Goal: Task Accomplishment & Management: Manage account settings

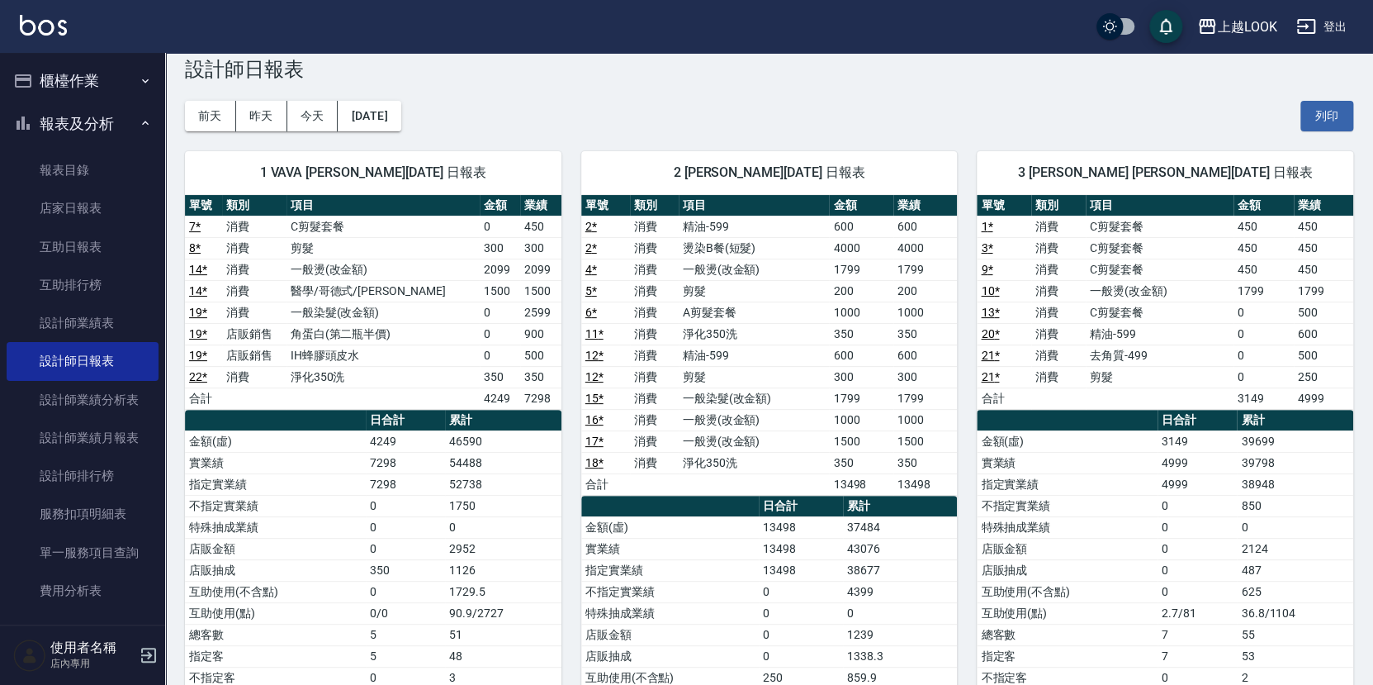
scroll to position [33, 0]
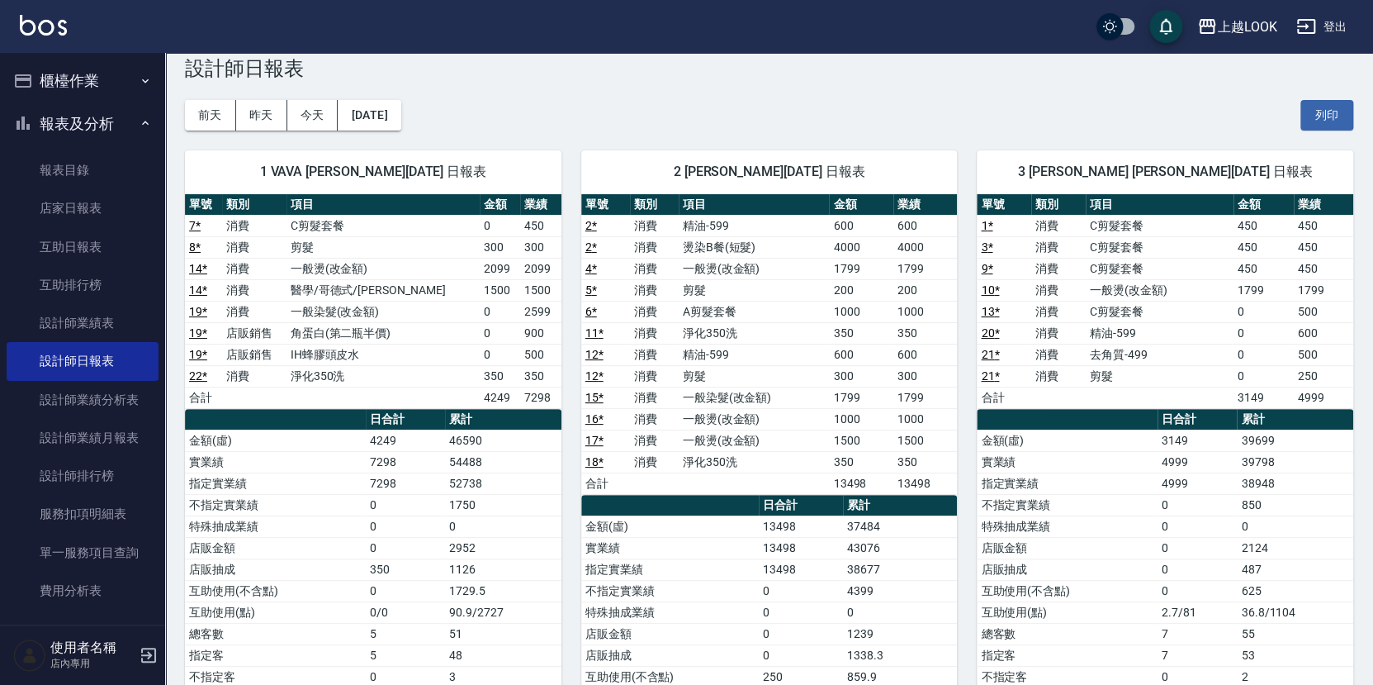
click at [55, 84] on button "櫃檯作業" at bounding box center [83, 80] width 152 height 43
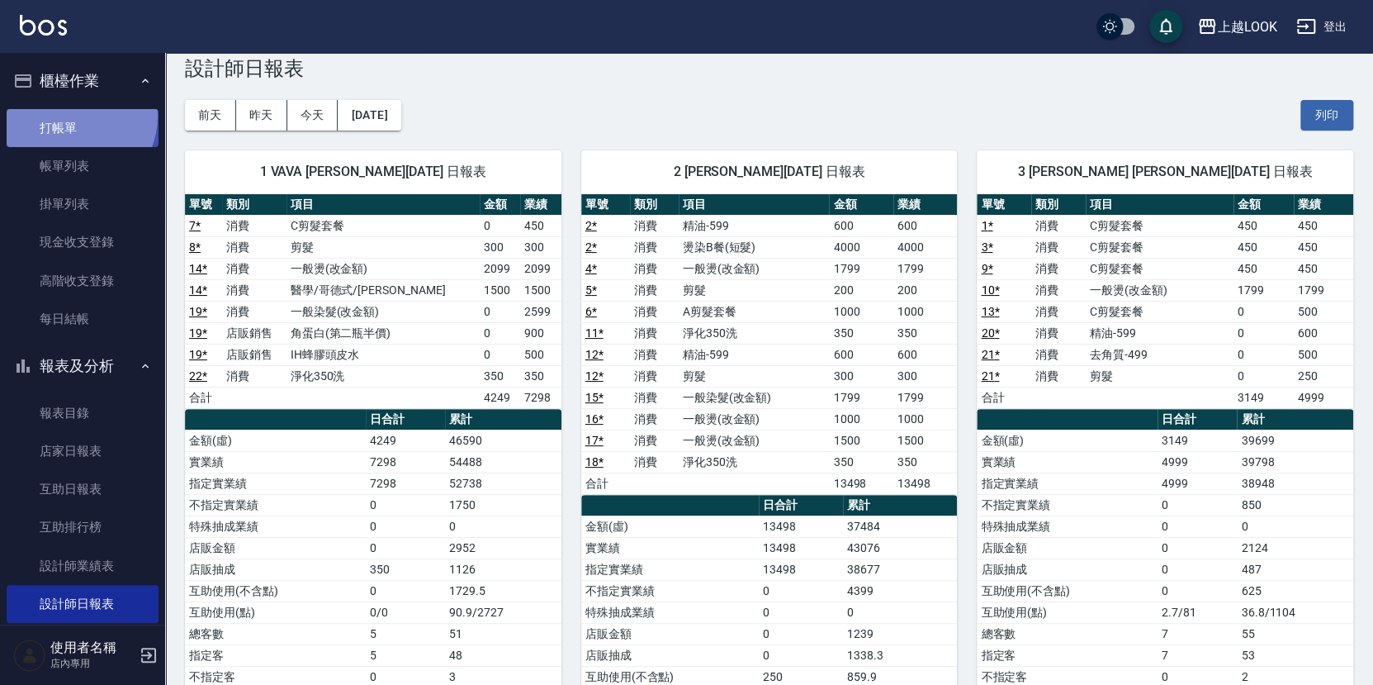
click at [71, 117] on link "打帳單" at bounding box center [83, 128] width 152 height 38
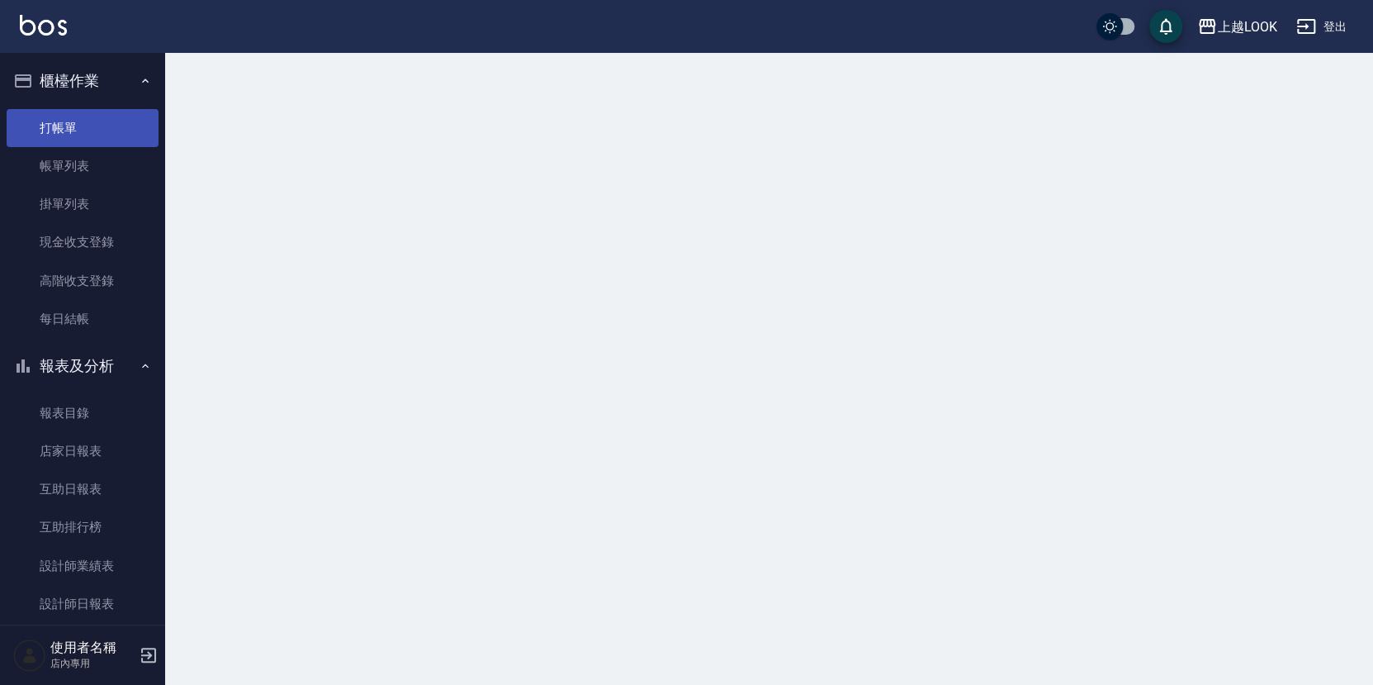
click at [71, 117] on link "打帳單" at bounding box center [83, 128] width 152 height 38
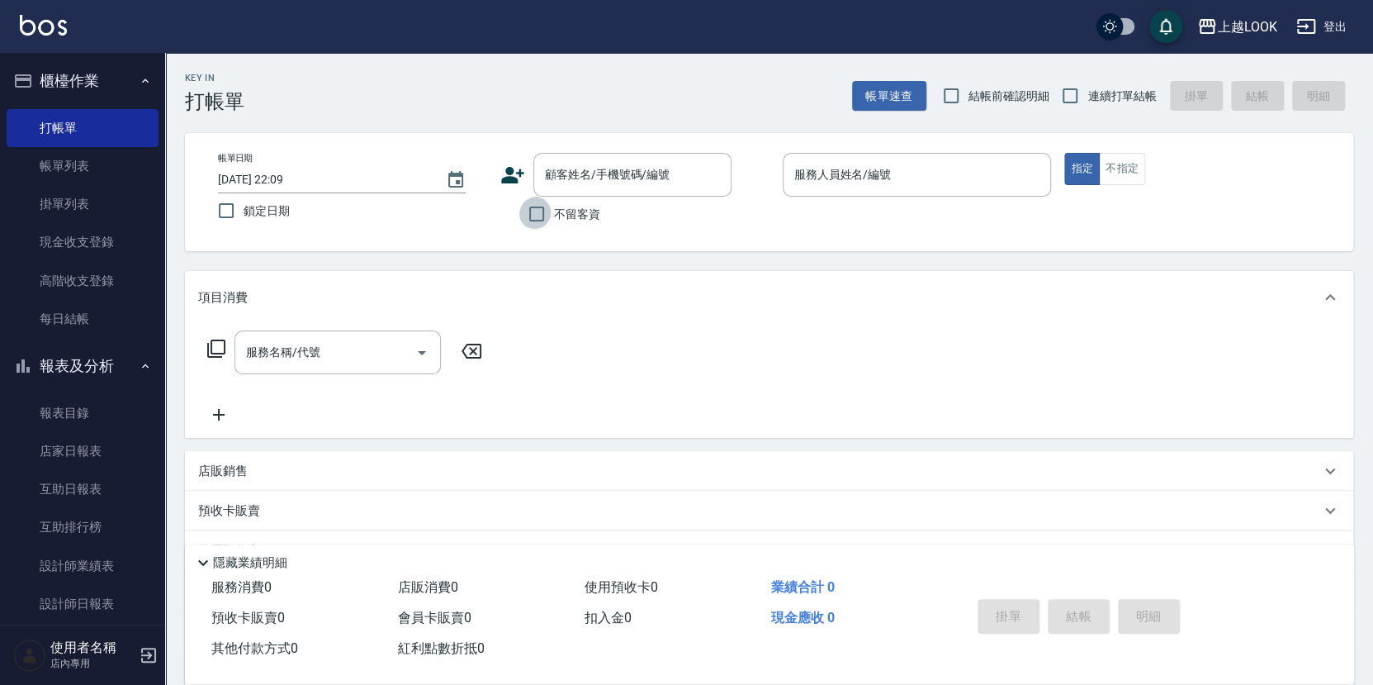
click at [533, 209] on input "不留客資" at bounding box center [536, 214] width 35 height 35
checkbox input "true"
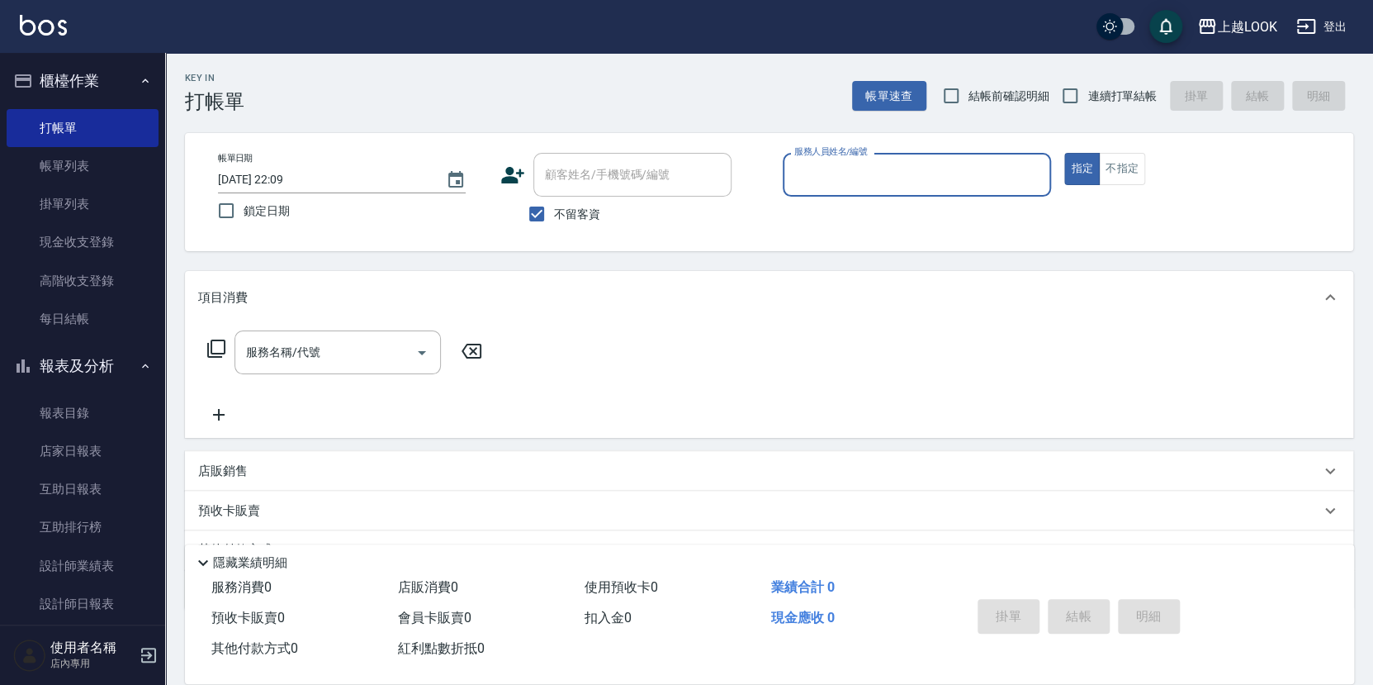
drag, startPoint x: 1077, startPoint y: 100, endPoint x: 1067, endPoint y: 112, distance: 15.9
click at [1077, 99] on input "連續打單結帳" at bounding box center [1070, 95] width 35 height 35
checkbox input "true"
click at [995, 170] on input "服務人員姓名/編號" at bounding box center [917, 174] width 254 height 29
type input "[PERSON_NAME]-3"
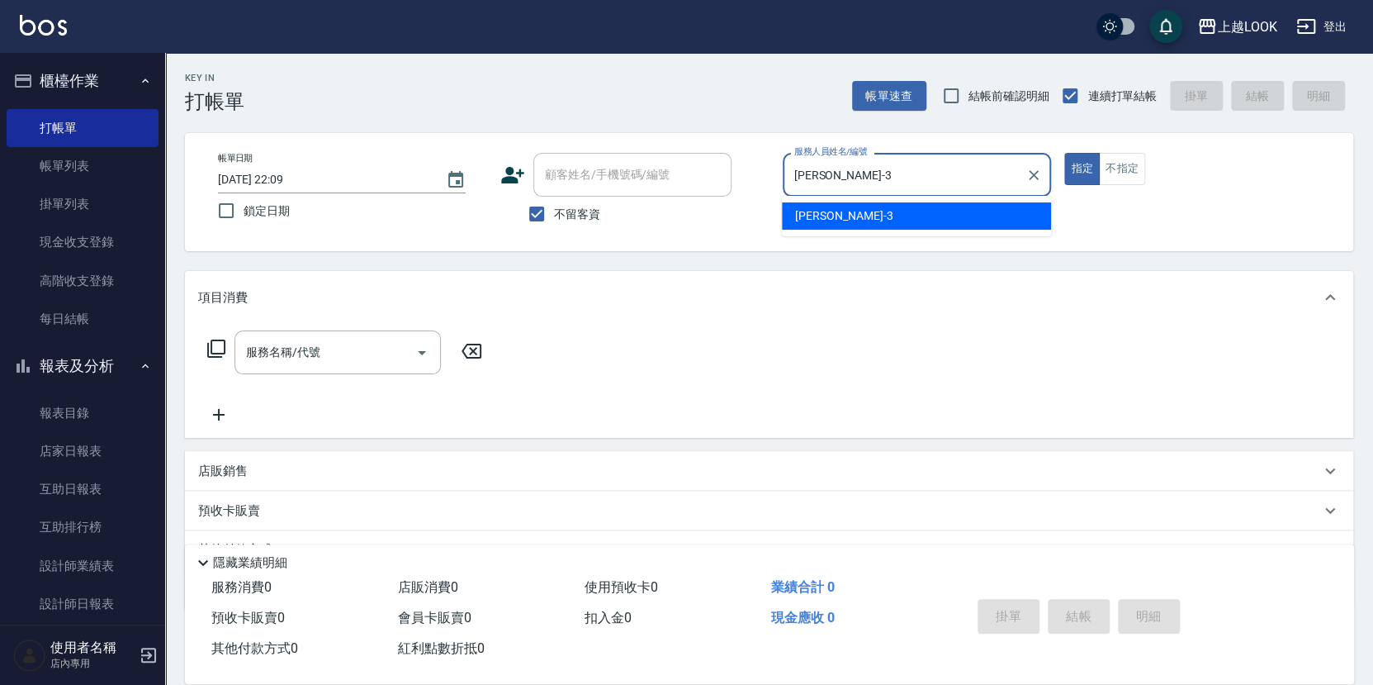
type button "true"
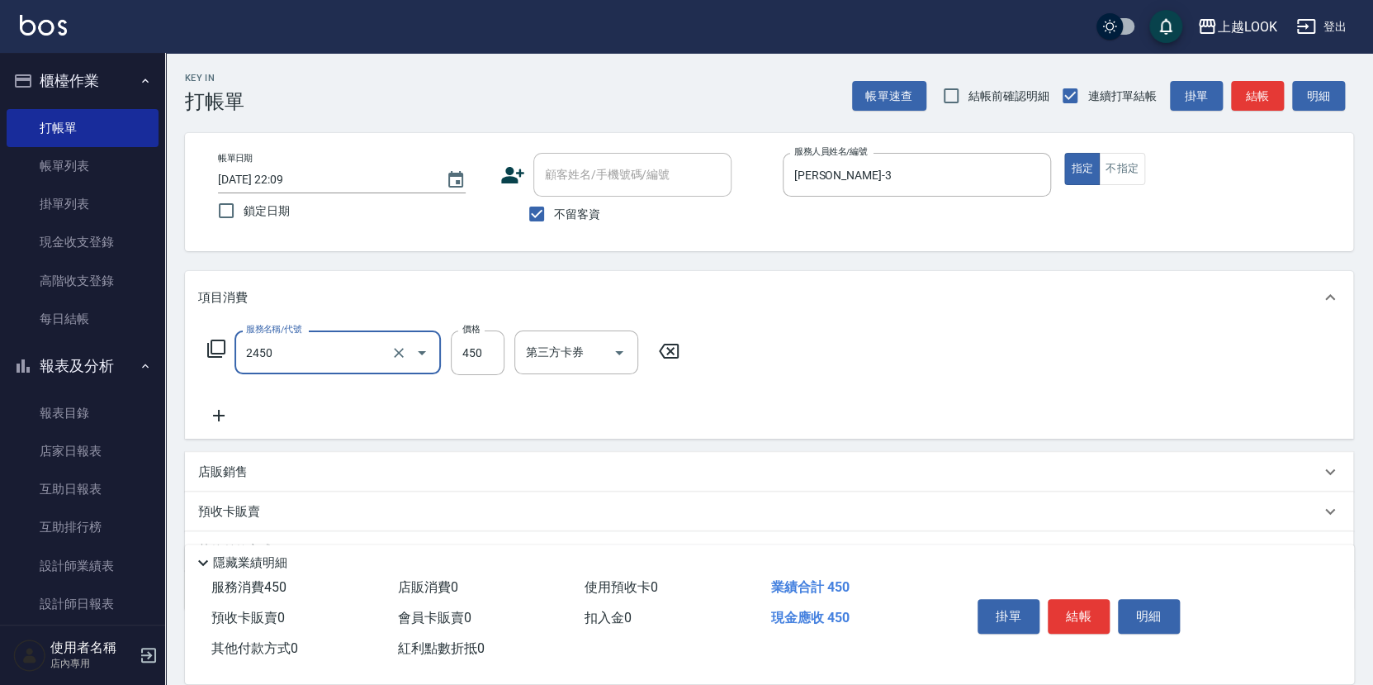
type input "C剪髮套餐(2450)"
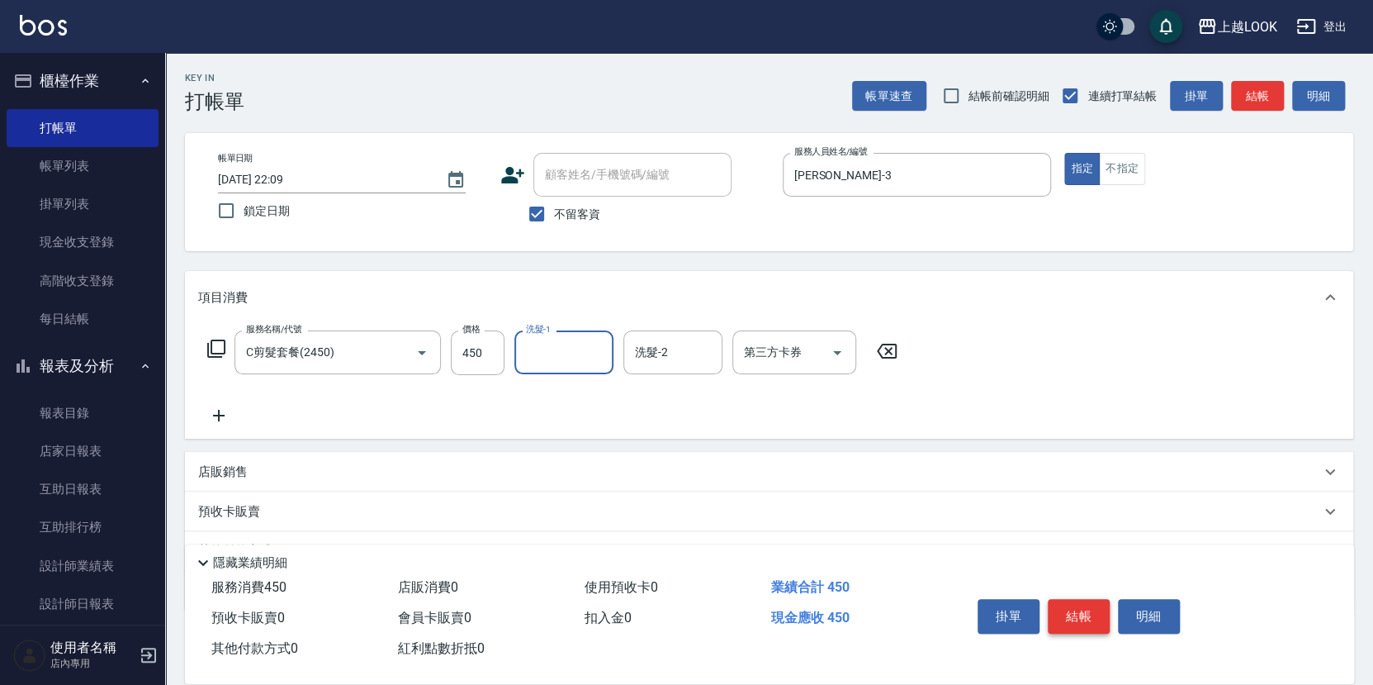
click at [1095, 607] on button "結帳" at bounding box center [1079, 616] width 62 height 35
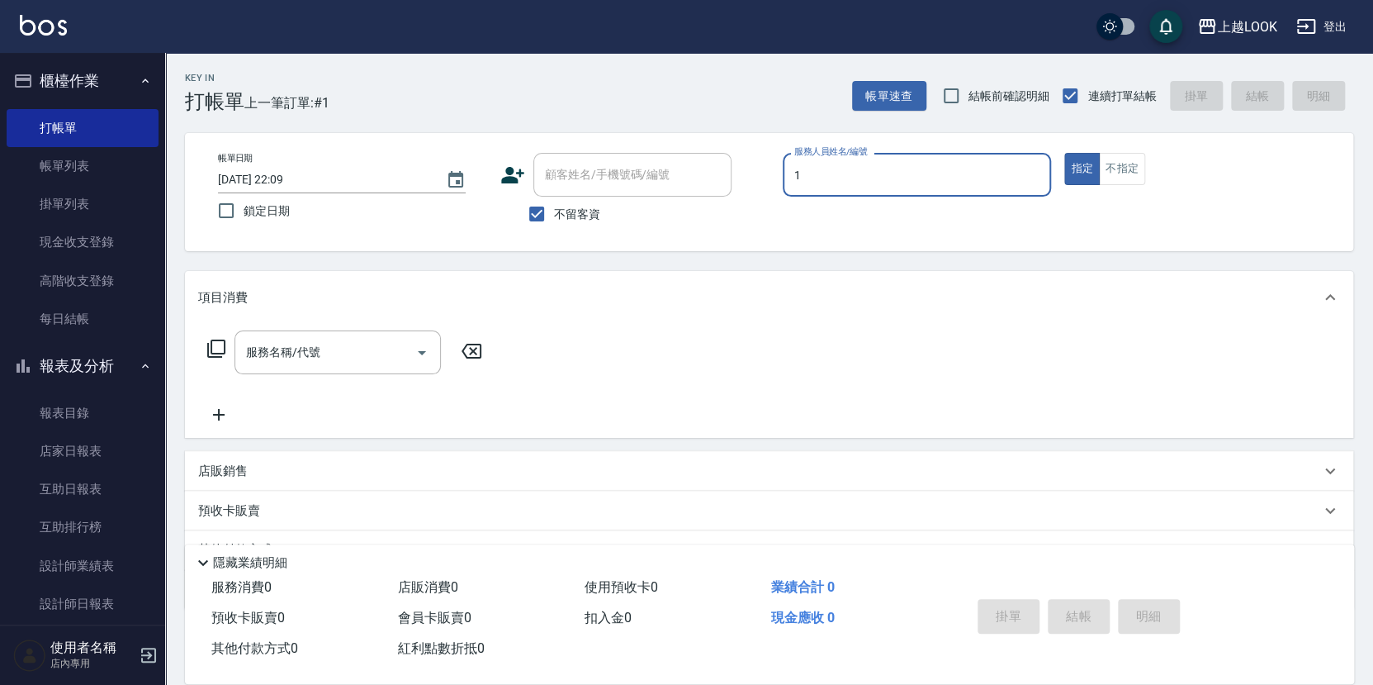
type input "VAVA-1"
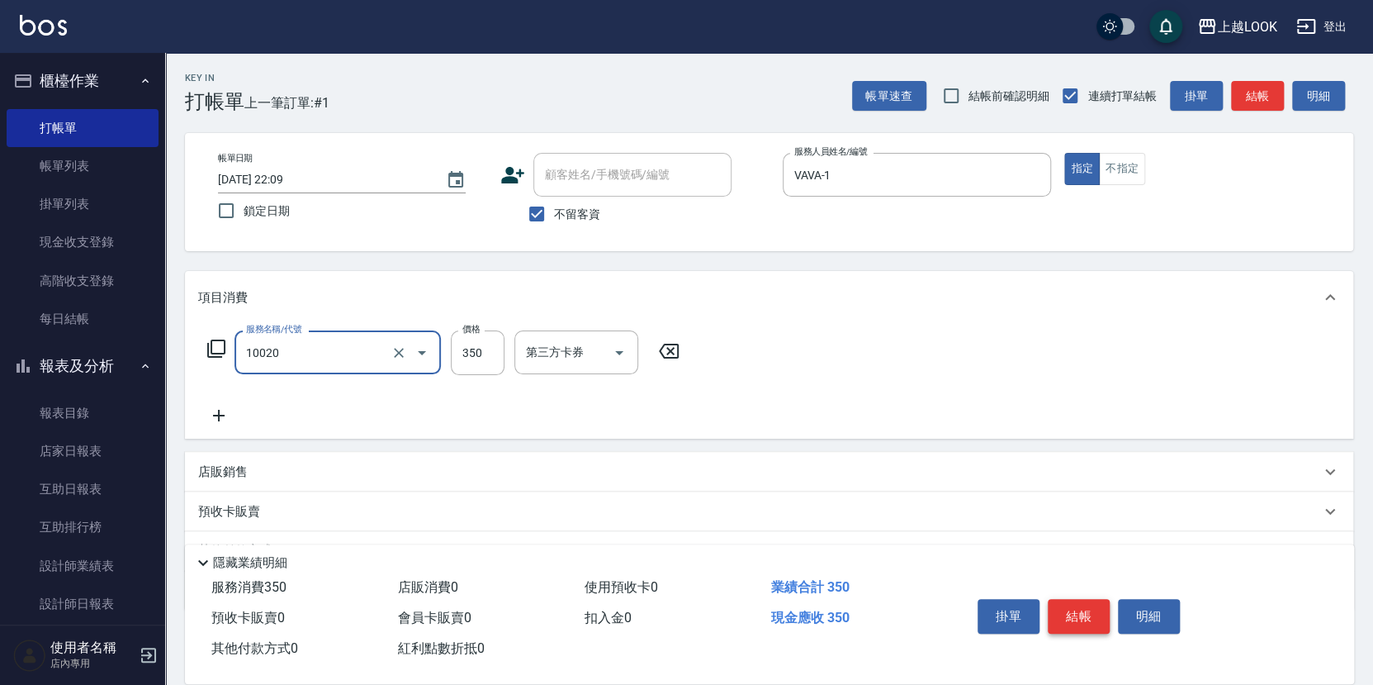
type input "淨化350洗(10020)"
type input "299"
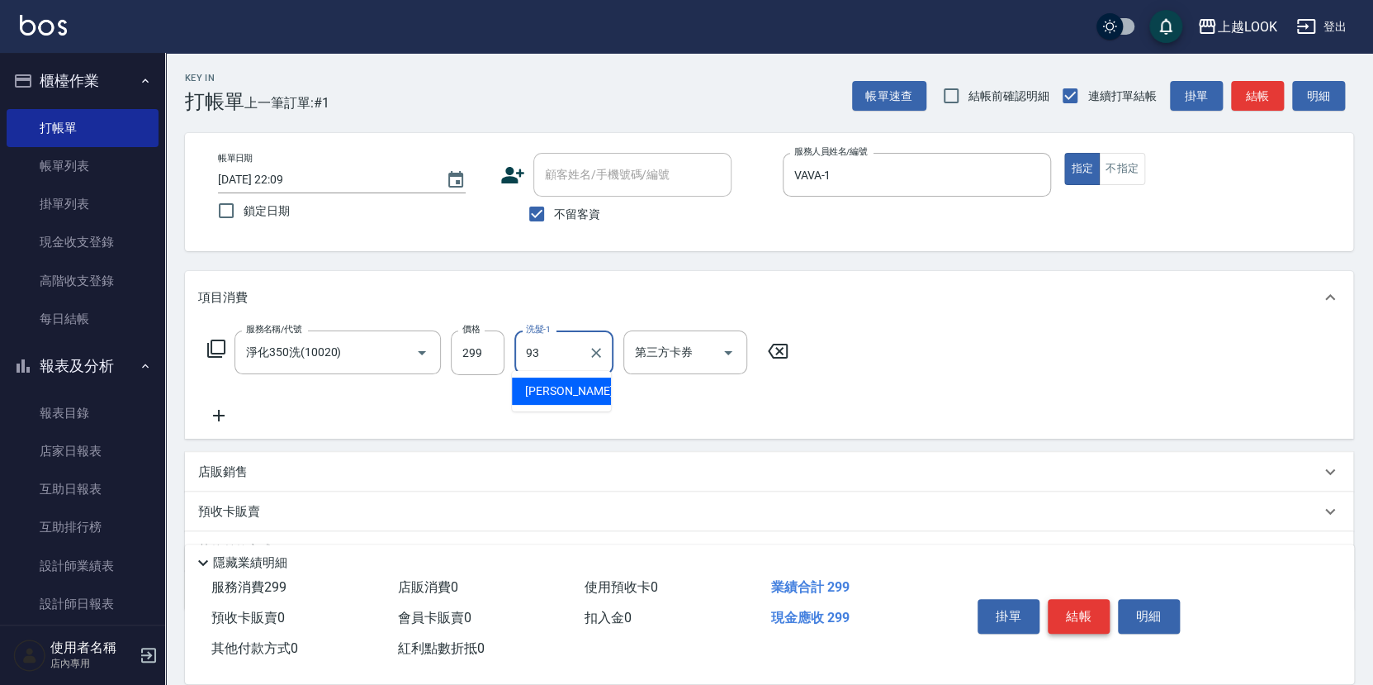
type input "[PERSON_NAME]-93"
click at [1098, 616] on button "結帳" at bounding box center [1079, 616] width 62 height 35
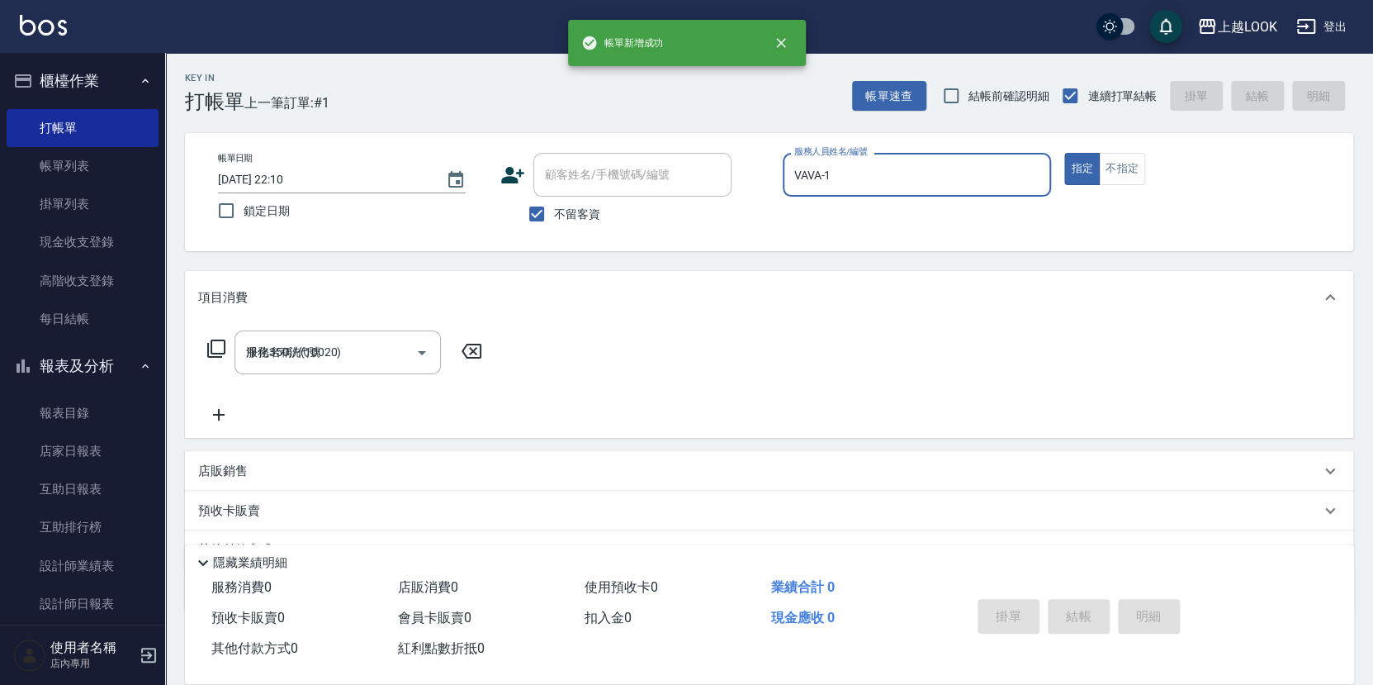
type input "[DATE] 22:10"
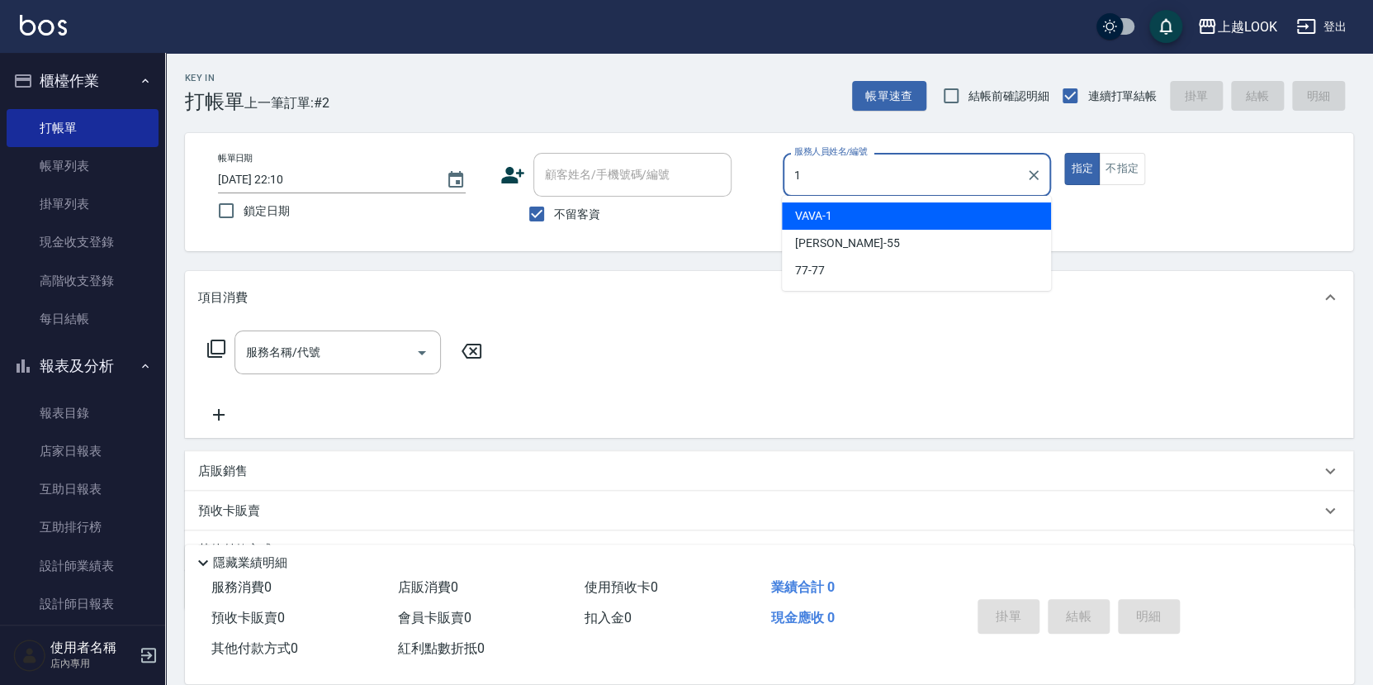
type input "VAVA-1"
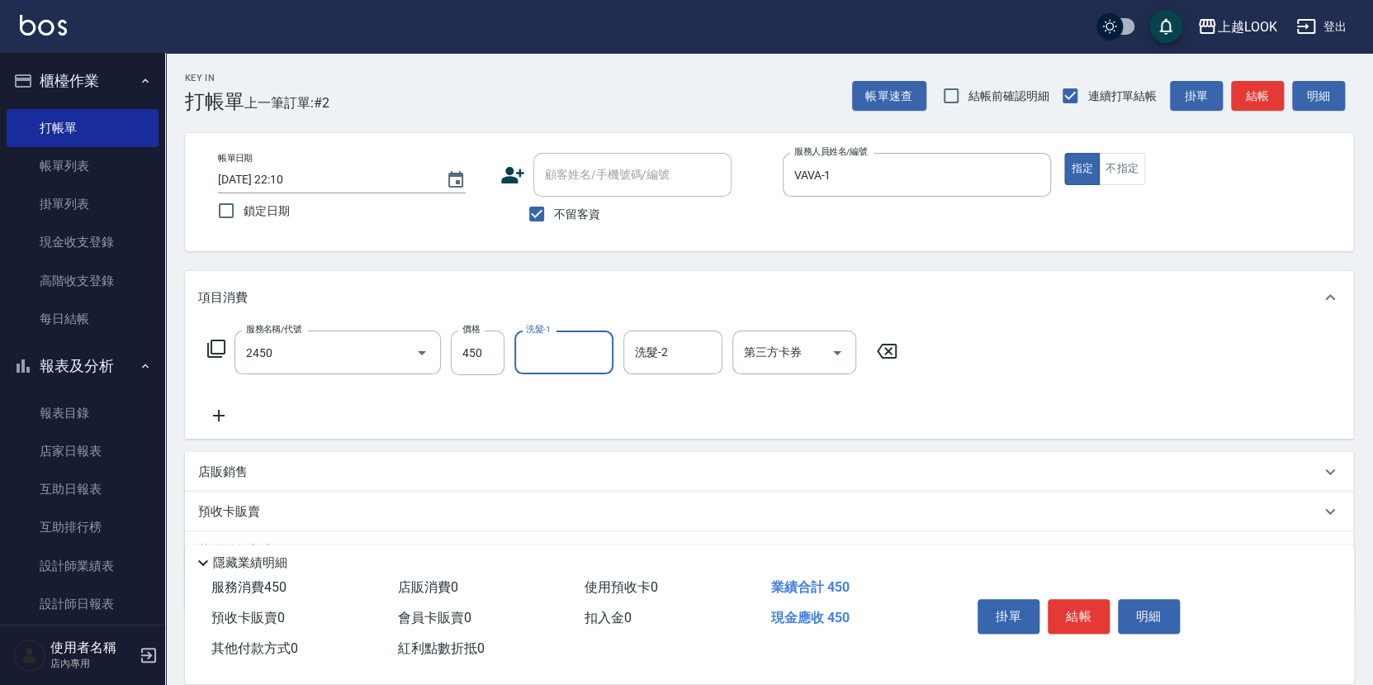
type input "C剪髮套餐(2450)"
type input "[PERSON_NAME]-93"
click at [1070, 611] on button "結帳" at bounding box center [1079, 616] width 62 height 35
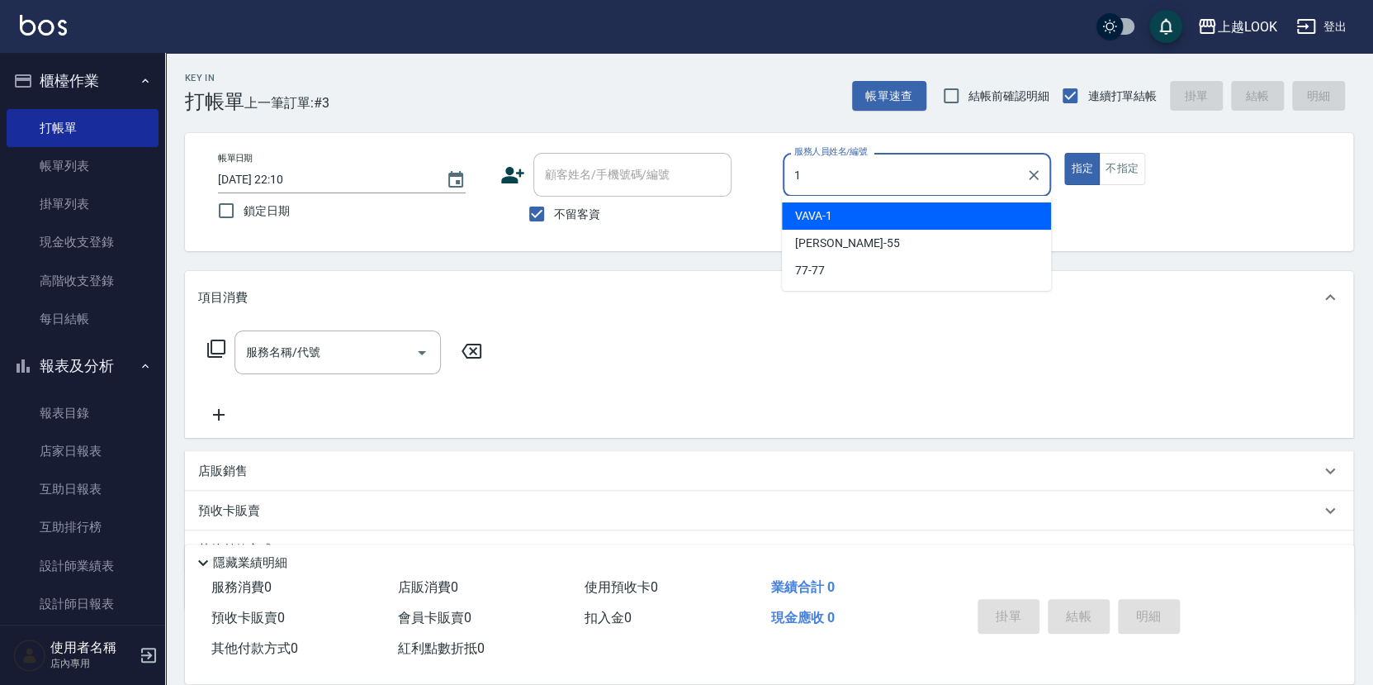
type input "VAVA-1"
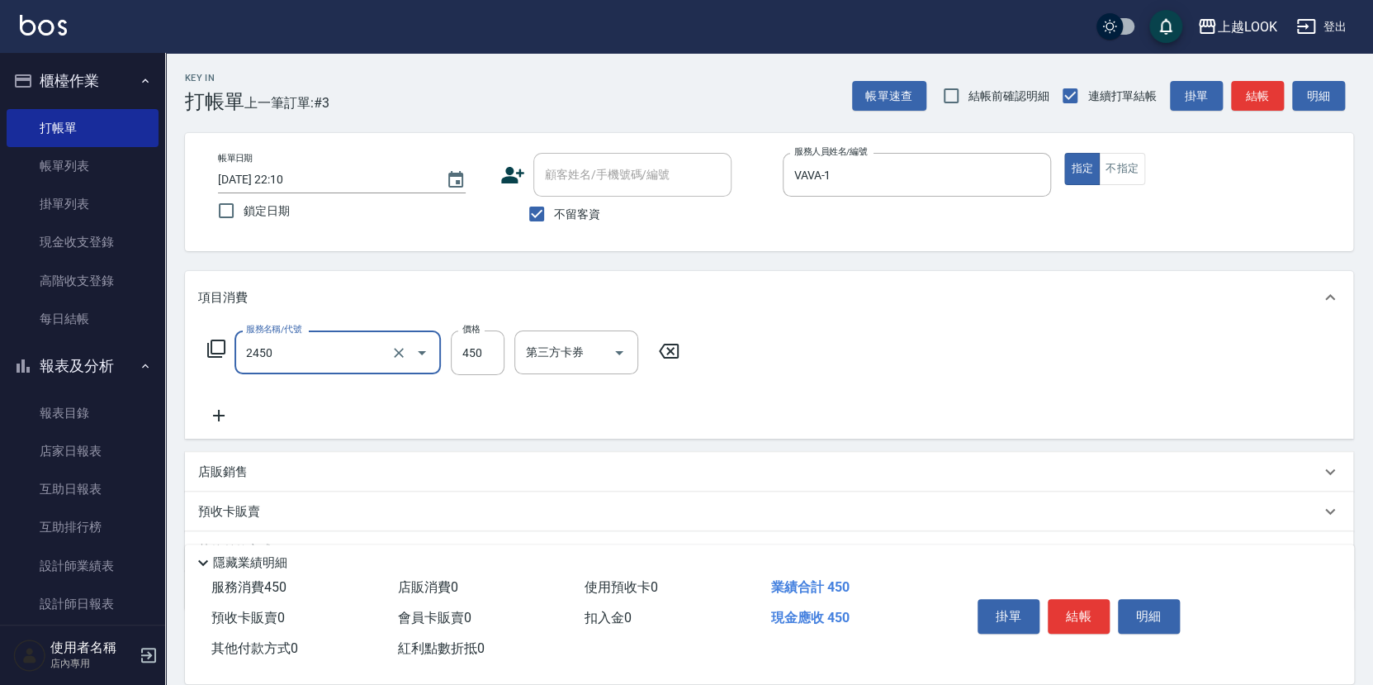
type input "C剪髮套餐(2450)"
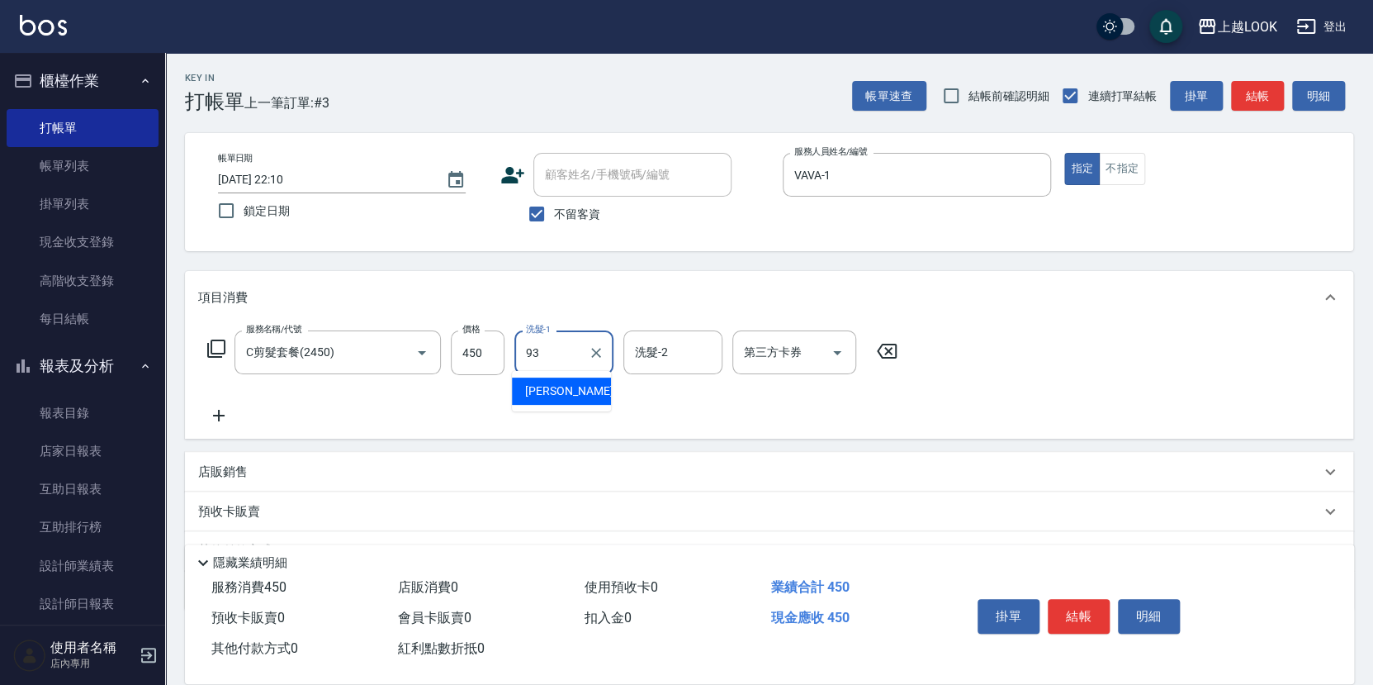
type input "[PERSON_NAME]-93"
click at [1086, 618] on button "結帳" at bounding box center [1079, 616] width 62 height 35
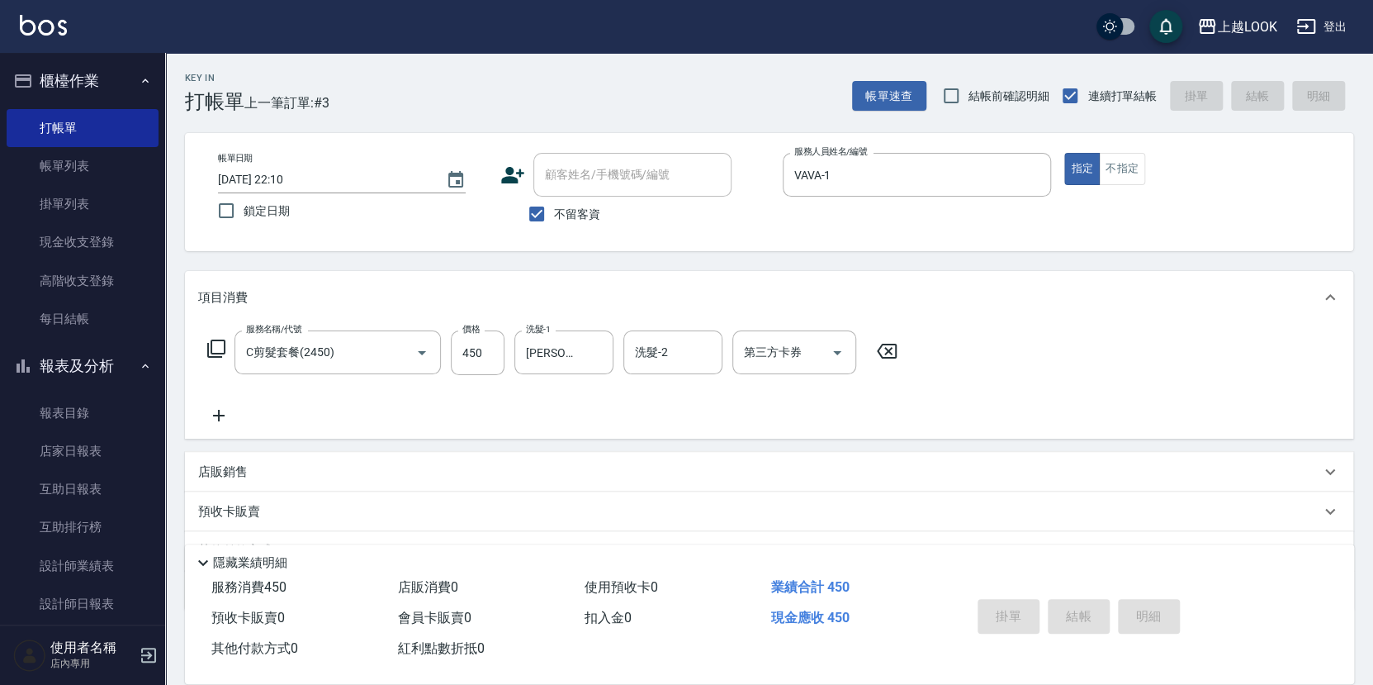
click at [1086, 618] on div "掛單 結帳 明細" at bounding box center [1079, 618] width 216 height 52
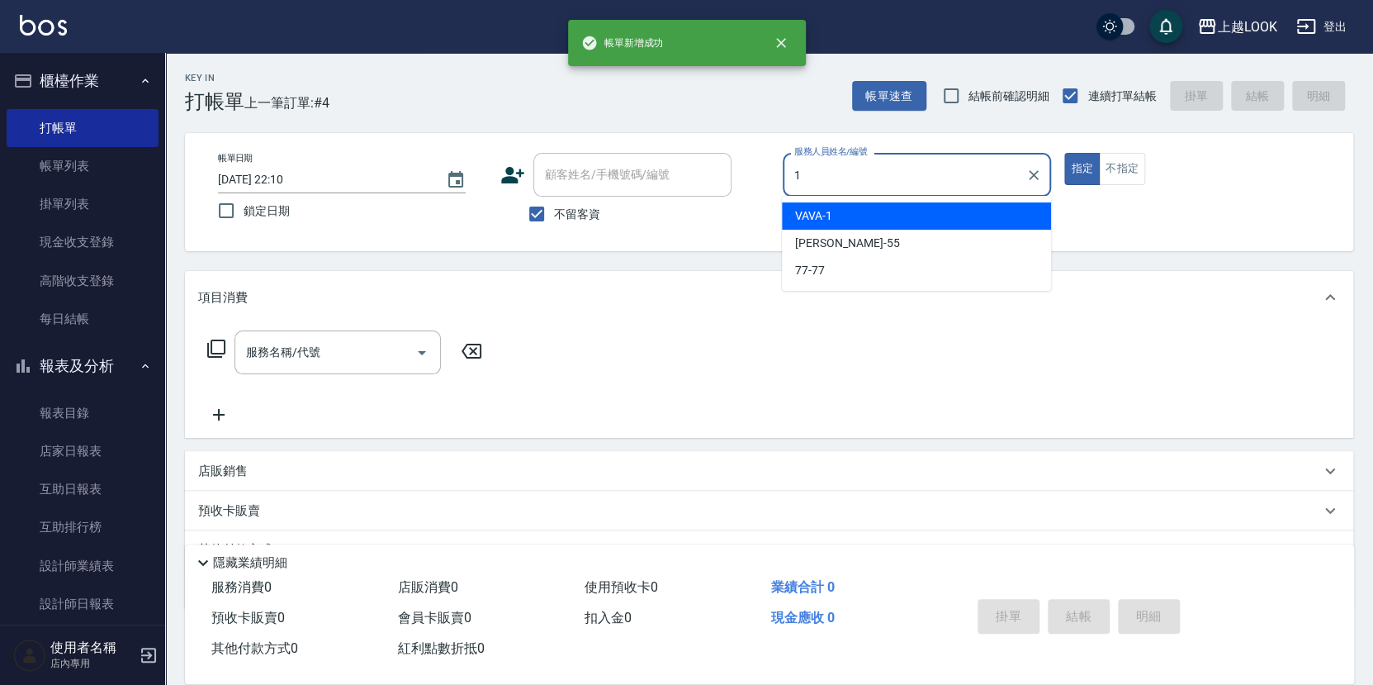
type input "VAVA-1"
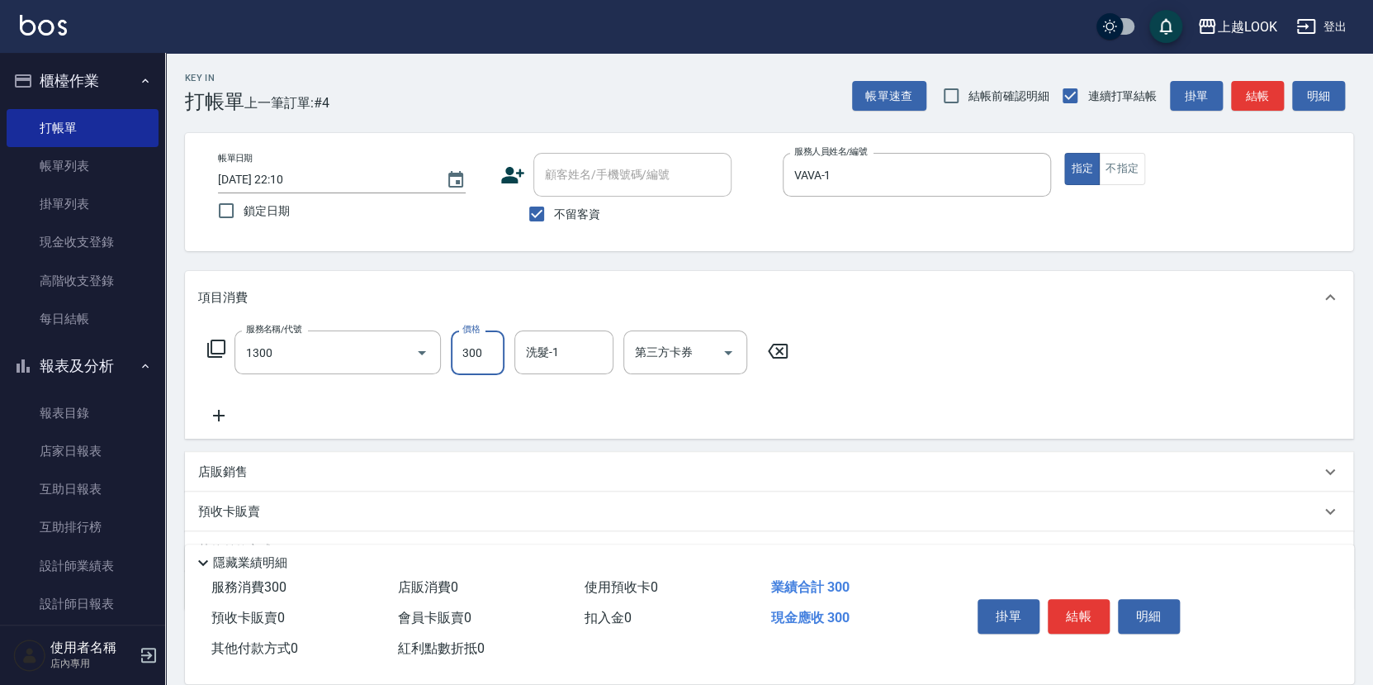
type input "一般洗髮(1300)"
type input "[PERSON_NAME]-93"
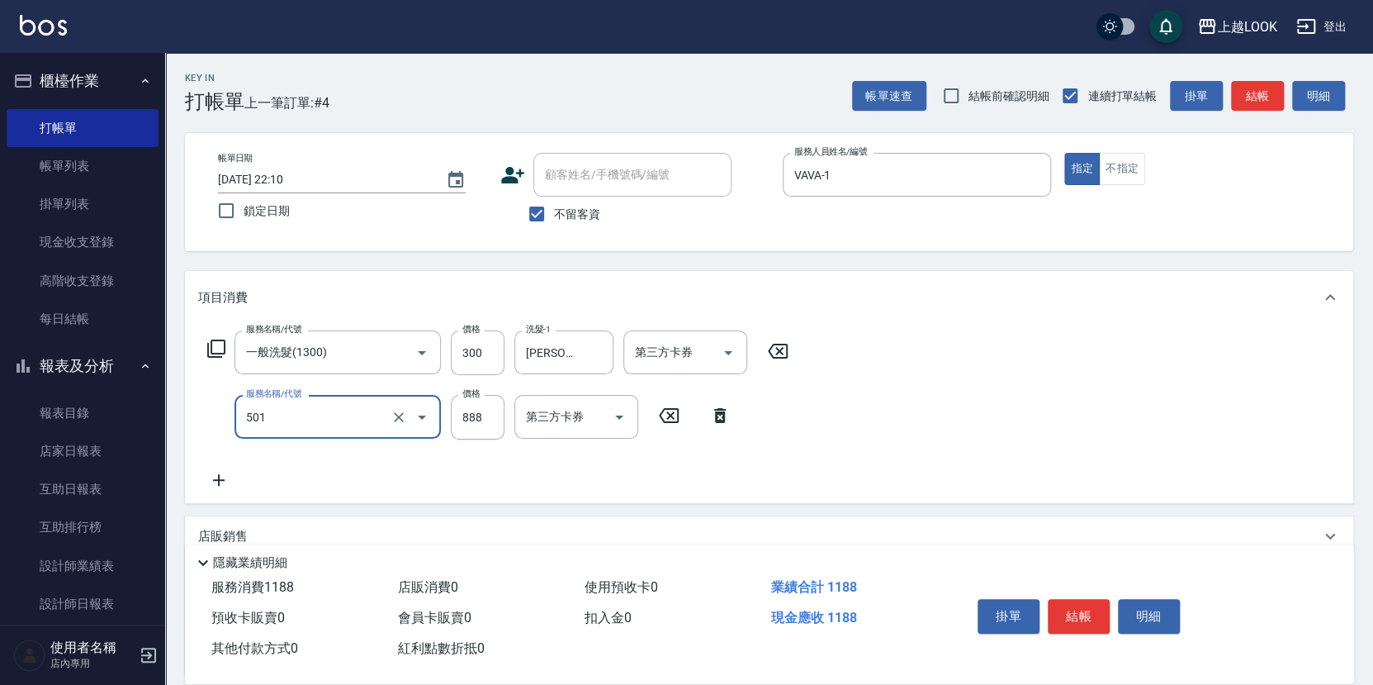
type input "一般染髮(改金額)(501)"
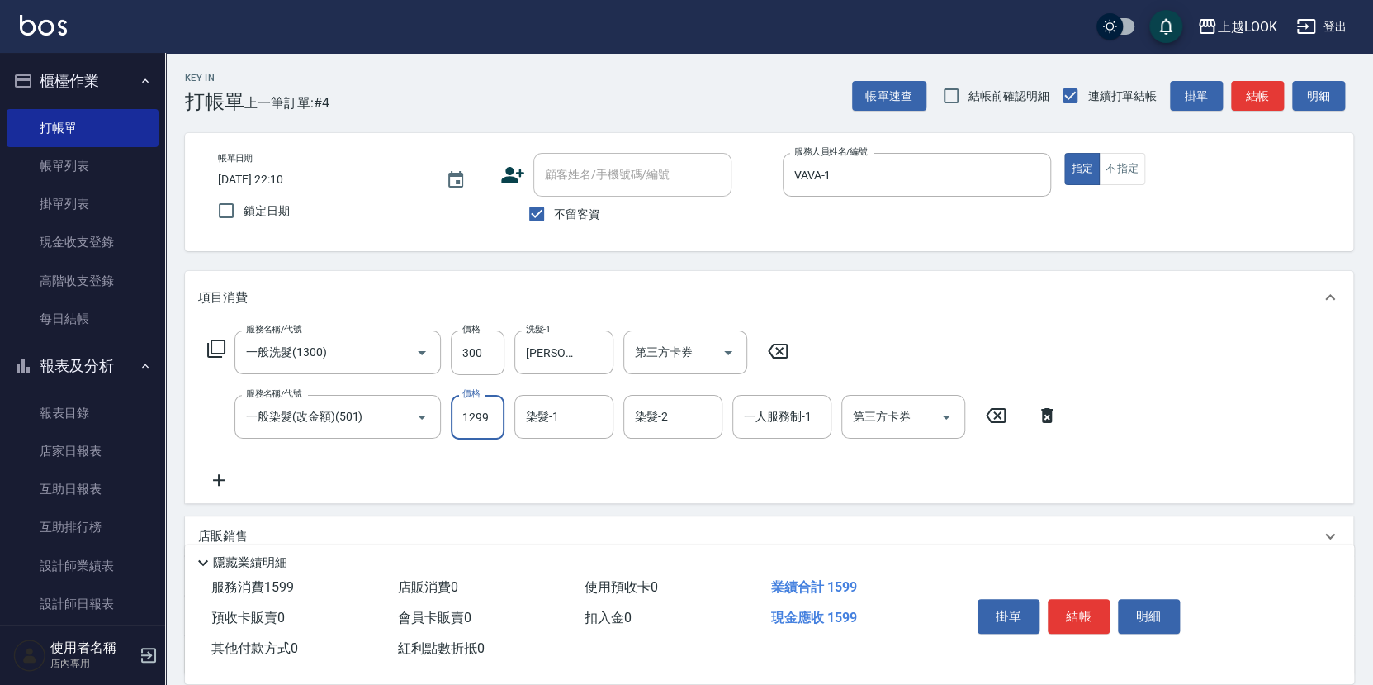
type input "1299"
type input "[PERSON_NAME]-93"
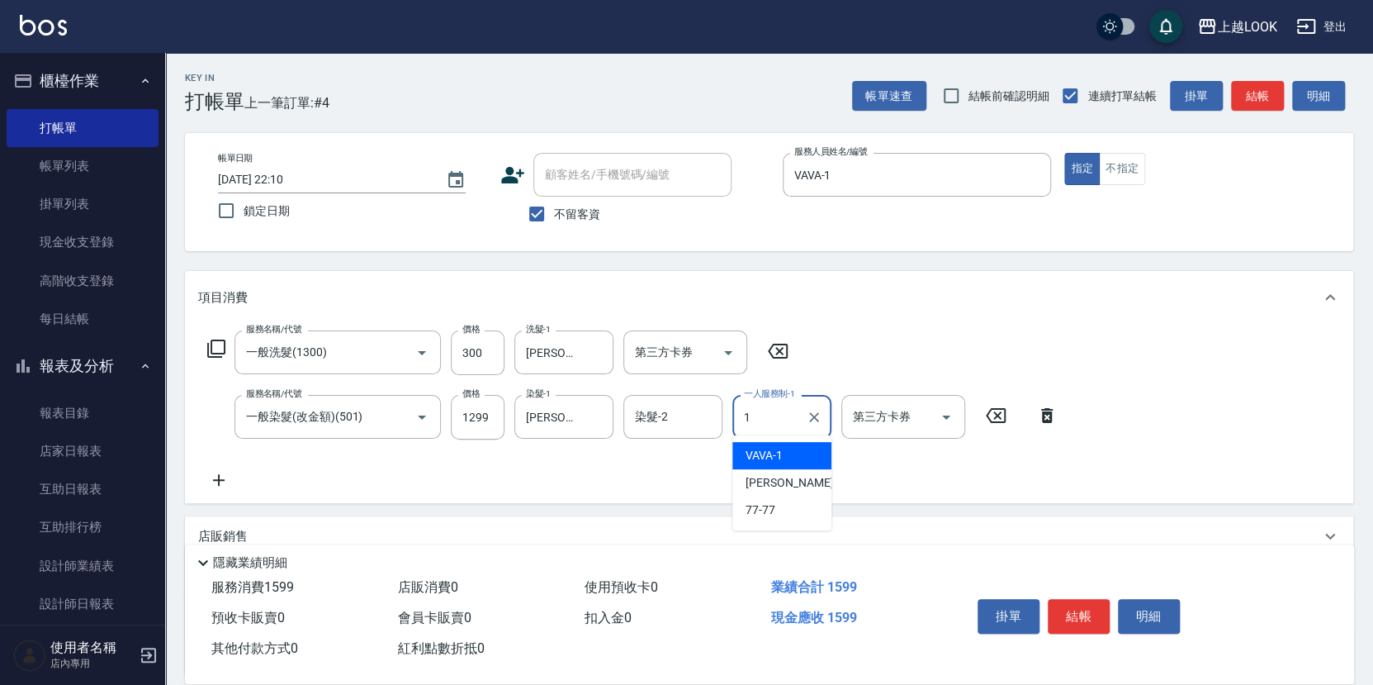
type input "VAVA-1"
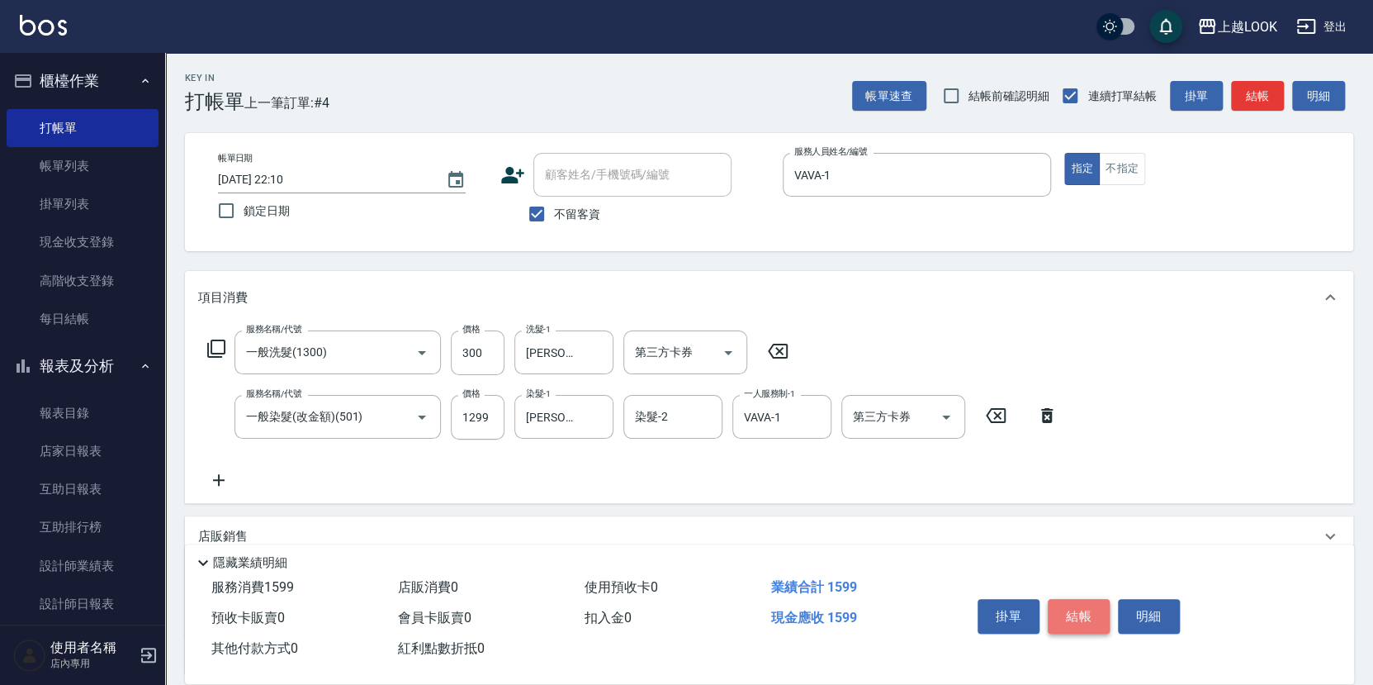
click at [1090, 616] on button "結帳" at bounding box center [1079, 616] width 62 height 35
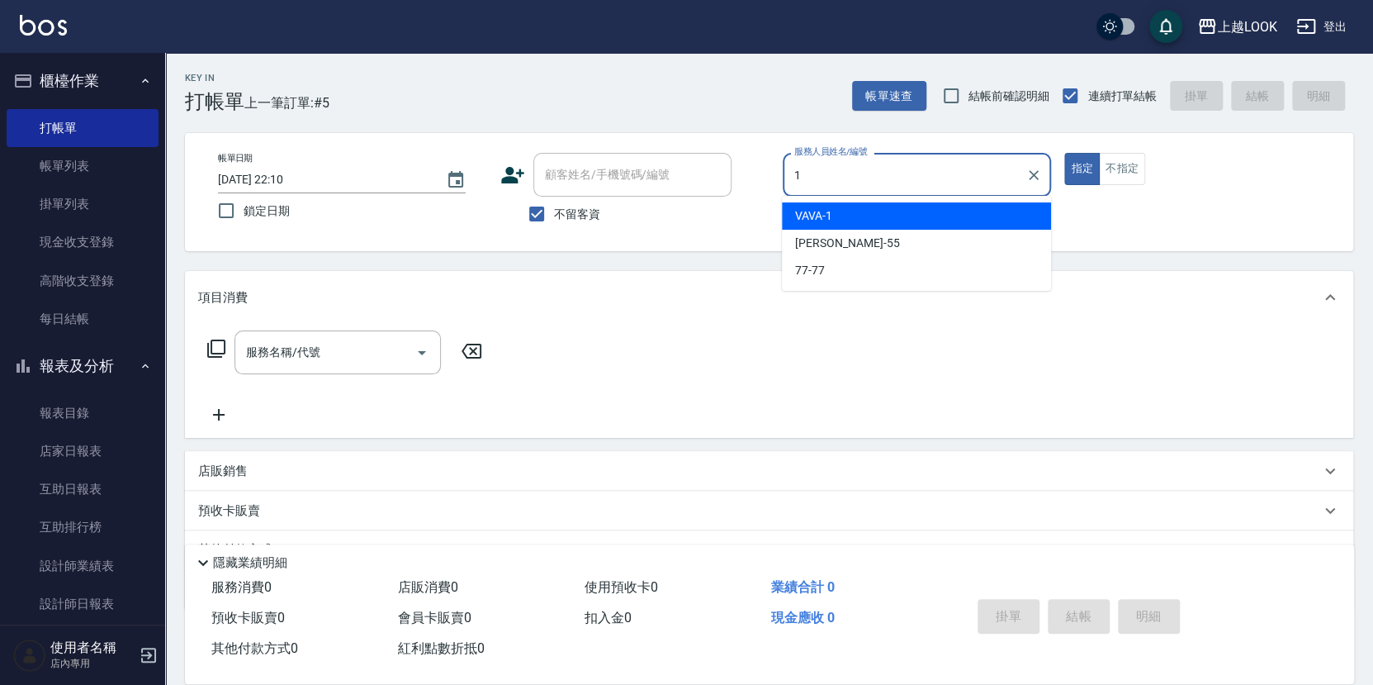
type input "VAVA-1"
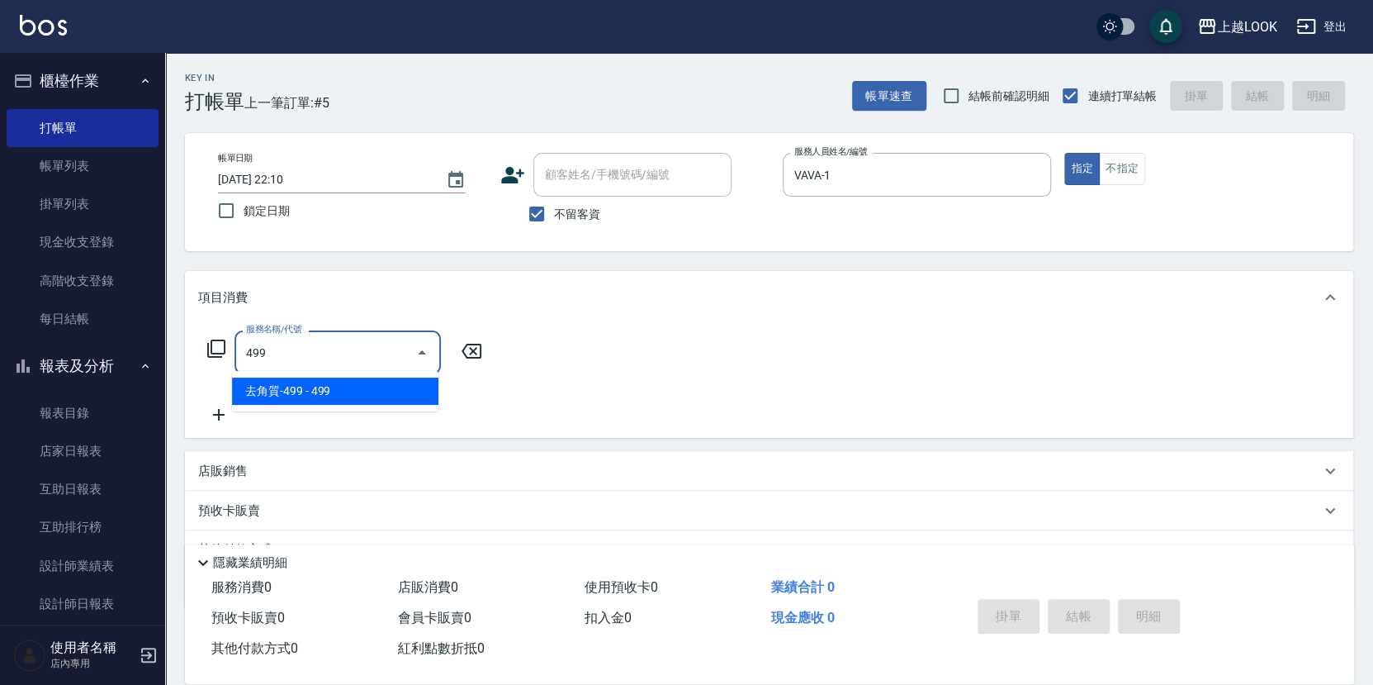
type input "去角質-499(0499)"
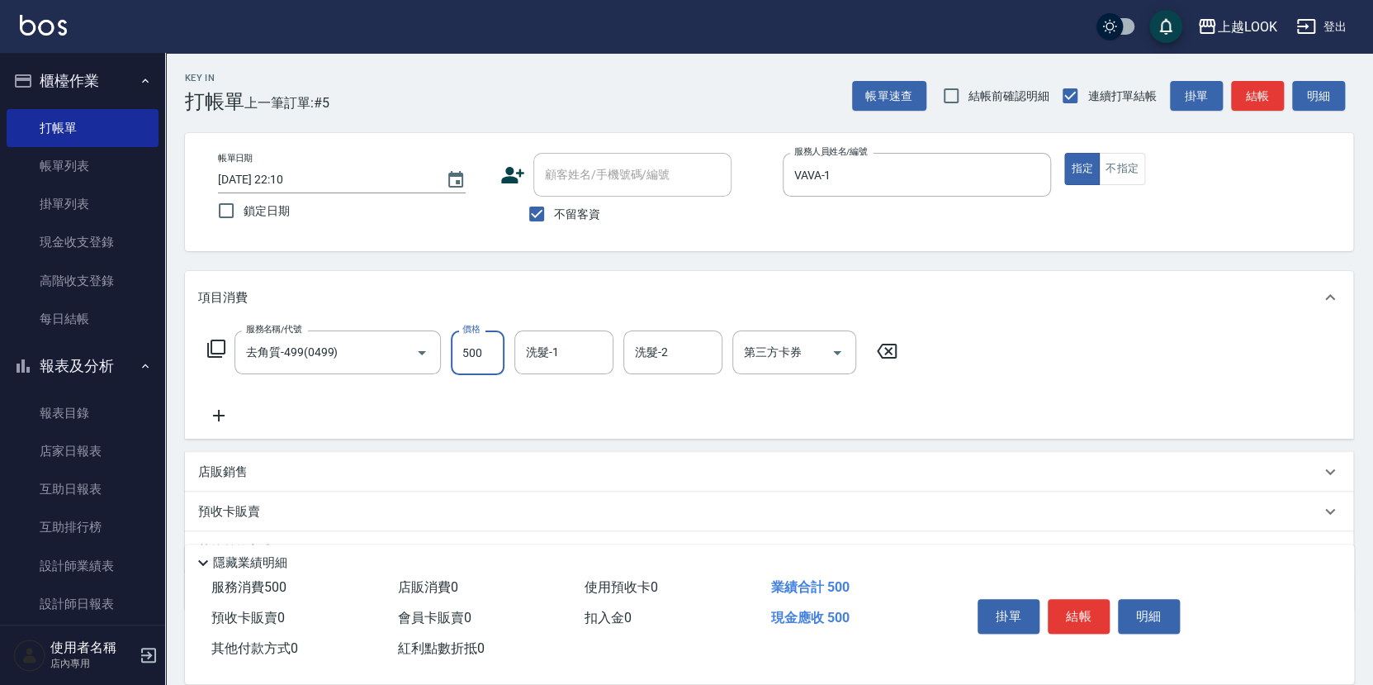
type input "500"
type input "[PERSON_NAME]-93"
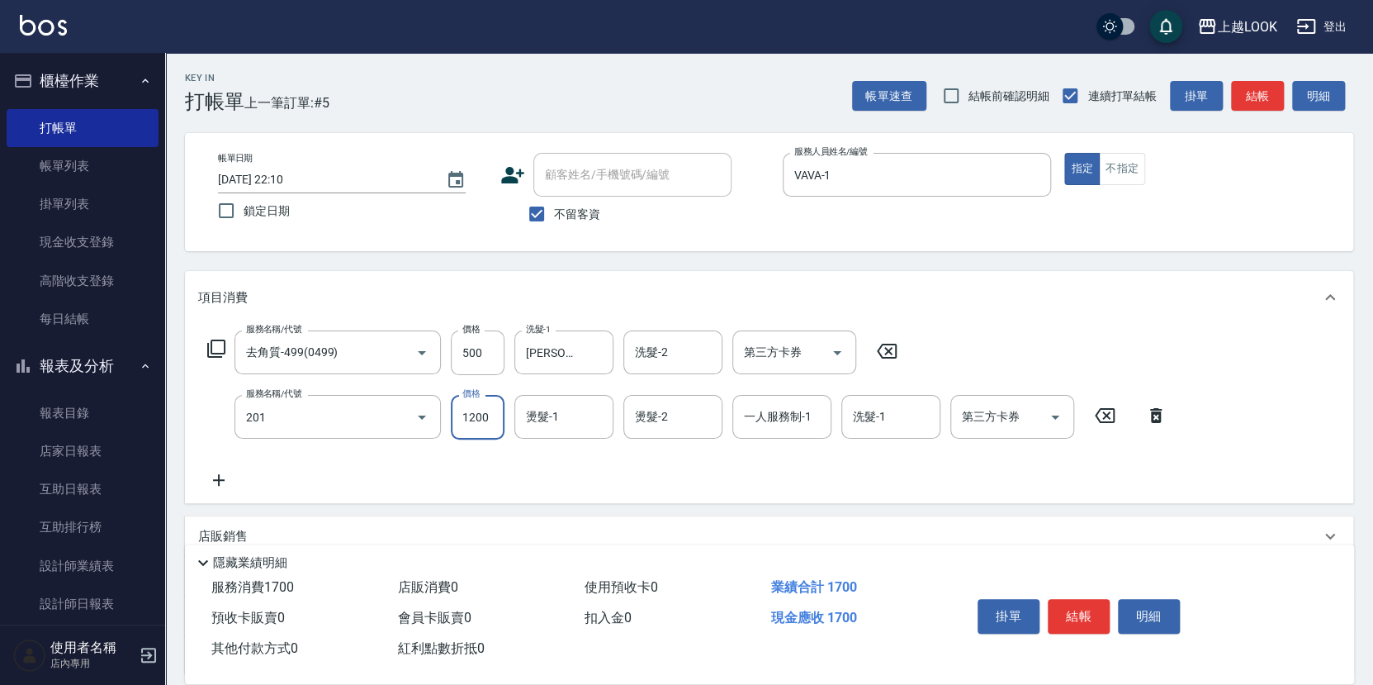
type input "一般燙(改金額)(201)"
type input "1299"
click at [1073, 601] on button "結帳" at bounding box center [1079, 616] width 62 height 35
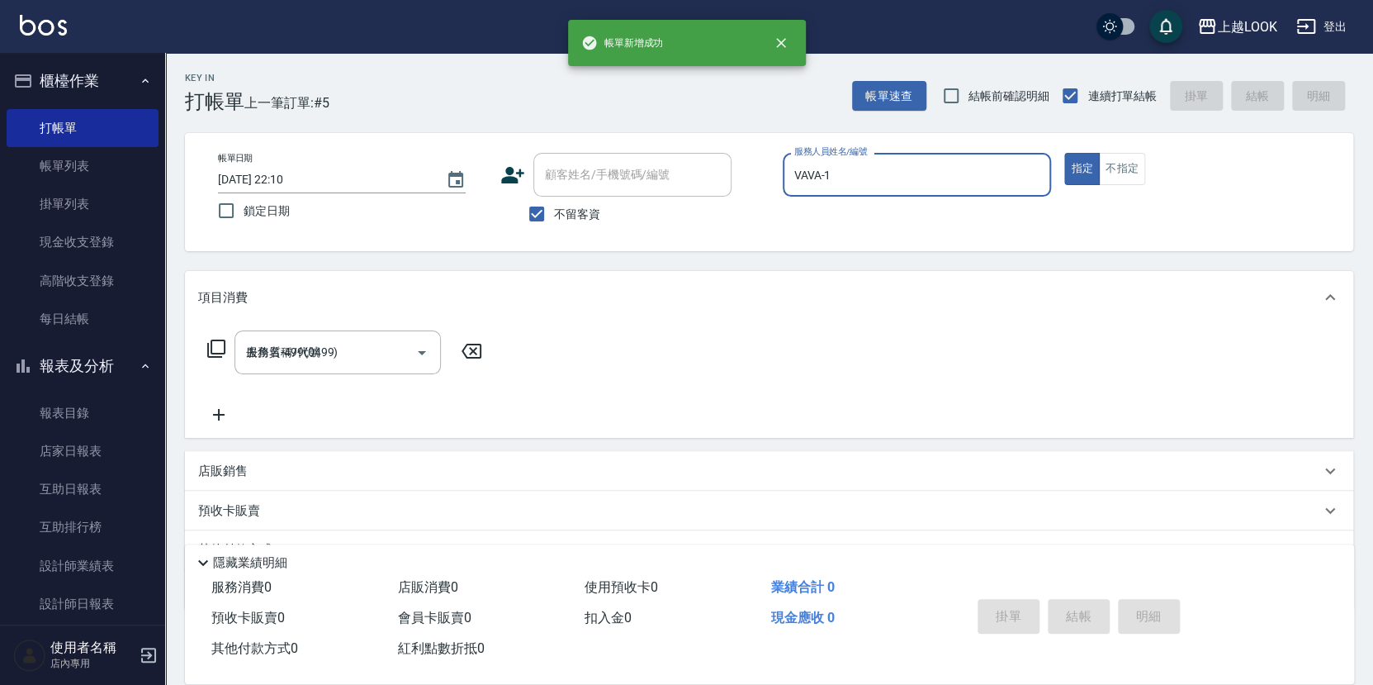
type input "[DATE] 22:11"
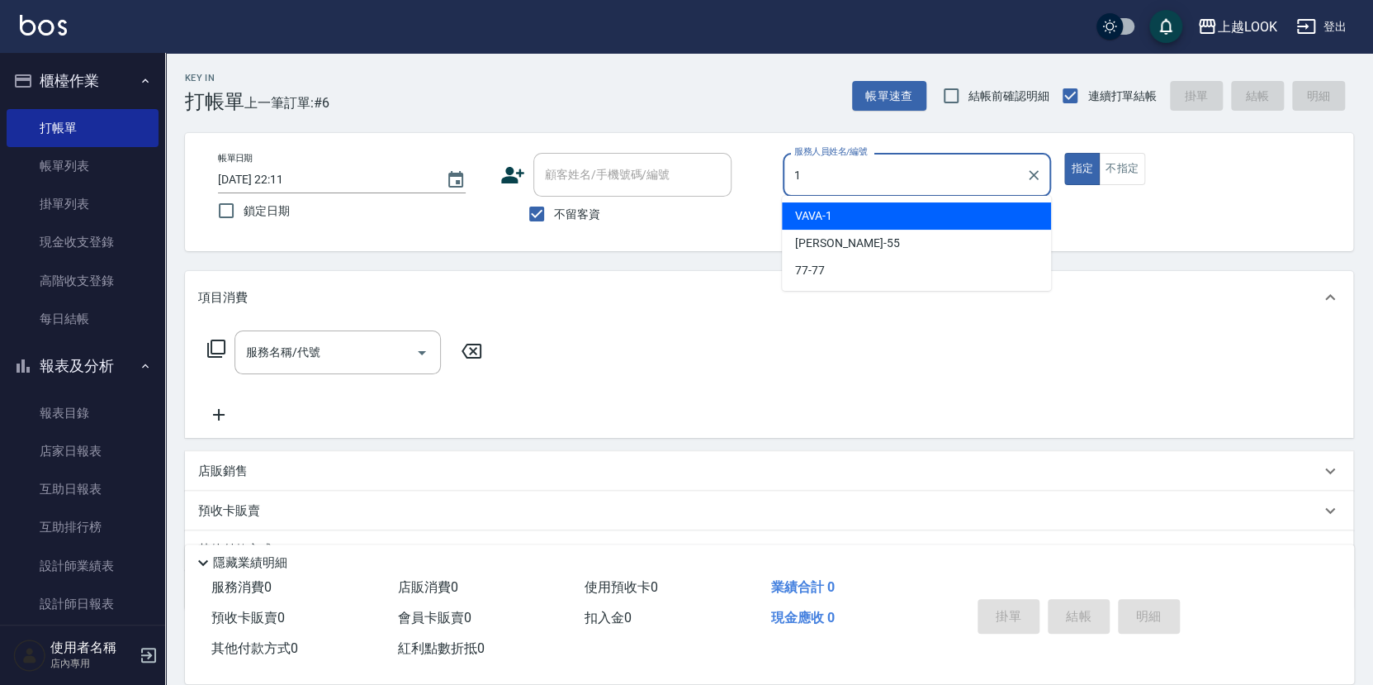
type input "VAVA-1"
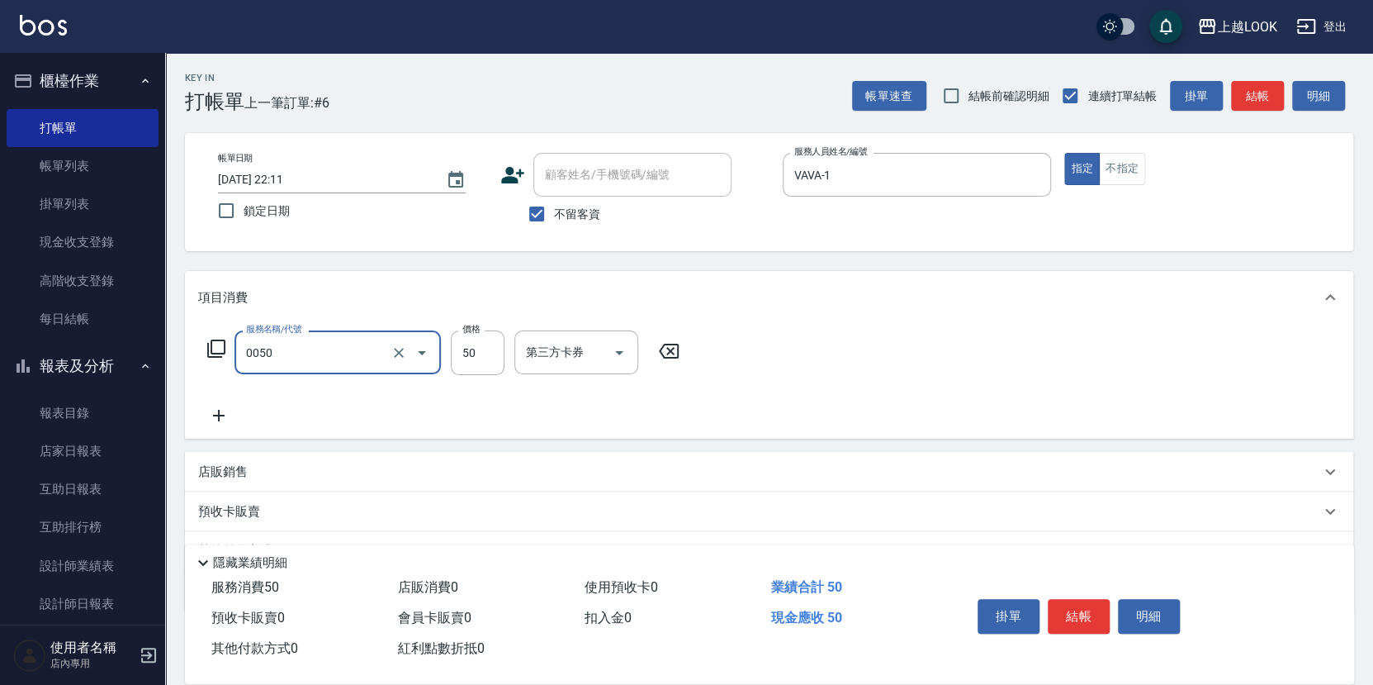
type input "剪瀏海(0050)"
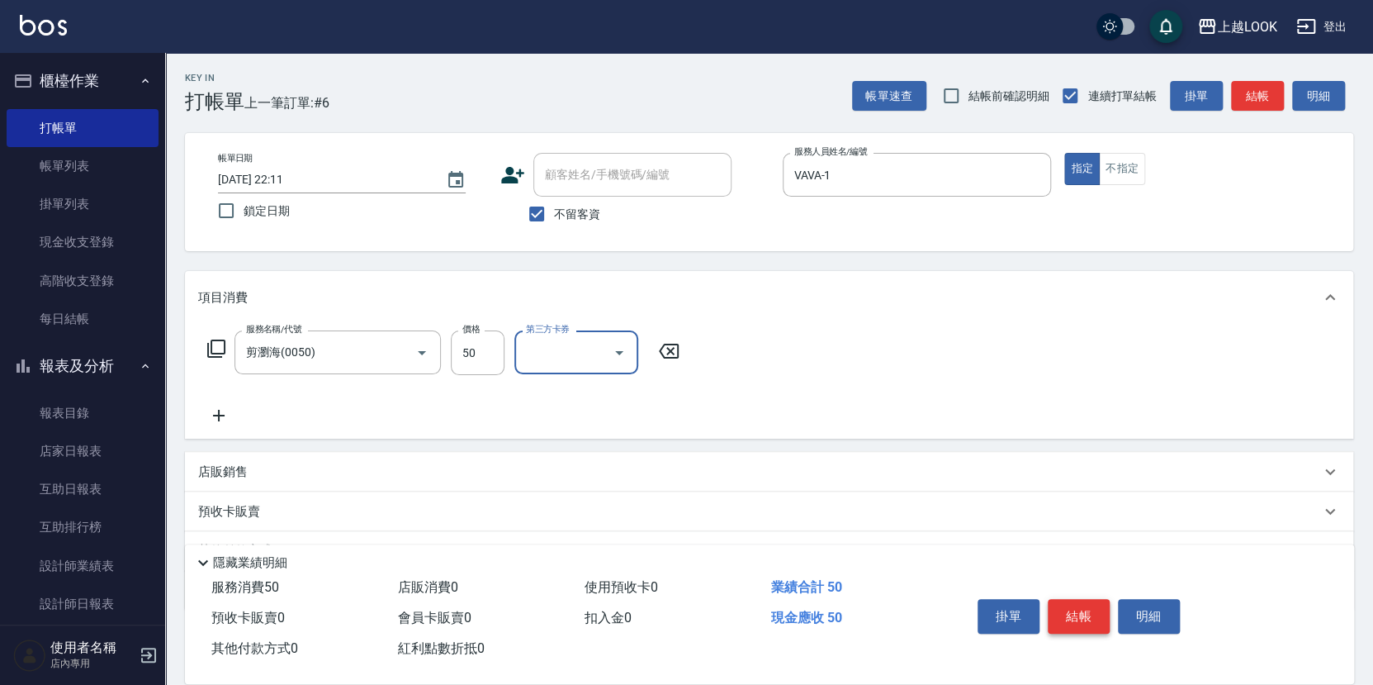
click at [1079, 607] on button "結帳" at bounding box center [1079, 616] width 62 height 35
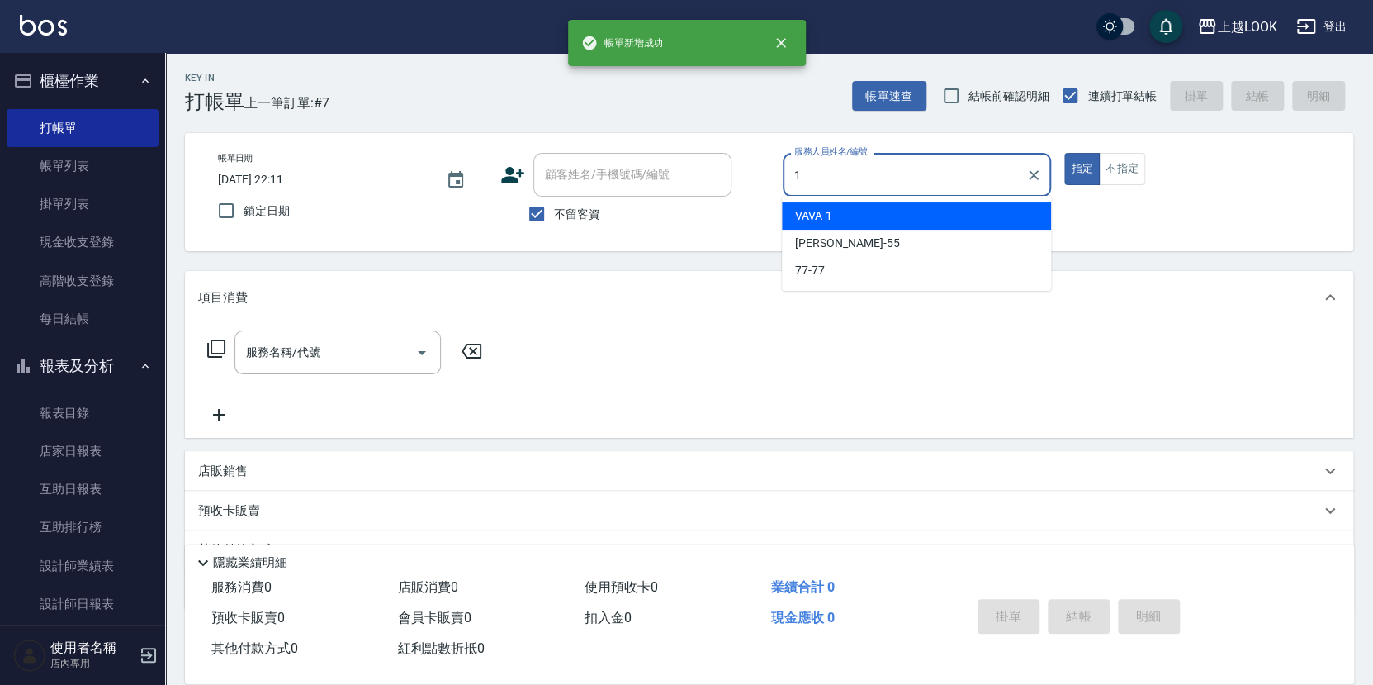
type input "VAVA-1"
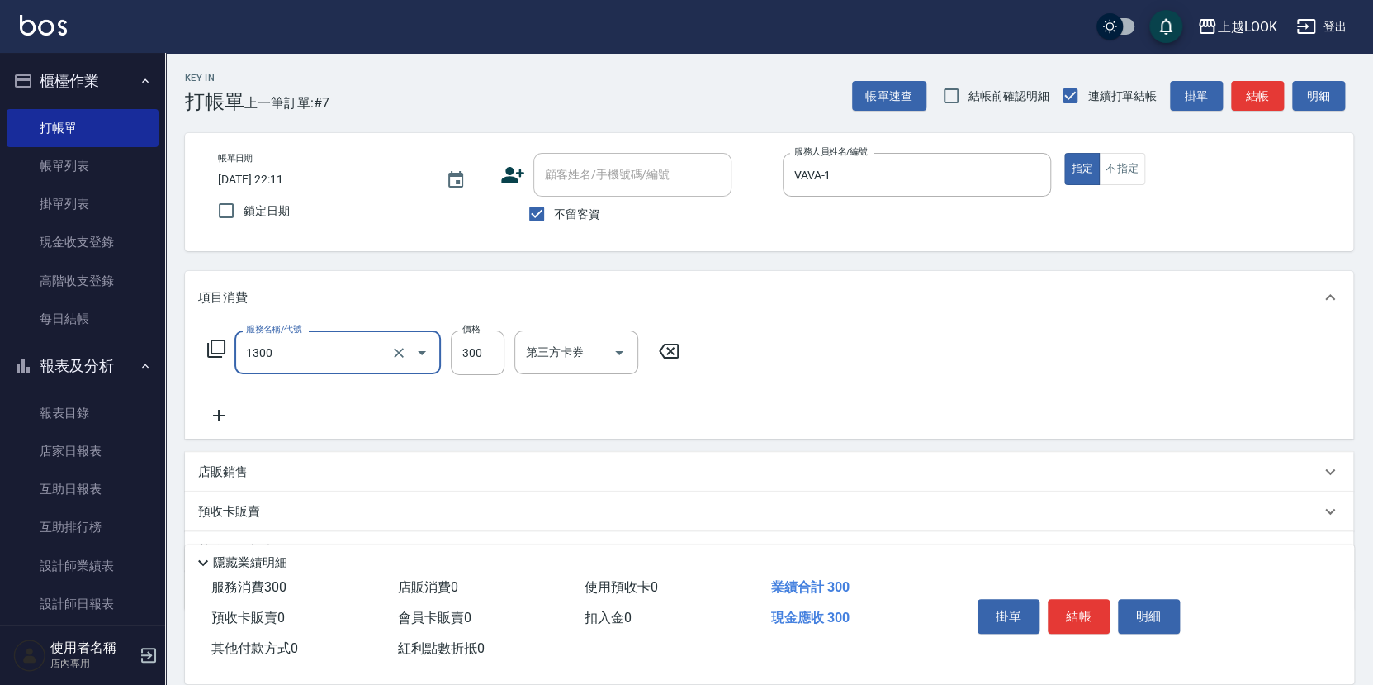
type input "一般洗髮(1300)"
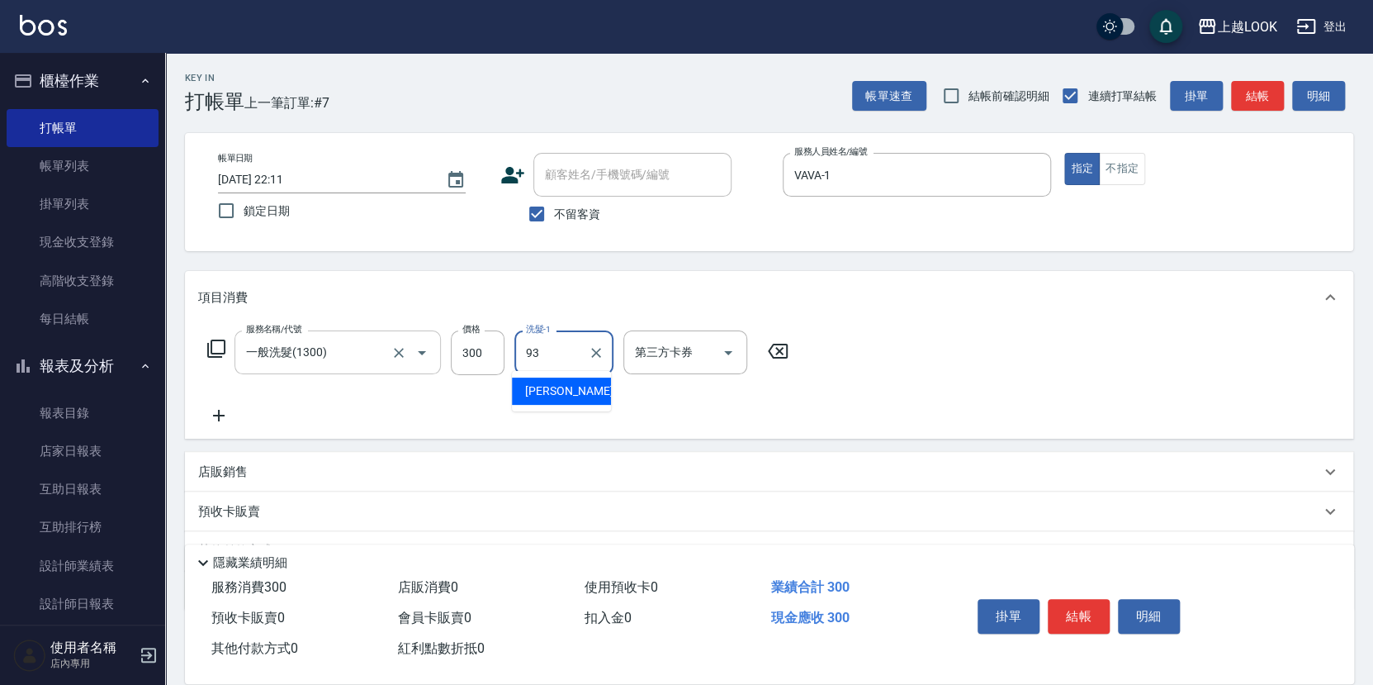
type input "[PERSON_NAME]-93"
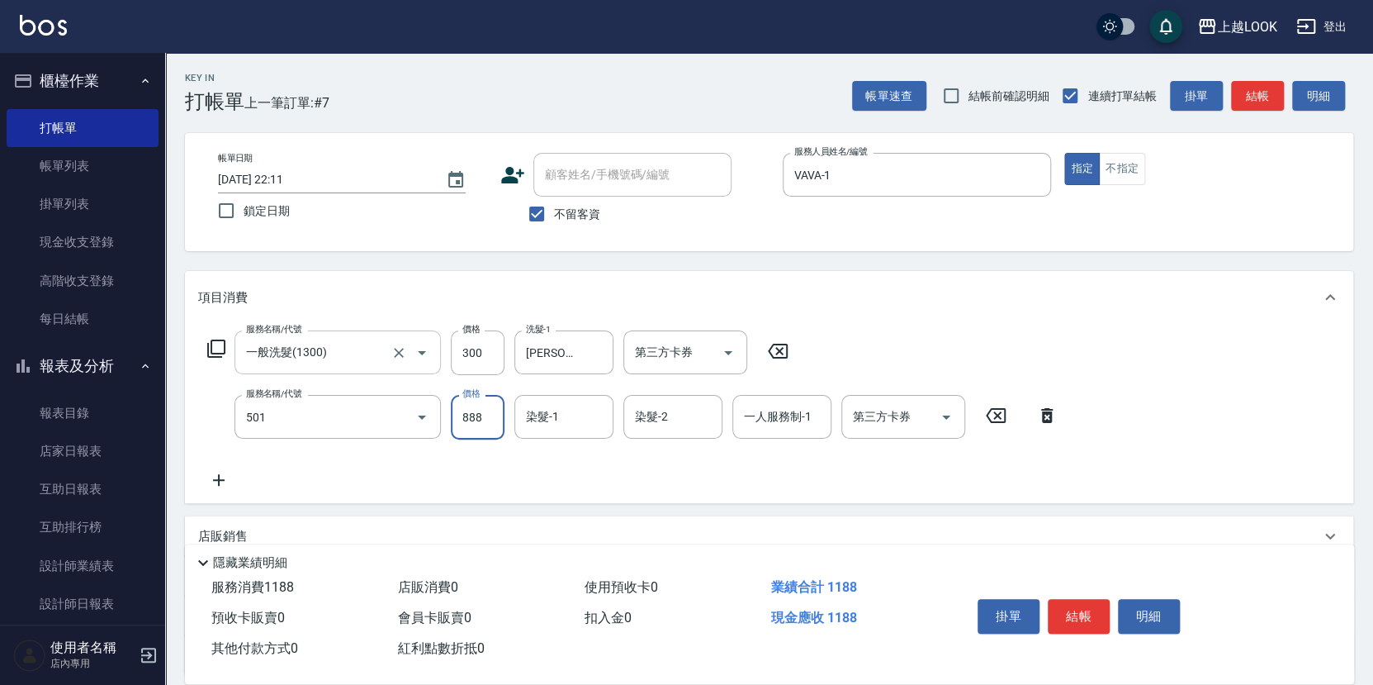
type input "一般染髮(改金額)(501)"
type input "1799"
type input "[PERSON_NAME]-93"
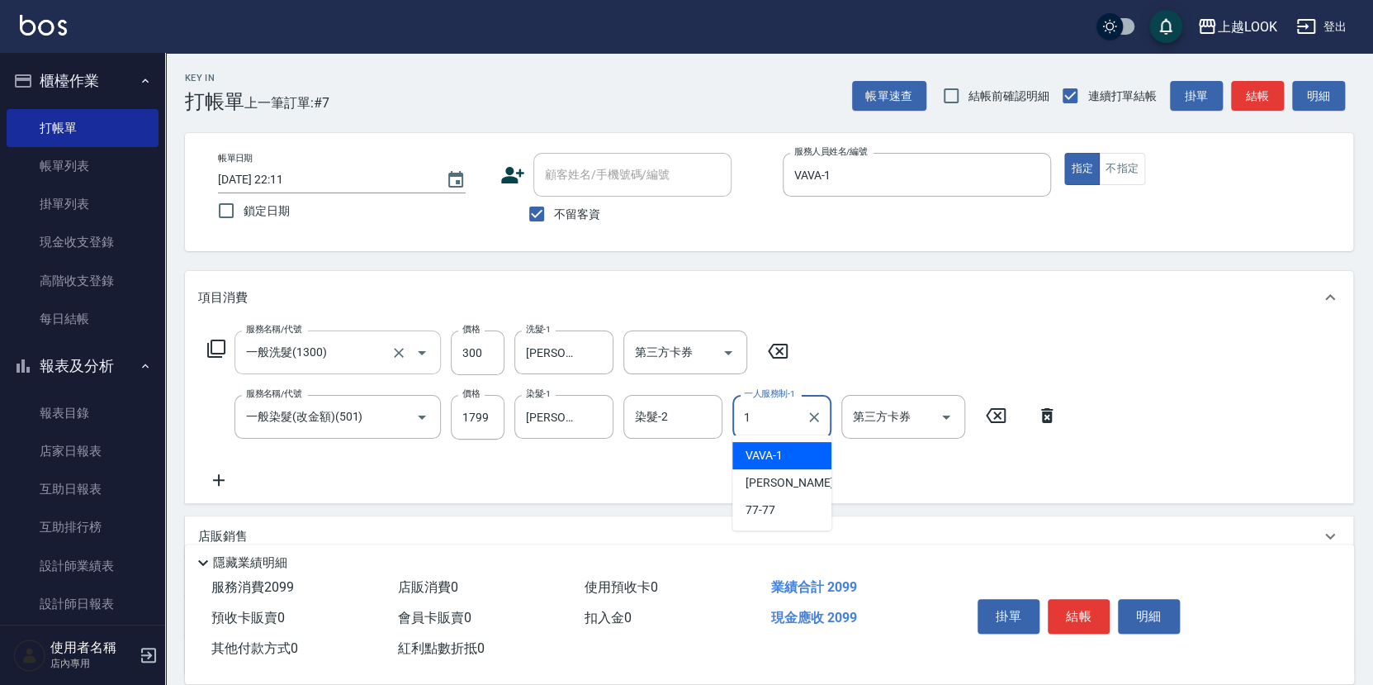
type input "VAVA-1"
click at [213, 344] on icon at bounding box center [216, 349] width 20 height 20
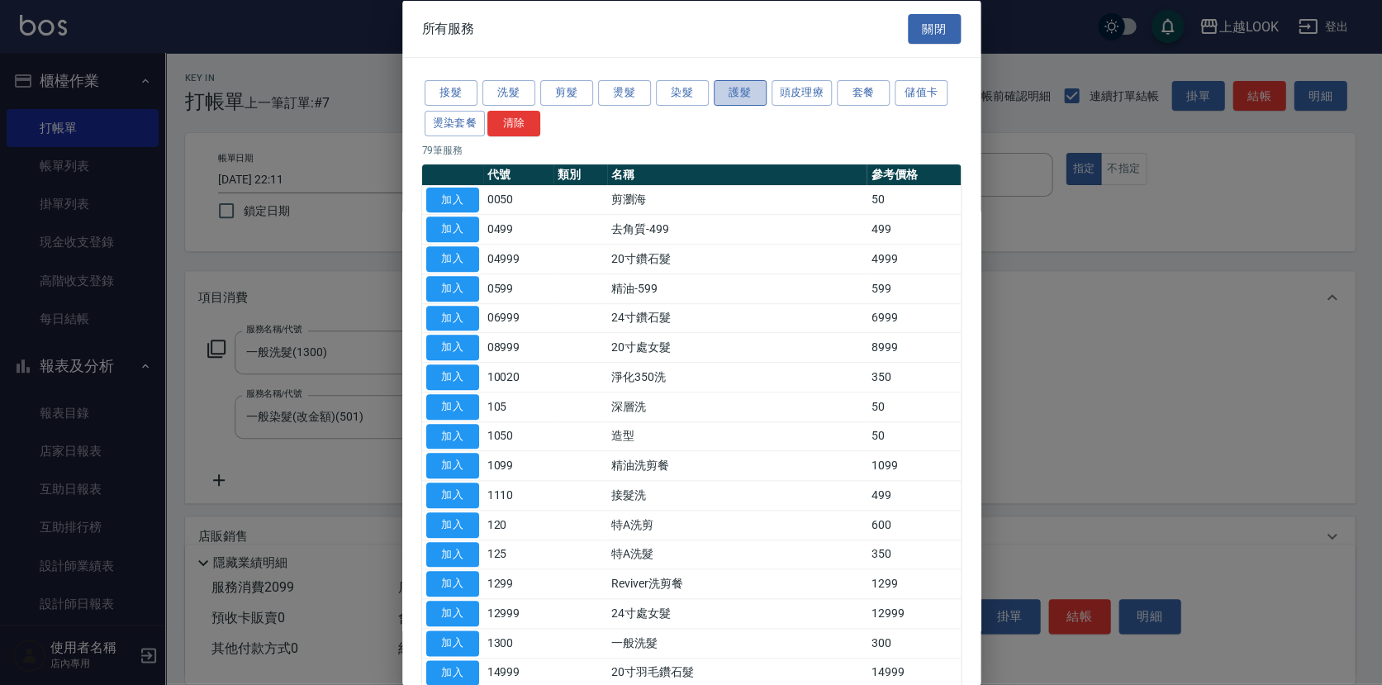
click at [748, 88] on button "護髮" at bounding box center [740, 93] width 53 height 26
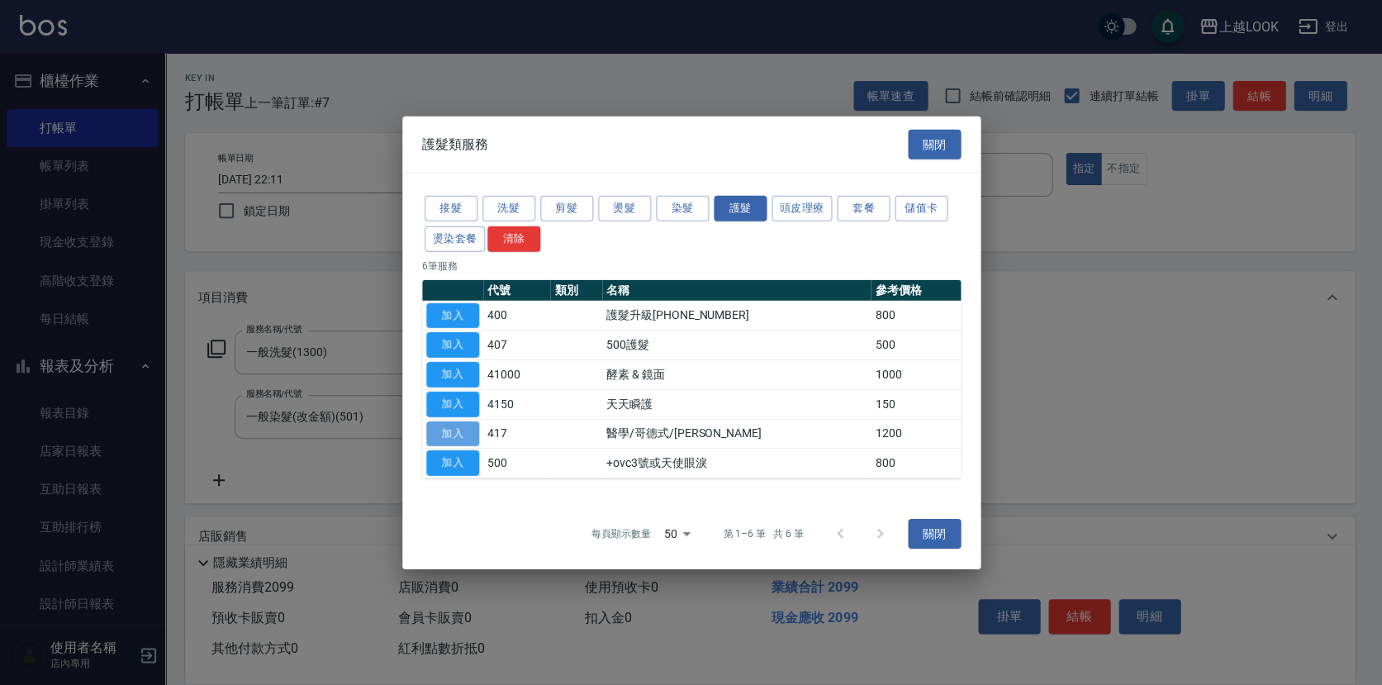
click at [446, 426] on button "加入" at bounding box center [452, 433] width 53 height 26
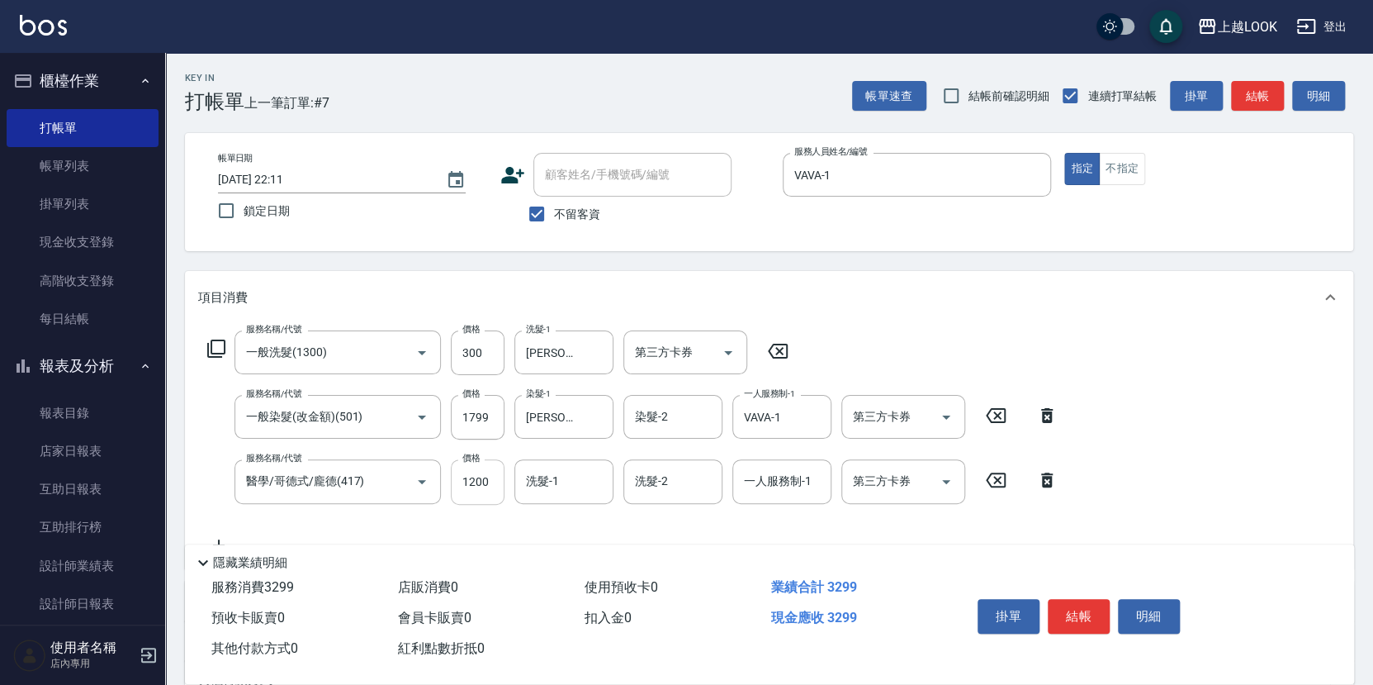
click at [476, 479] on input "1200" at bounding box center [478, 481] width 54 height 45
type input "1500"
click at [1072, 605] on button "結帳" at bounding box center [1079, 616] width 62 height 35
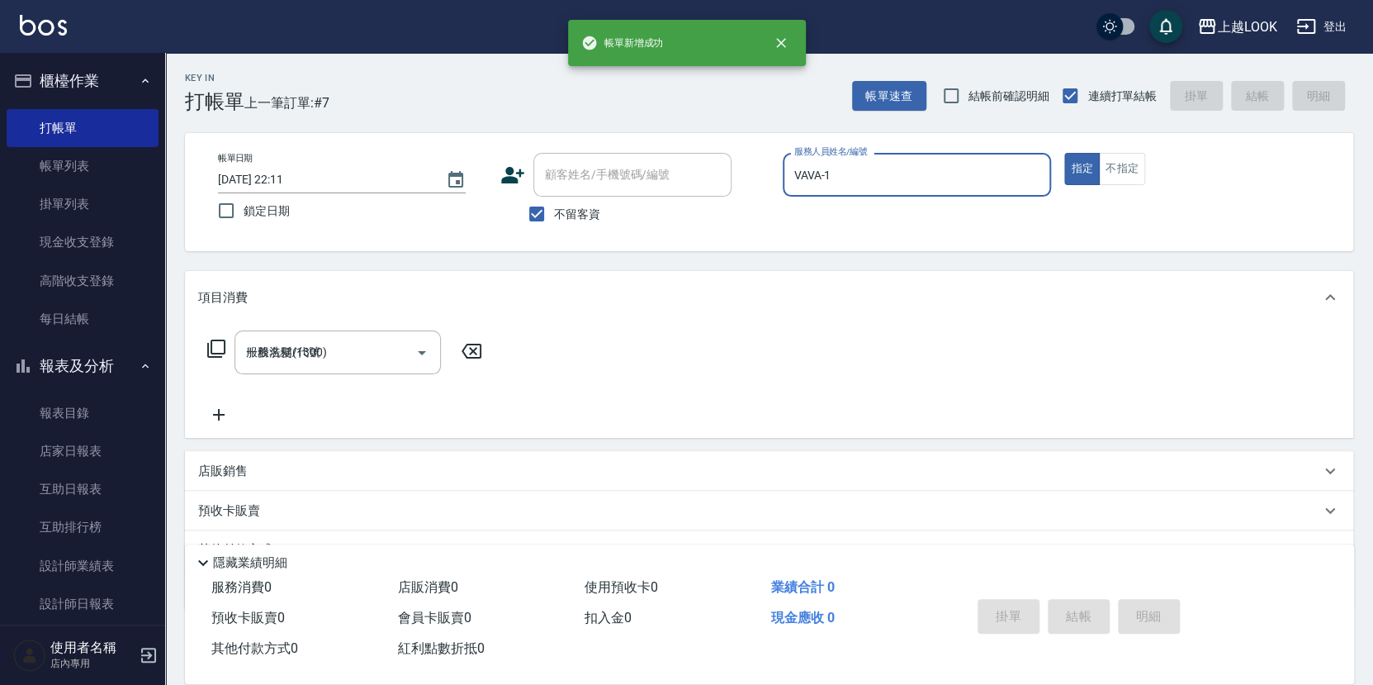
type input "[DATE] 22:12"
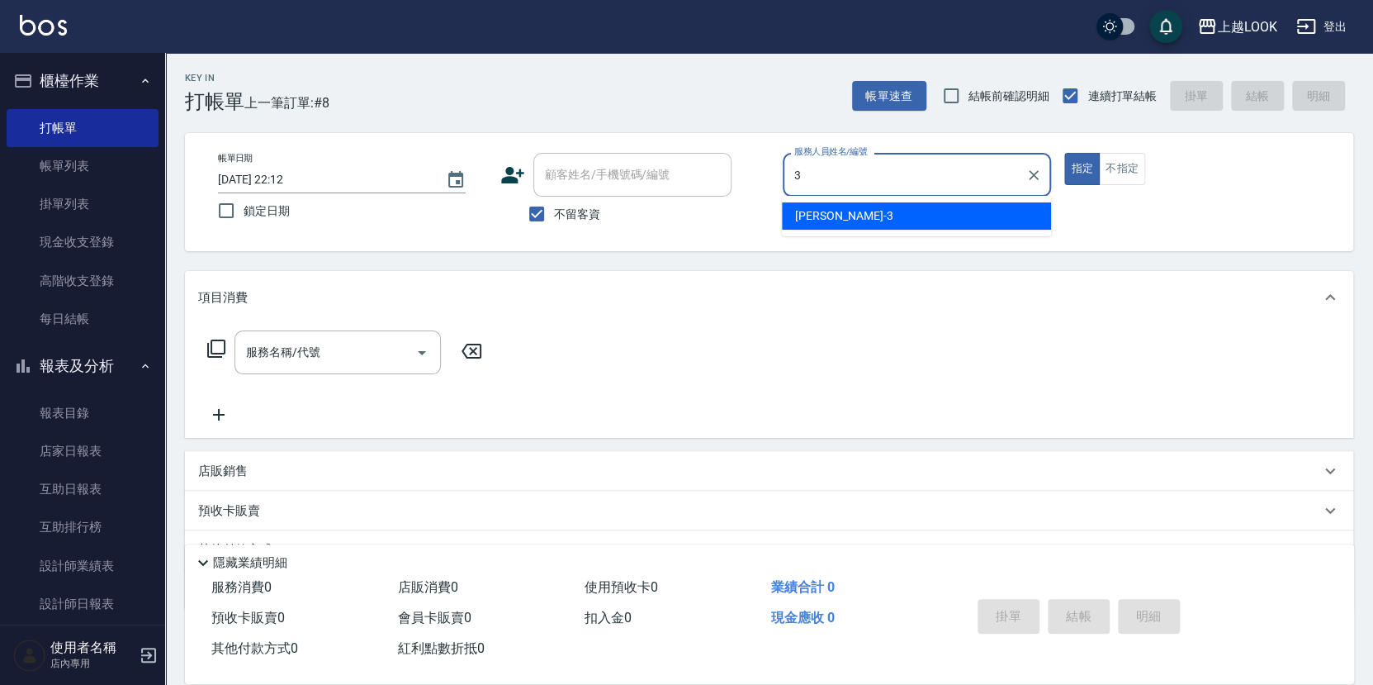
type input "[PERSON_NAME]-3"
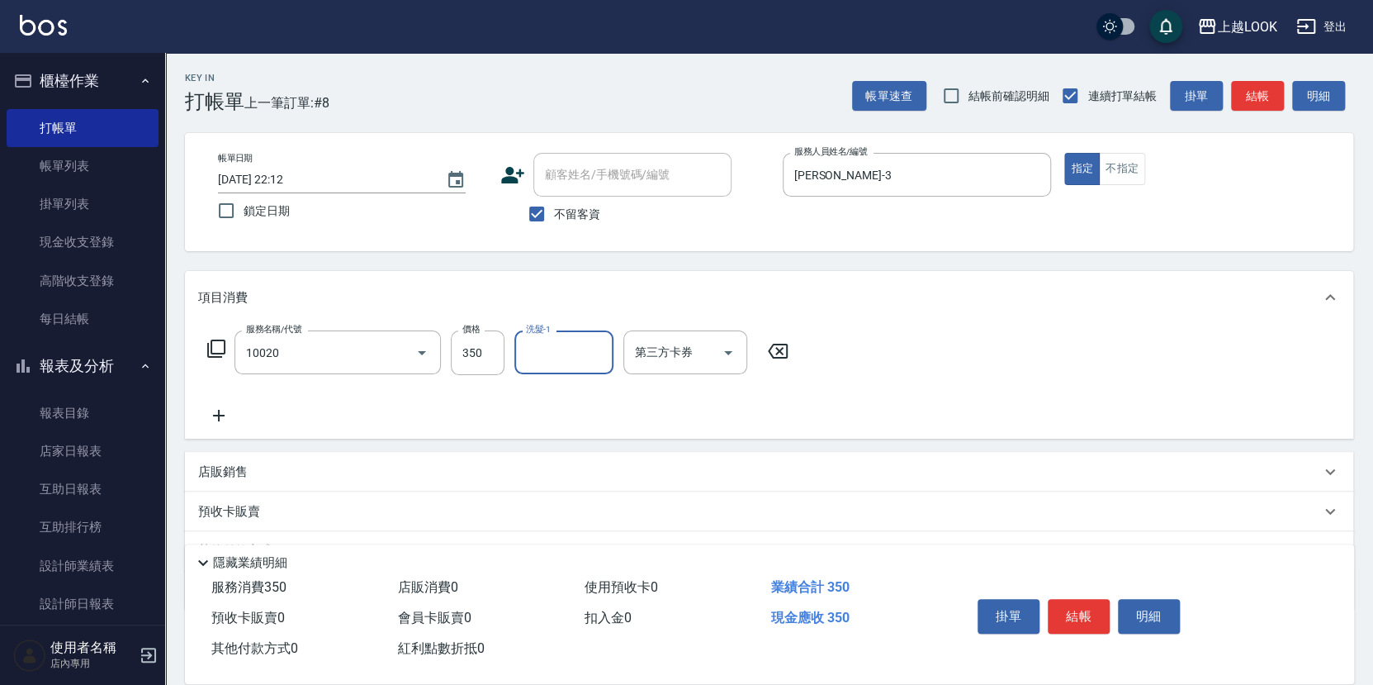
type input "淨化350洗(10020)"
click at [1074, 609] on button "結帳" at bounding box center [1079, 616] width 62 height 35
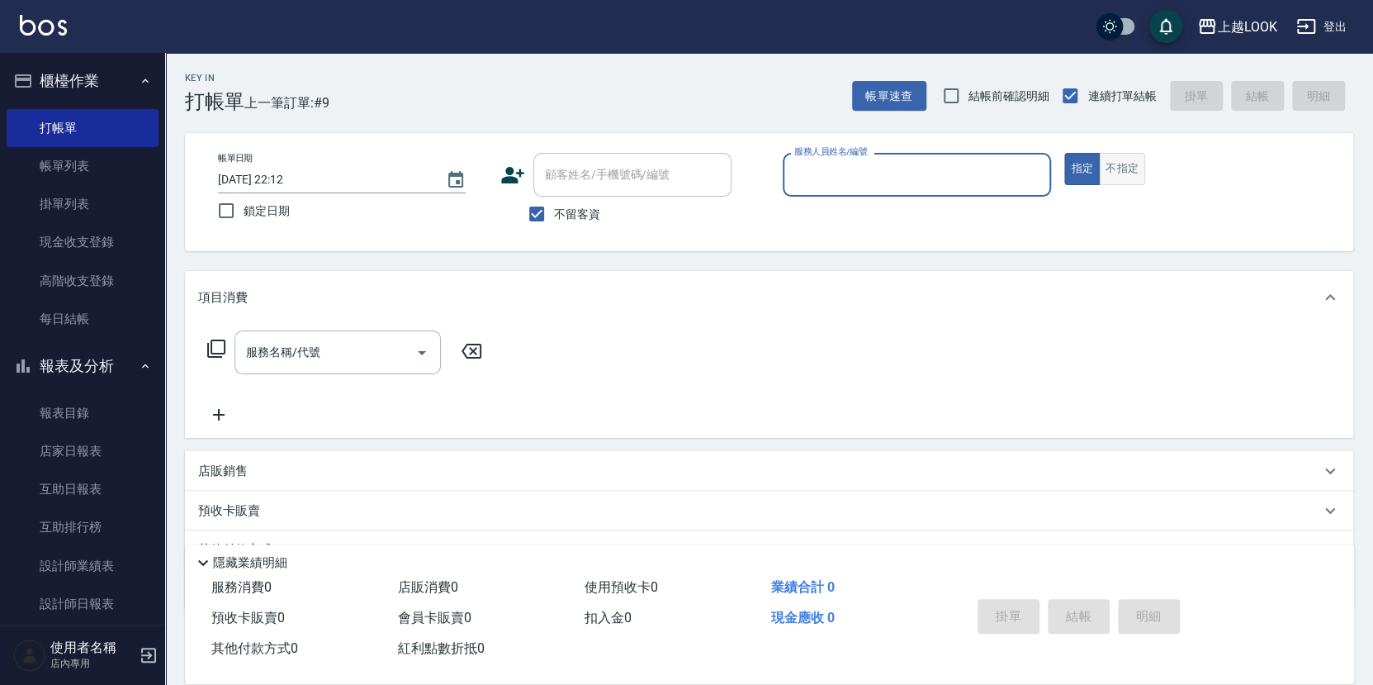
click at [1138, 164] on button "不指定" at bounding box center [1122, 169] width 46 height 32
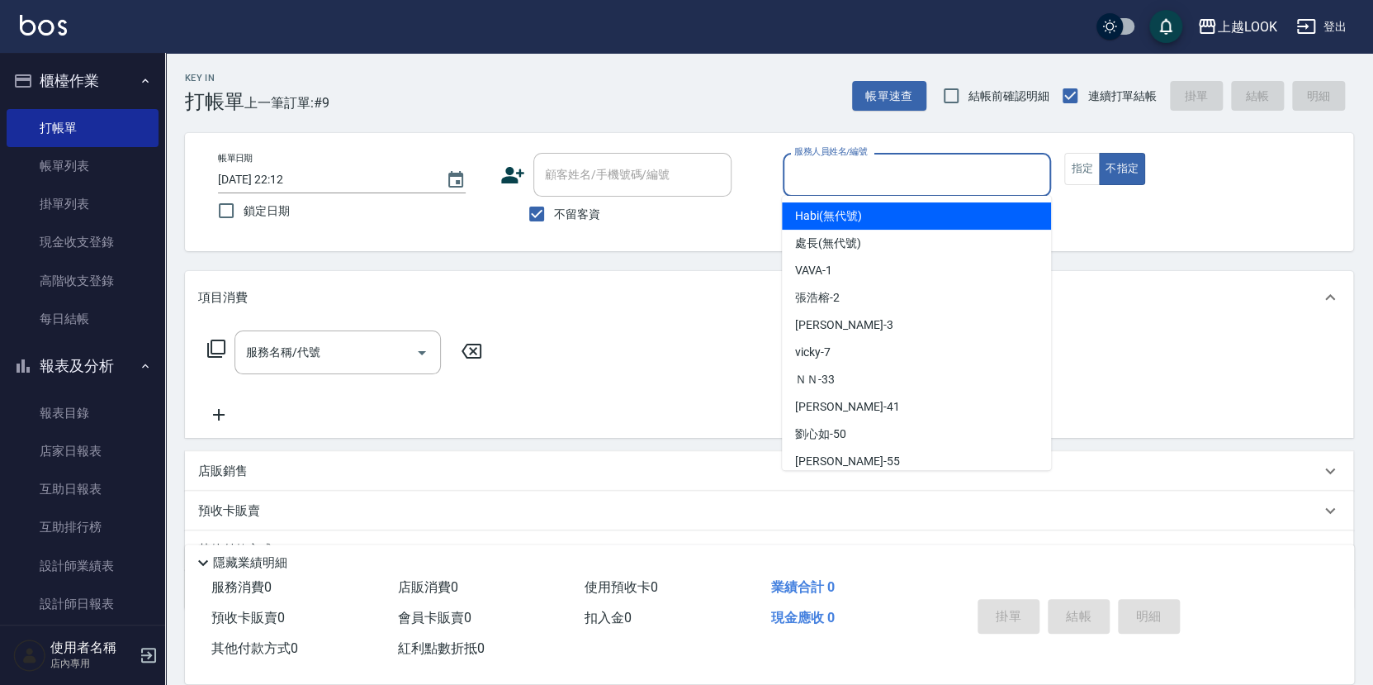
click at [1021, 175] on input "服務人員姓名/編號" at bounding box center [917, 174] width 254 height 29
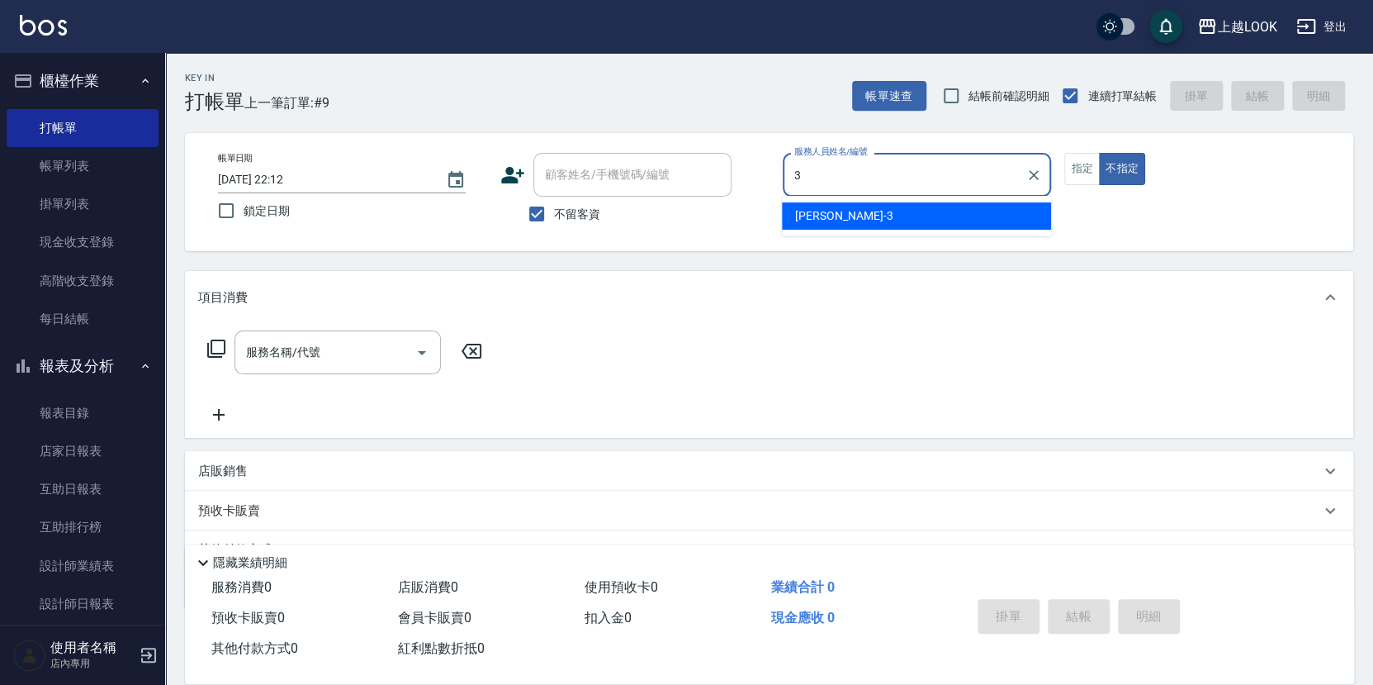
type input "[PERSON_NAME]-3"
type button "false"
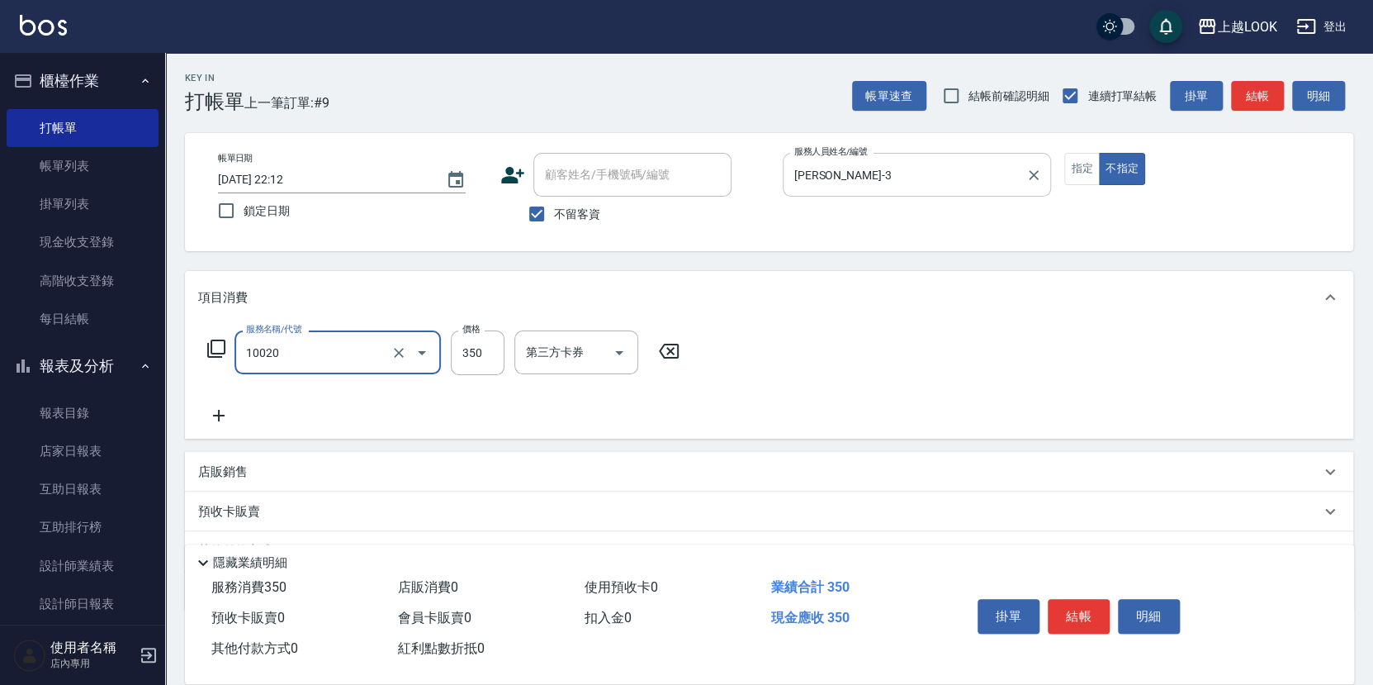
type input "淨化350洗(10020)"
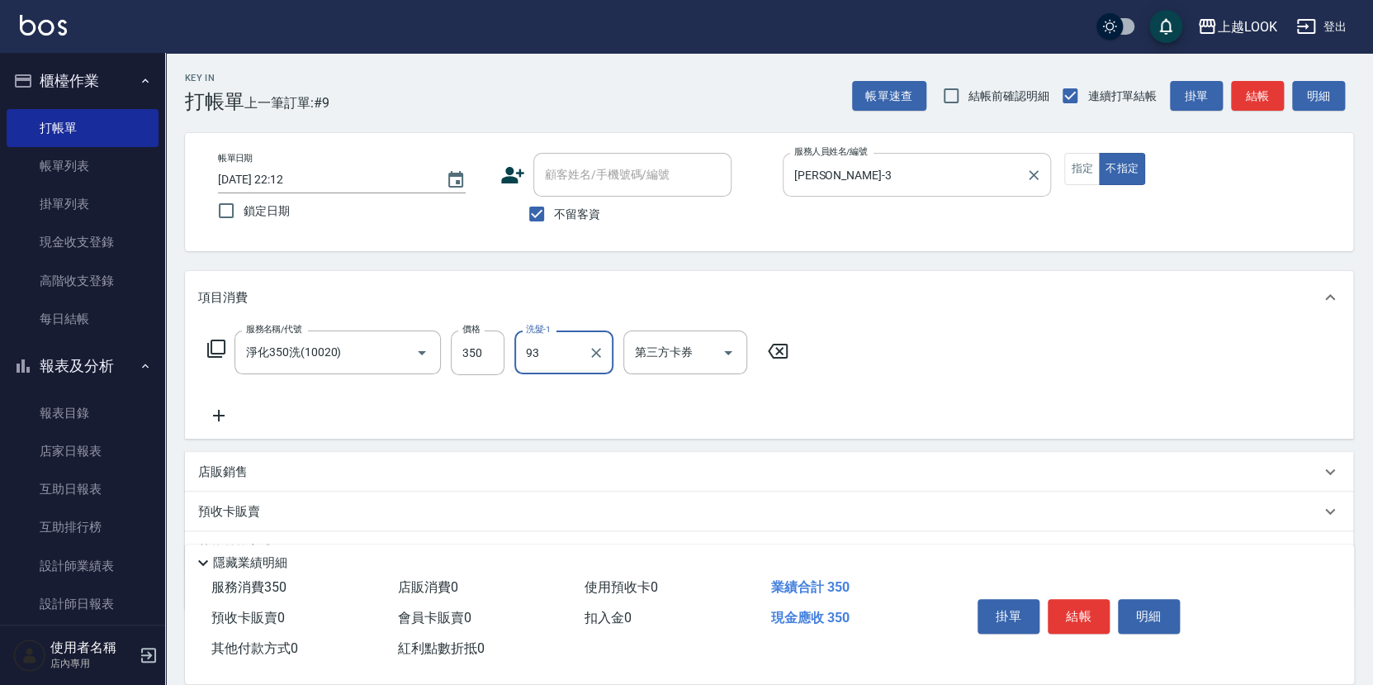
type input "[PERSON_NAME]-93"
click at [1067, 605] on button "結帳" at bounding box center [1079, 616] width 62 height 35
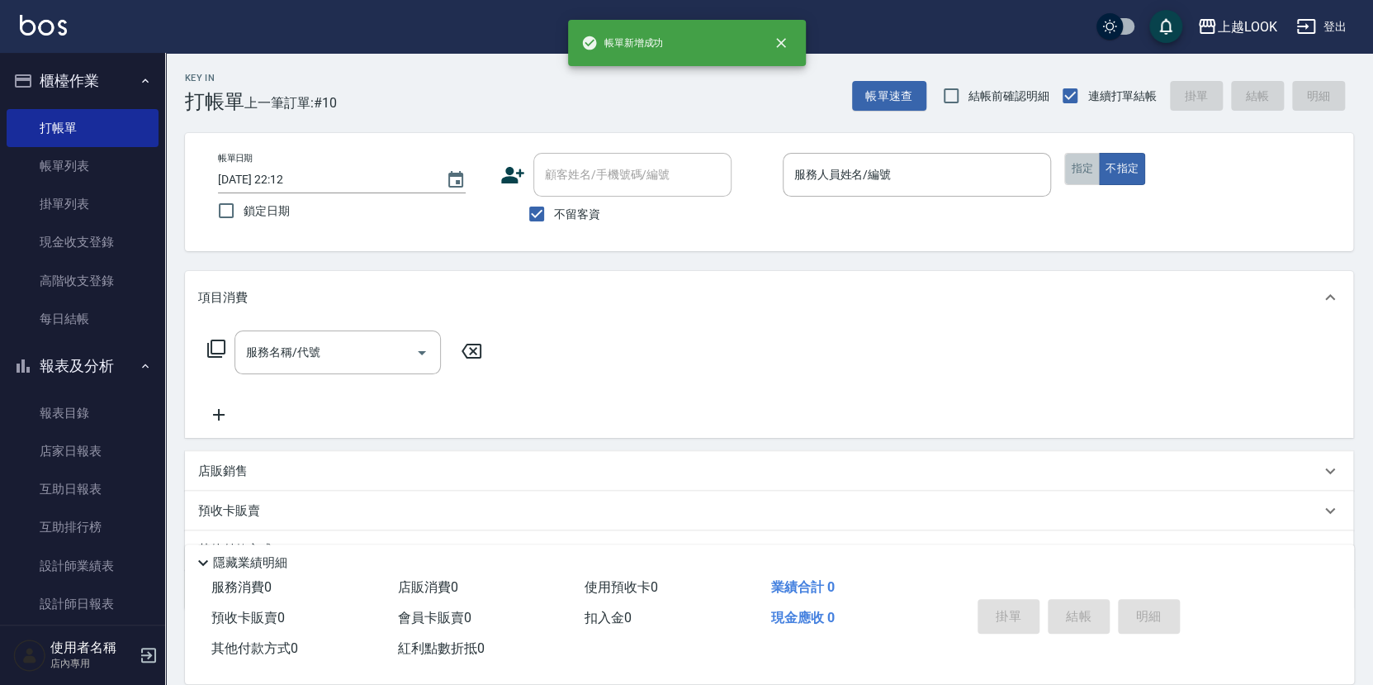
click at [1079, 169] on button "指定" at bounding box center [1083, 169] width 36 height 32
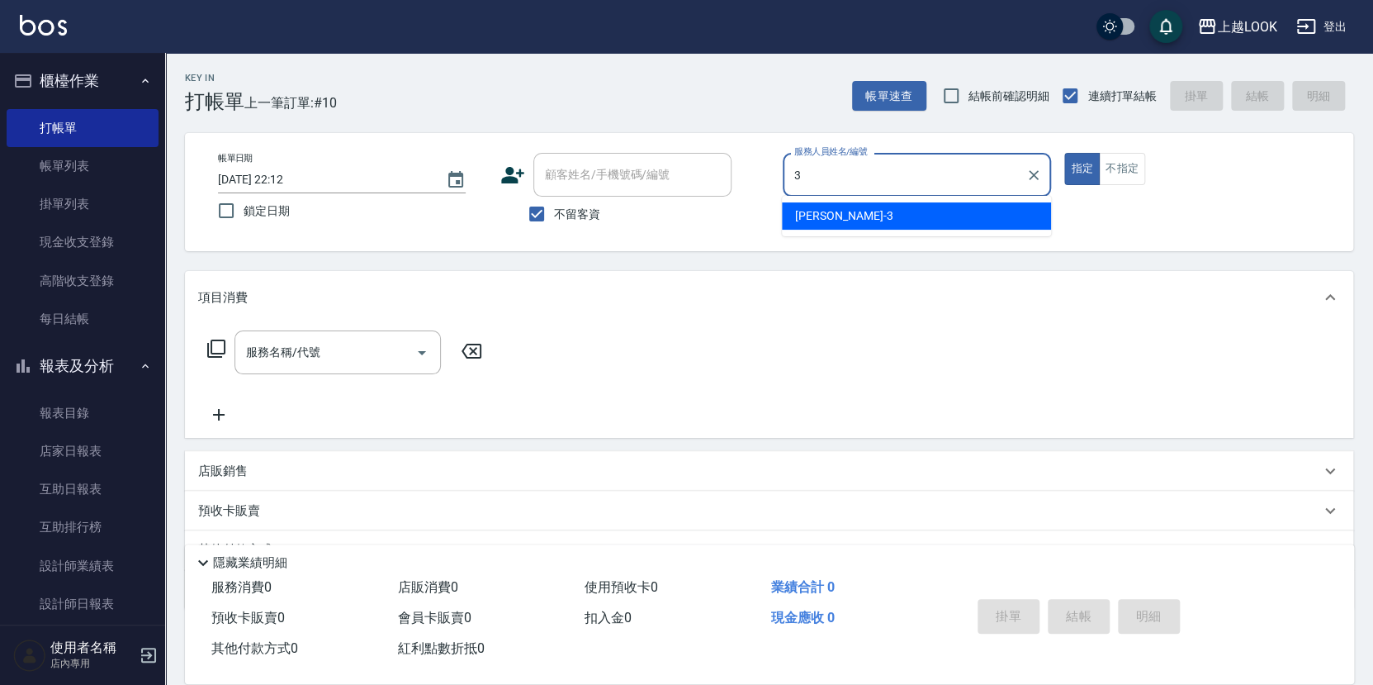
type input "[PERSON_NAME]-3"
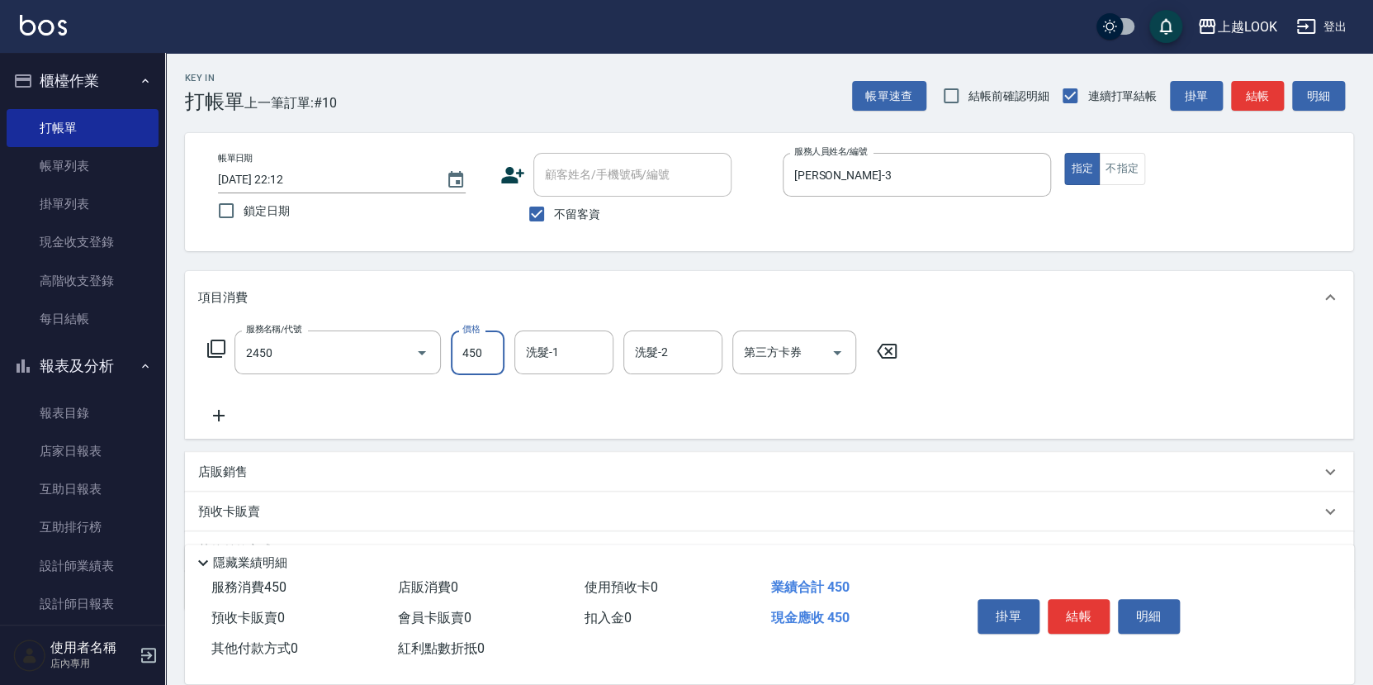
type input "C剪髮套餐(2450)"
click at [1074, 610] on button "結帳" at bounding box center [1079, 616] width 62 height 35
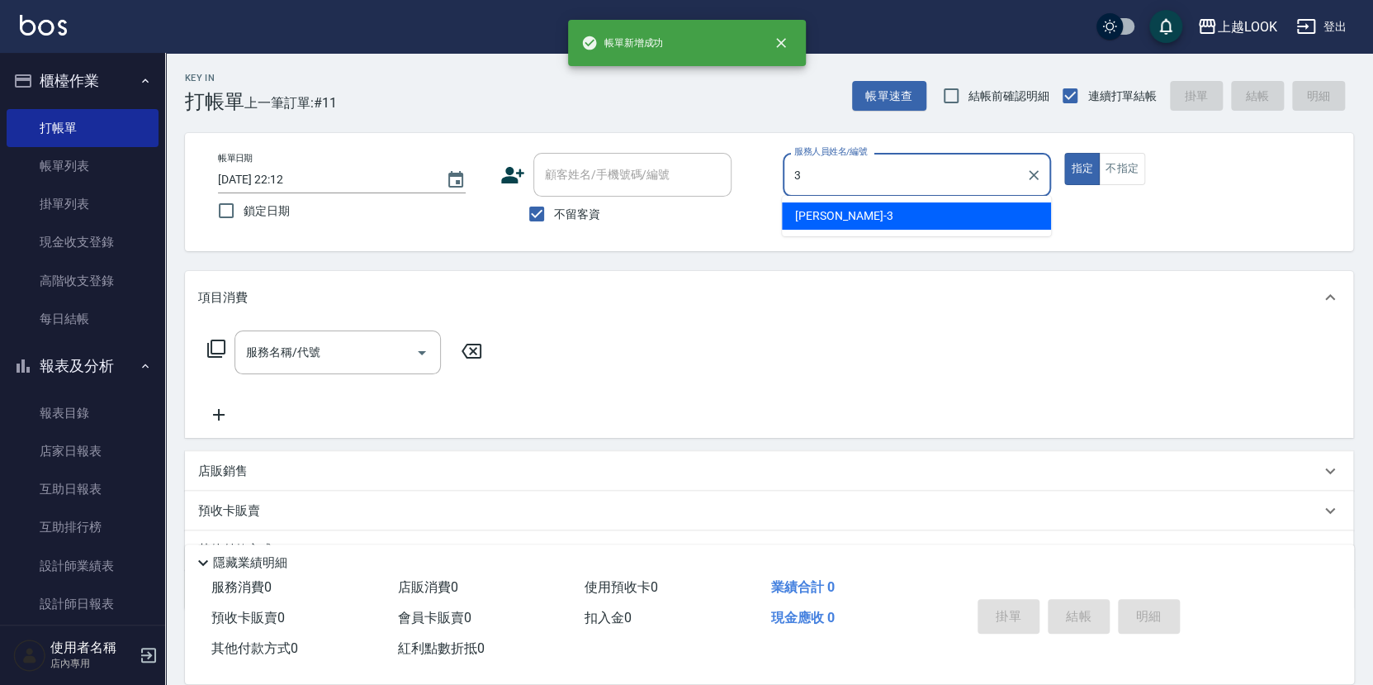
type input "[PERSON_NAME]-3"
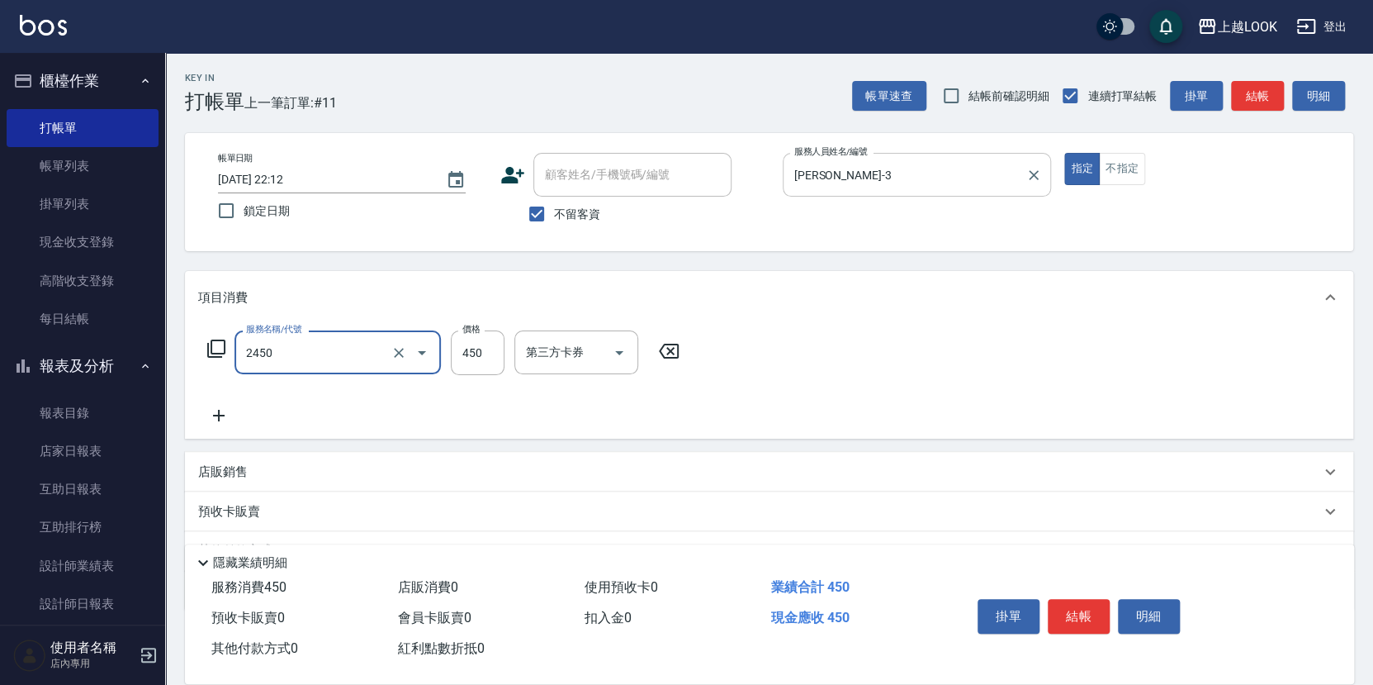
type input "C剪髮套餐(2450)"
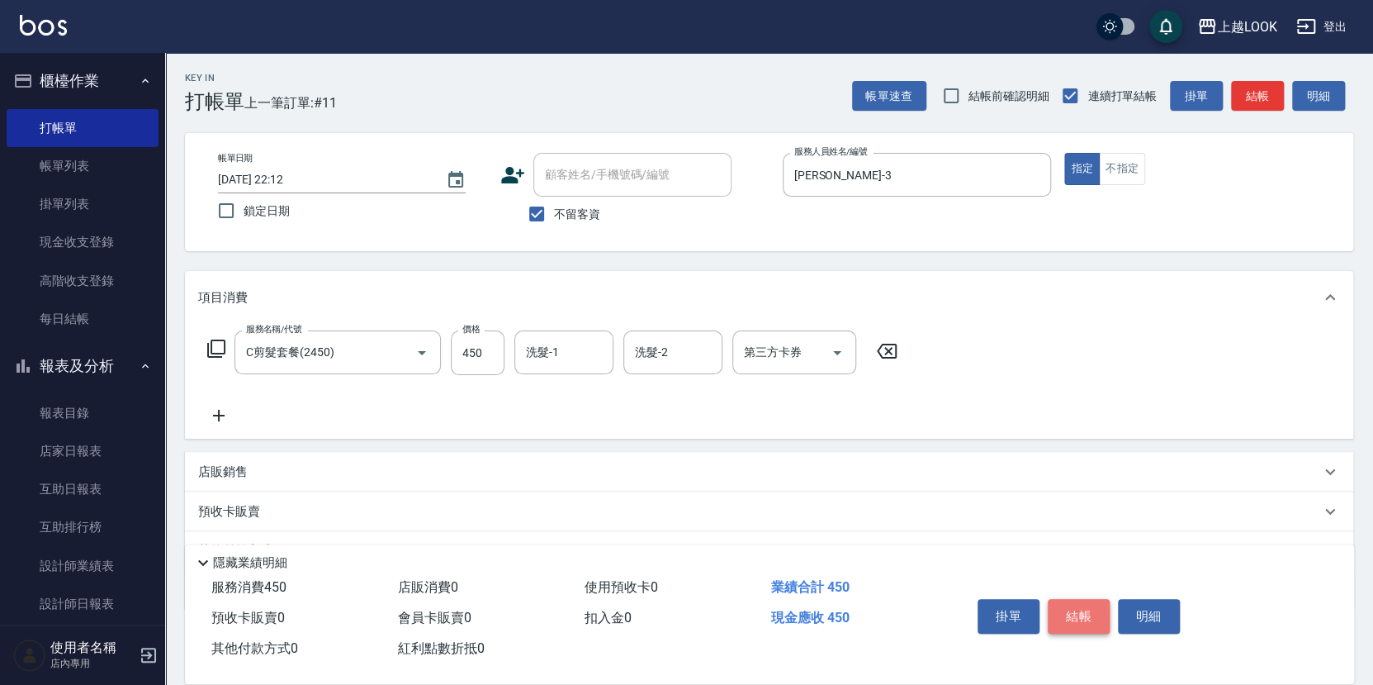
click at [1082, 604] on button "結帳" at bounding box center [1079, 616] width 62 height 35
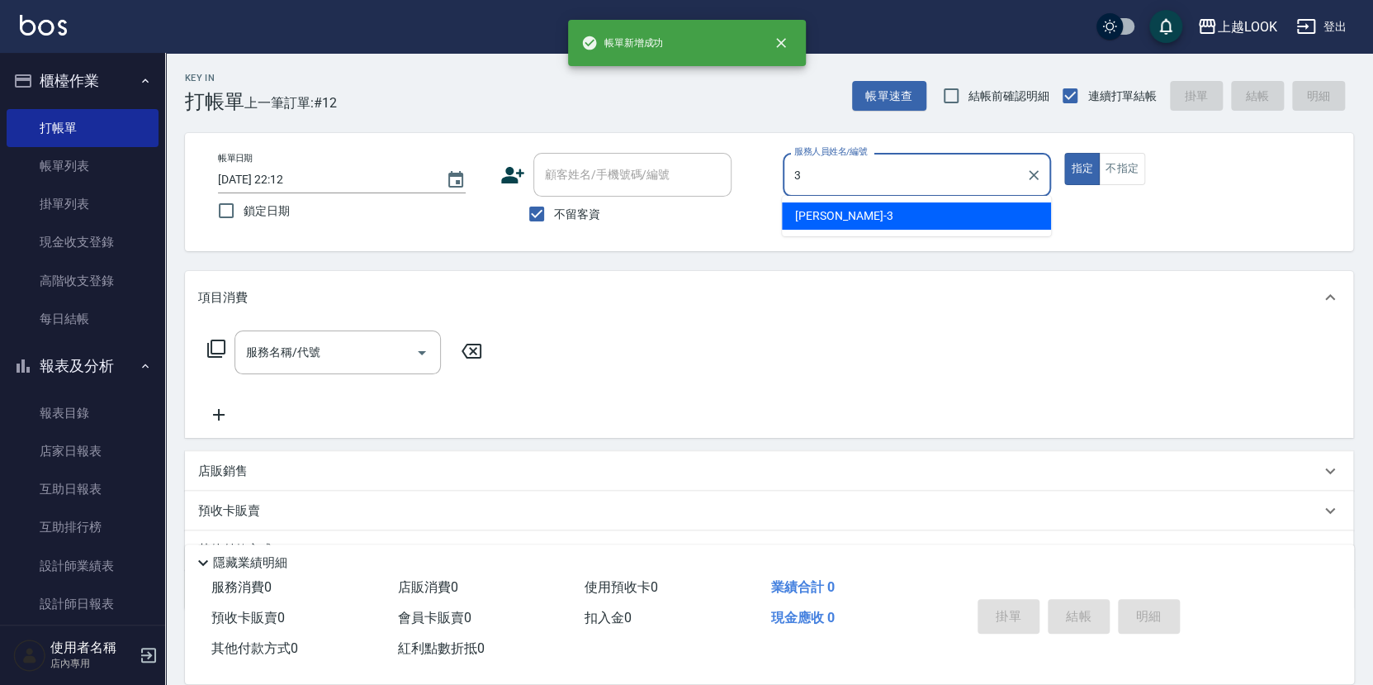
type input "[PERSON_NAME]-3"
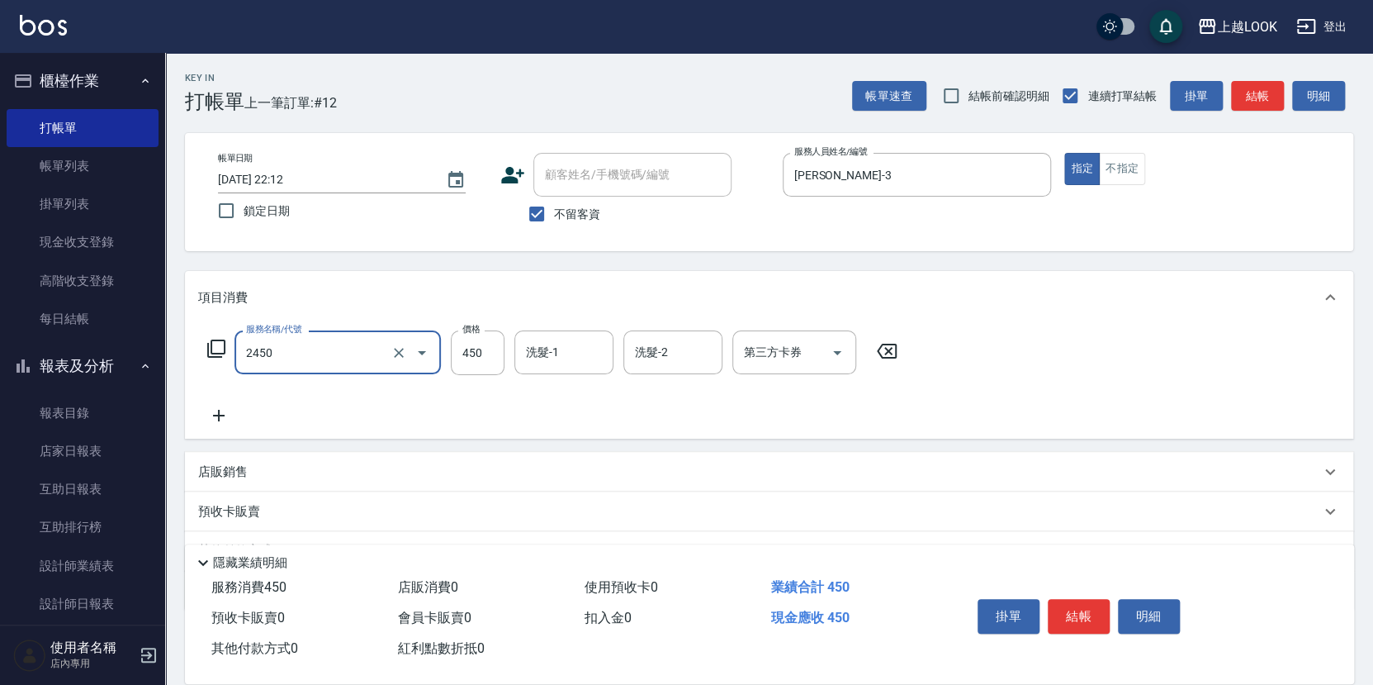
type input "C剪髮套餐(2450)"
click at [837, 352] on icon "Open" at bounding box center [838, 353] width 20 height 20
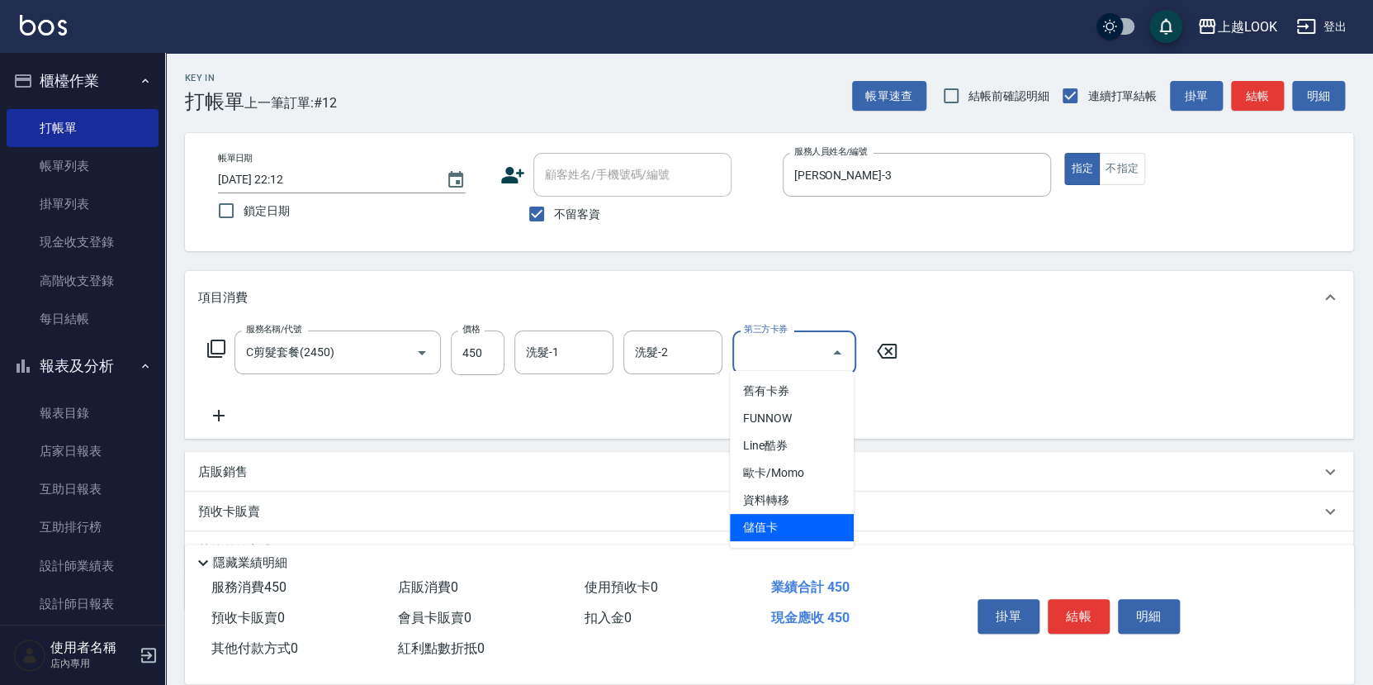
click at [822, 519] on span "儲值卡" at bounding box center [792, 527] width 124 height 27
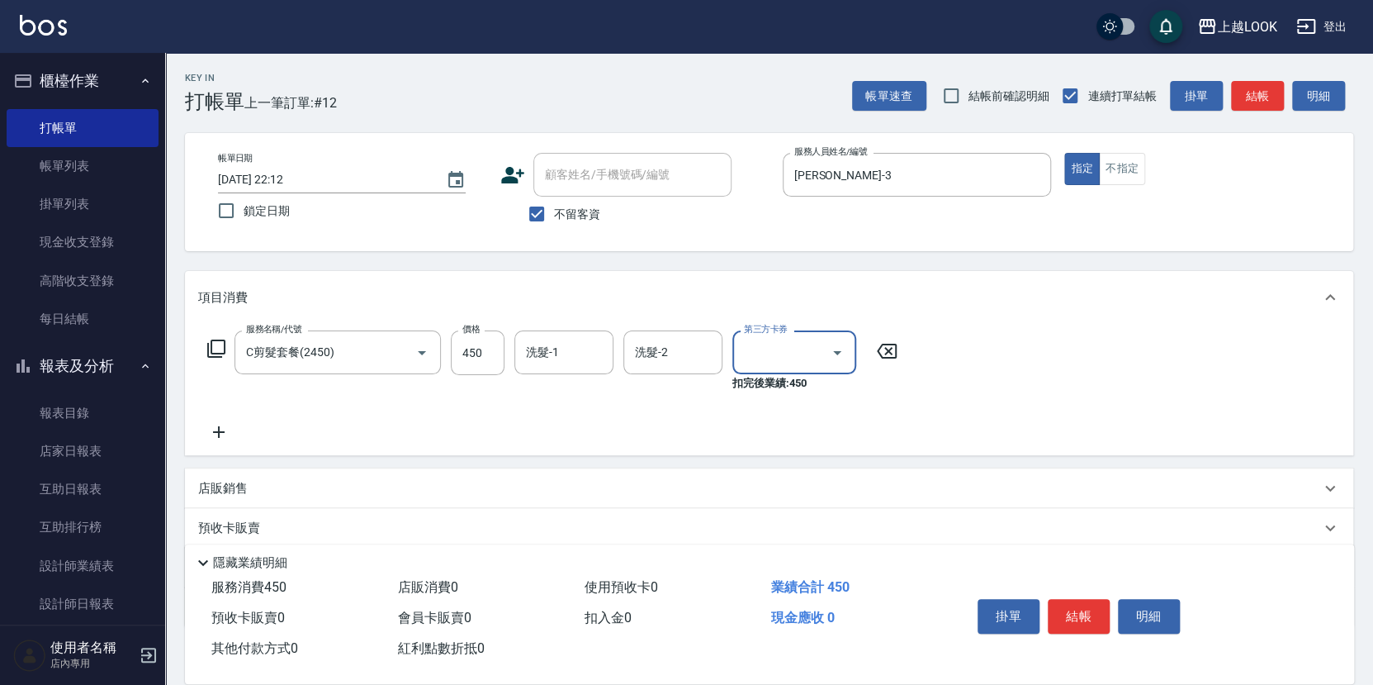
type input "儲值卡"
click at [1060, 605] on button "結帳" at bounding box center [1079, 616] width 62 height 35
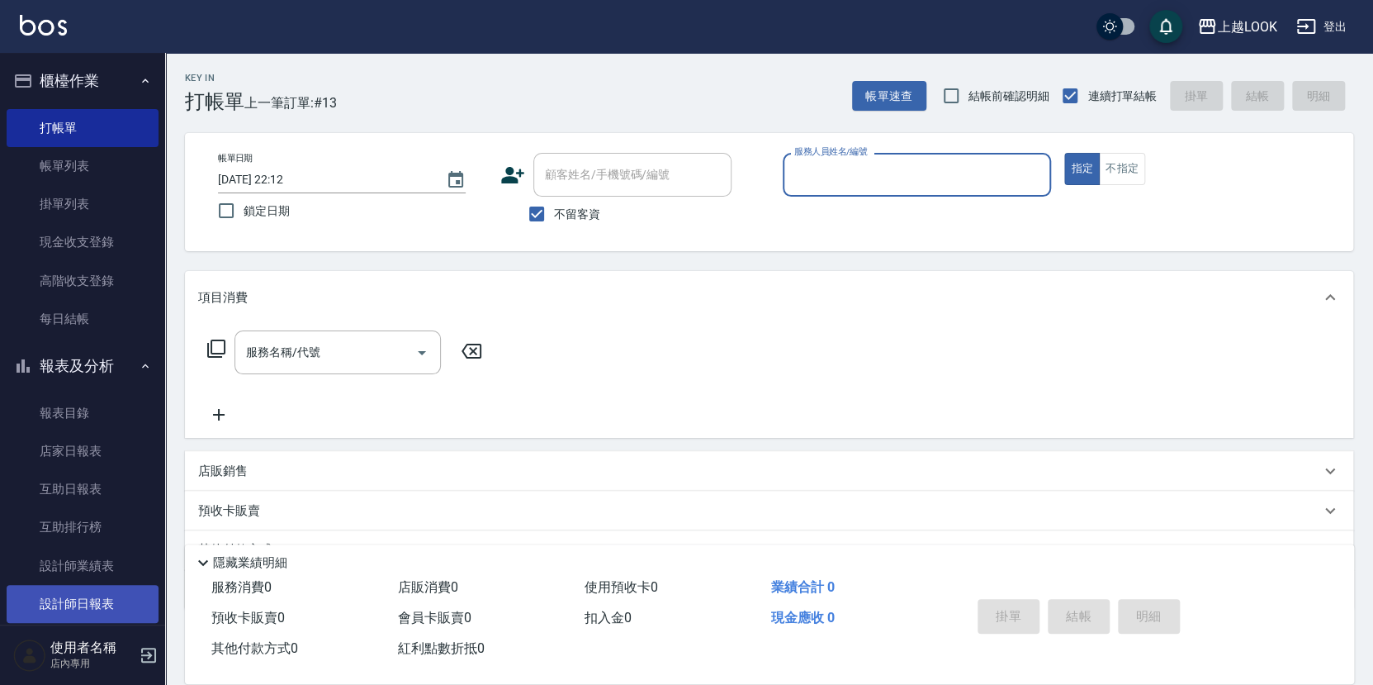
click at [88, 600] on link "設計師日報表" at bounding box center [83, 604] width 152 height 38
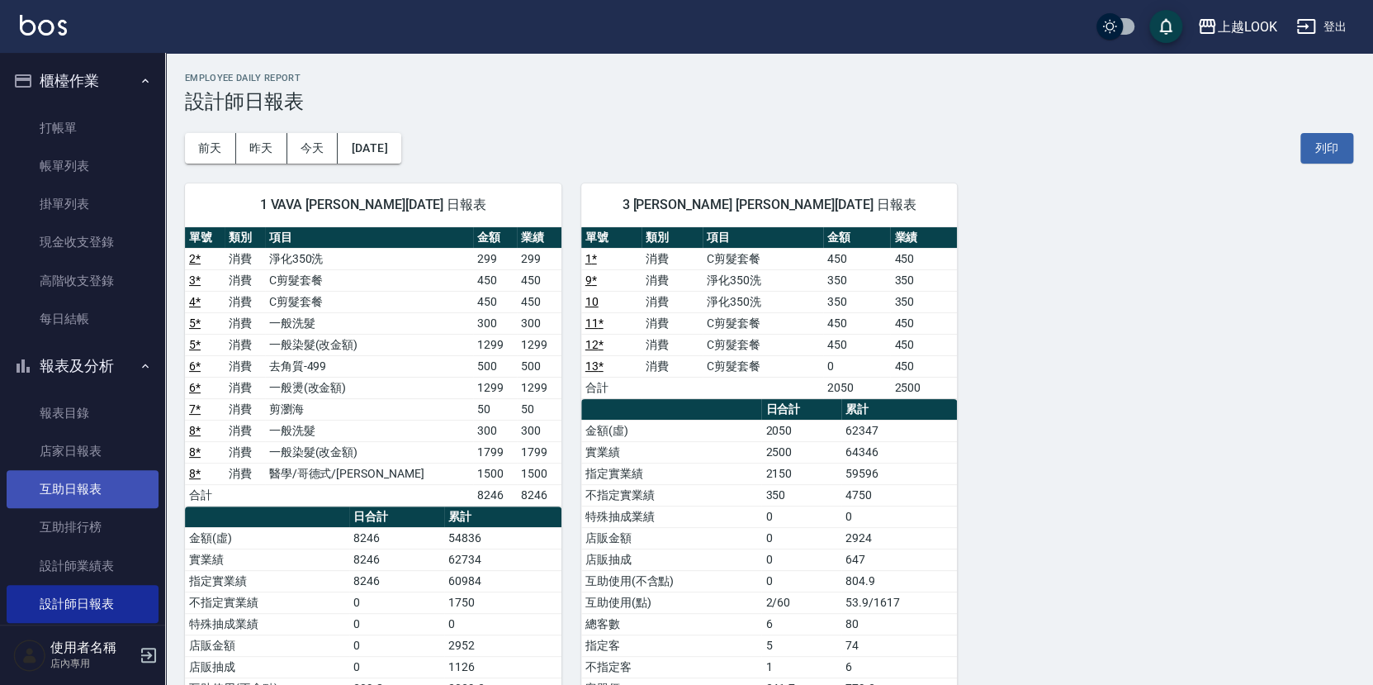
click at [77, 487] on link "互助日報表" at bounding box center [83, 489] width 152 height 38
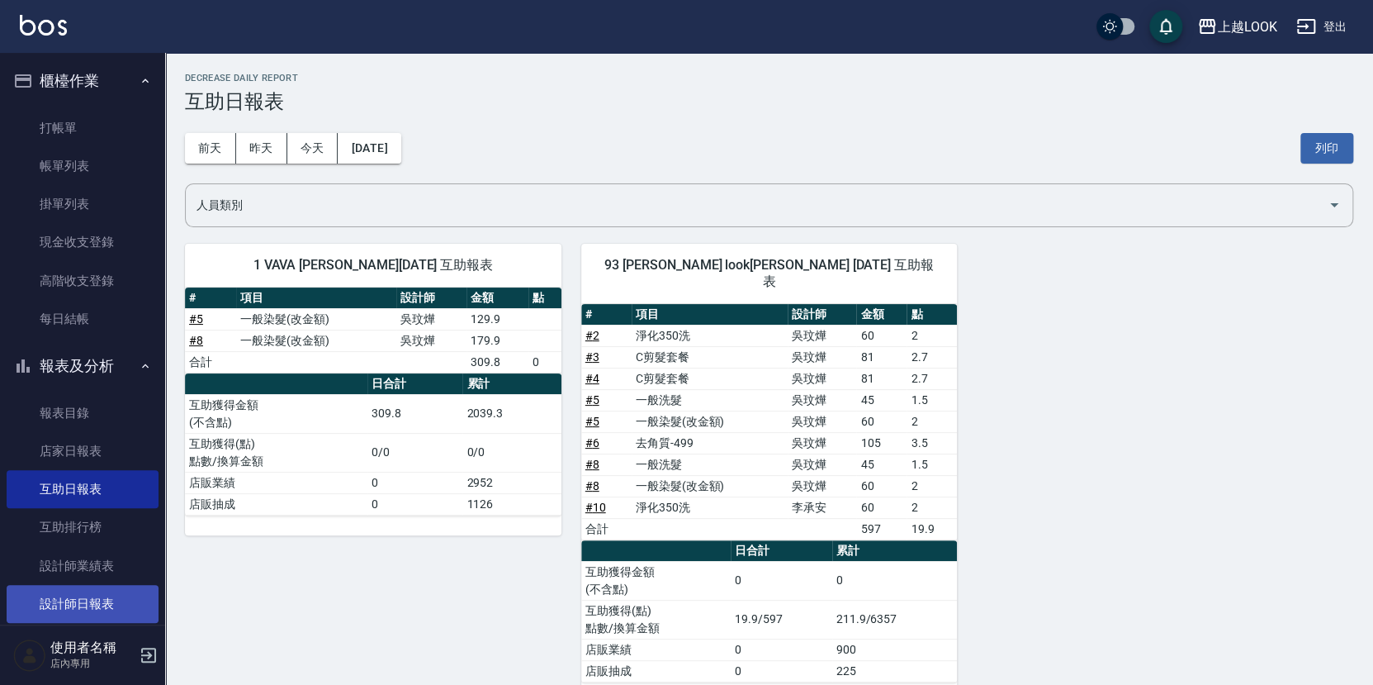
click at [77, 595] on link "設計師日報表" at bounding box center [83, 604] width 152 height 38
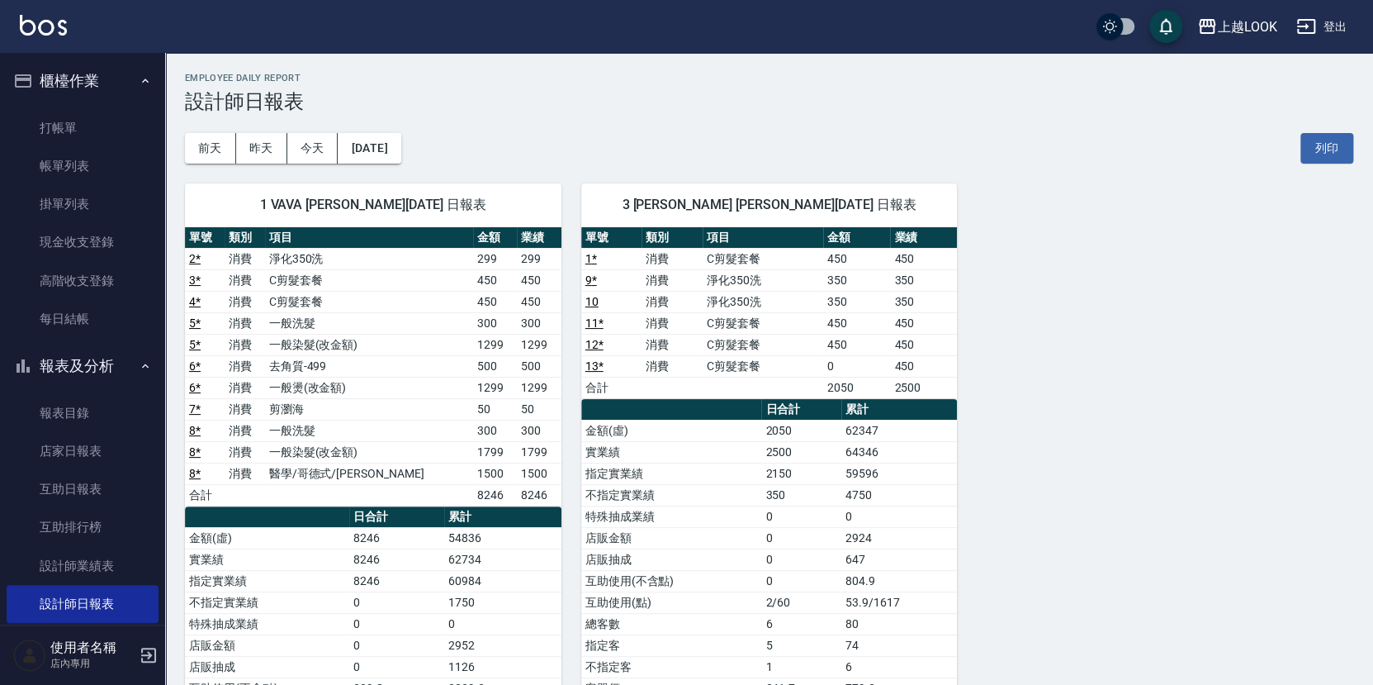
scroll to position [126, 0]
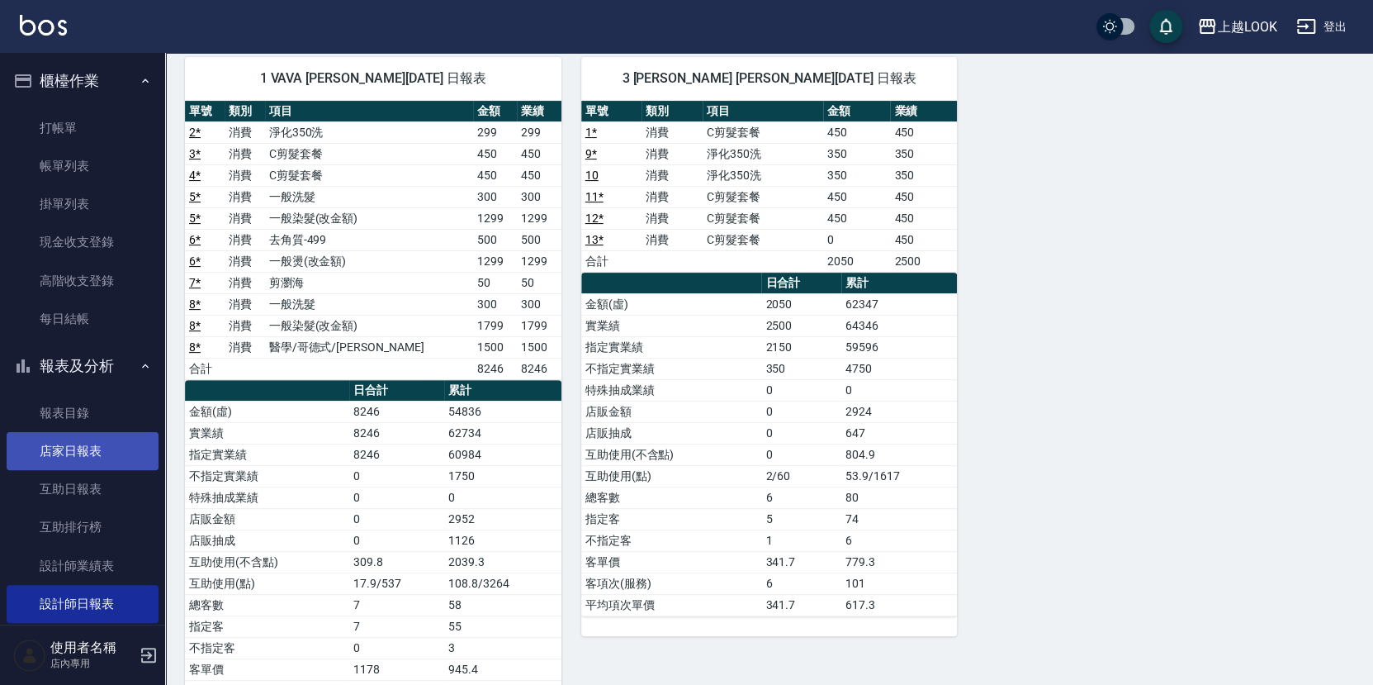
click at [94, 445] on link "店家日報表" at bounding box center [83, 451] width 152 height 38
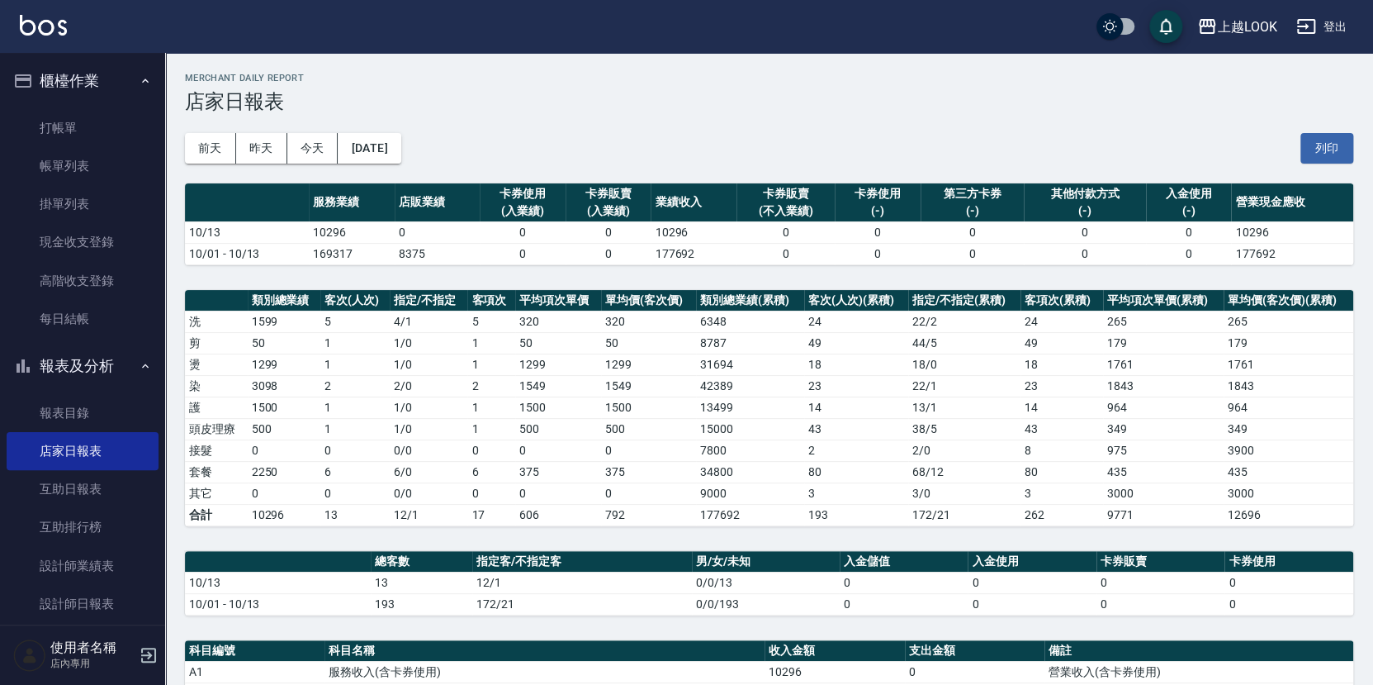
scroll to position [132, 0]
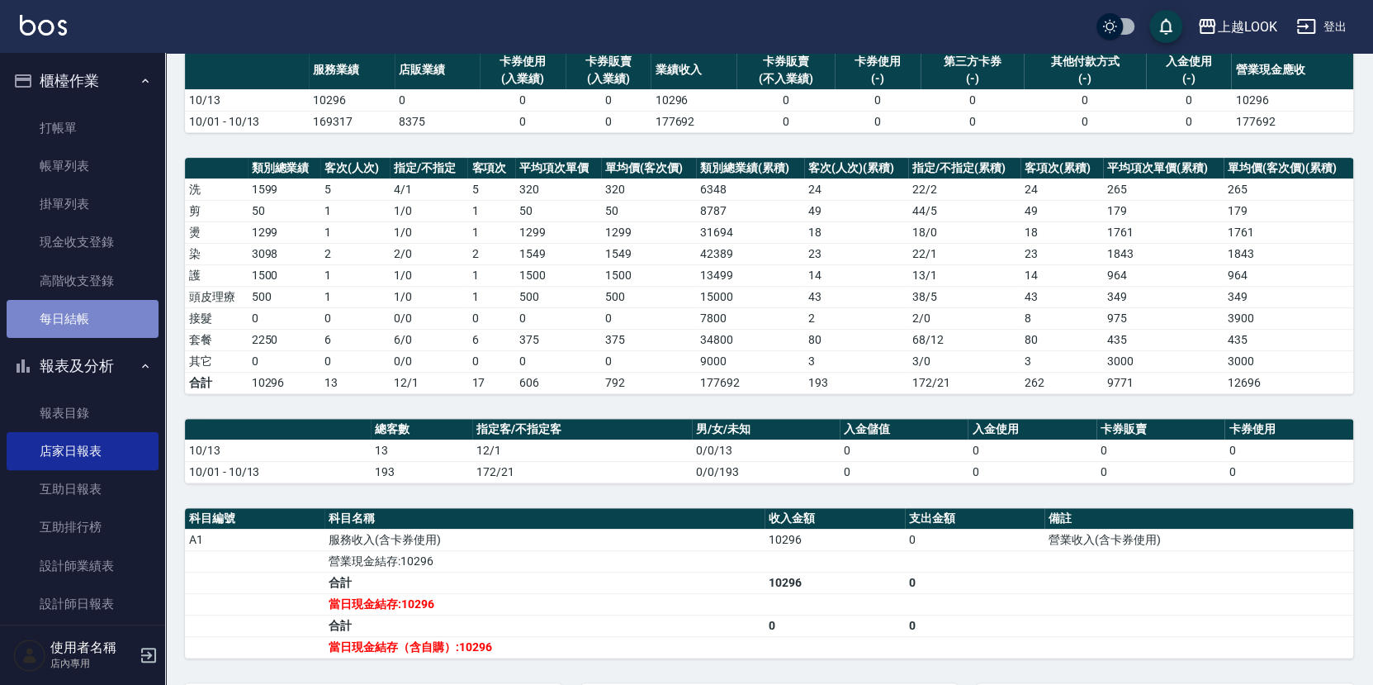
click at [112, 302] on link "每日結帳" at bounding box center [83, 319] width 152 height 38
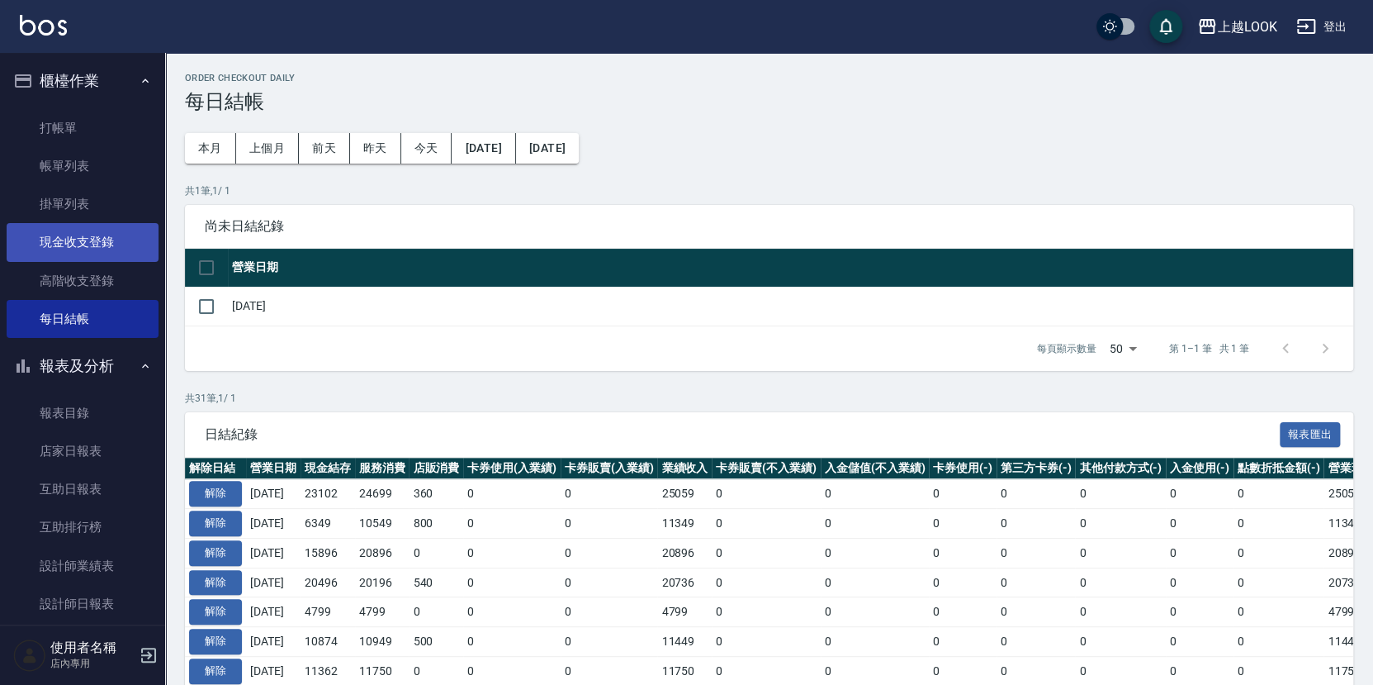
click at [107, 248] on link "現金收支登錄" at bounding box center [83, 242] width 152 height 38
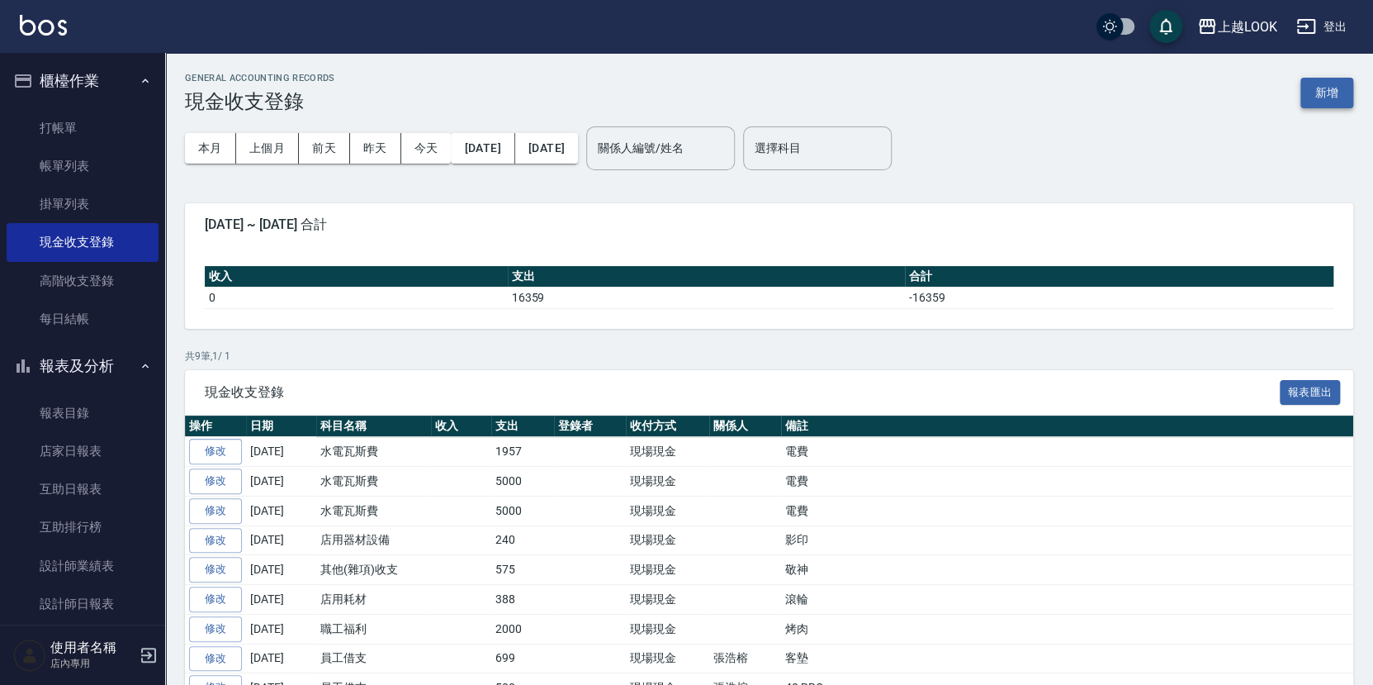
click at [1323, 92] on button "新增" at bounding box center [1327, 93] width 53 height 31
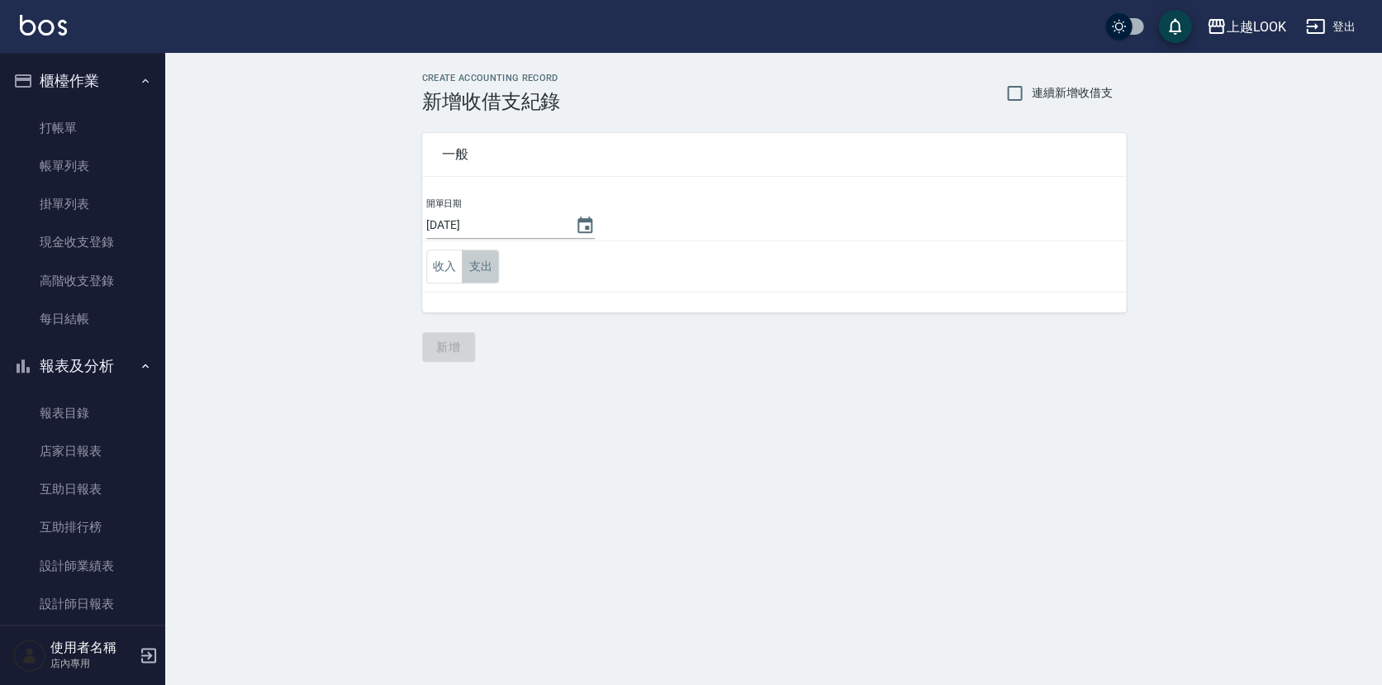
click at [486, 261] on button "支出" at bounding box center [480, 266] width 37 height 34
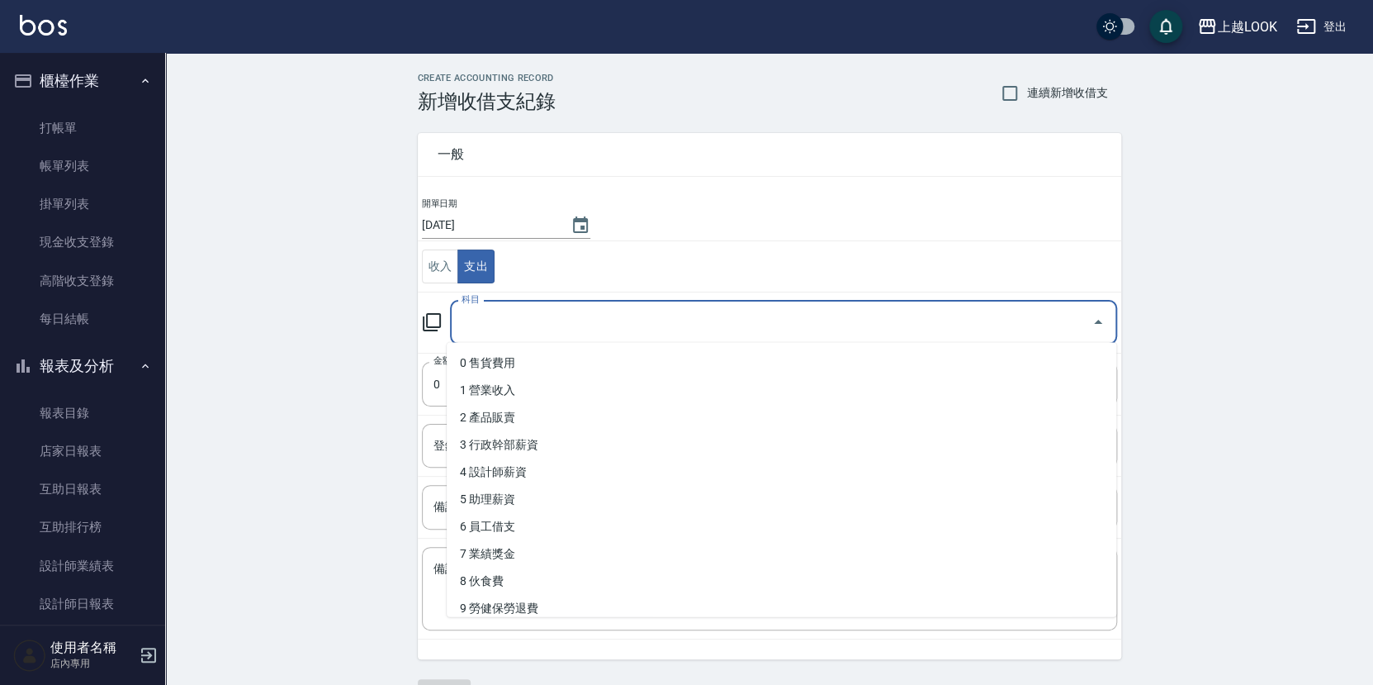
click at [491, 320] on input "科目" at bounding box center [772, 322] width 628 height 29
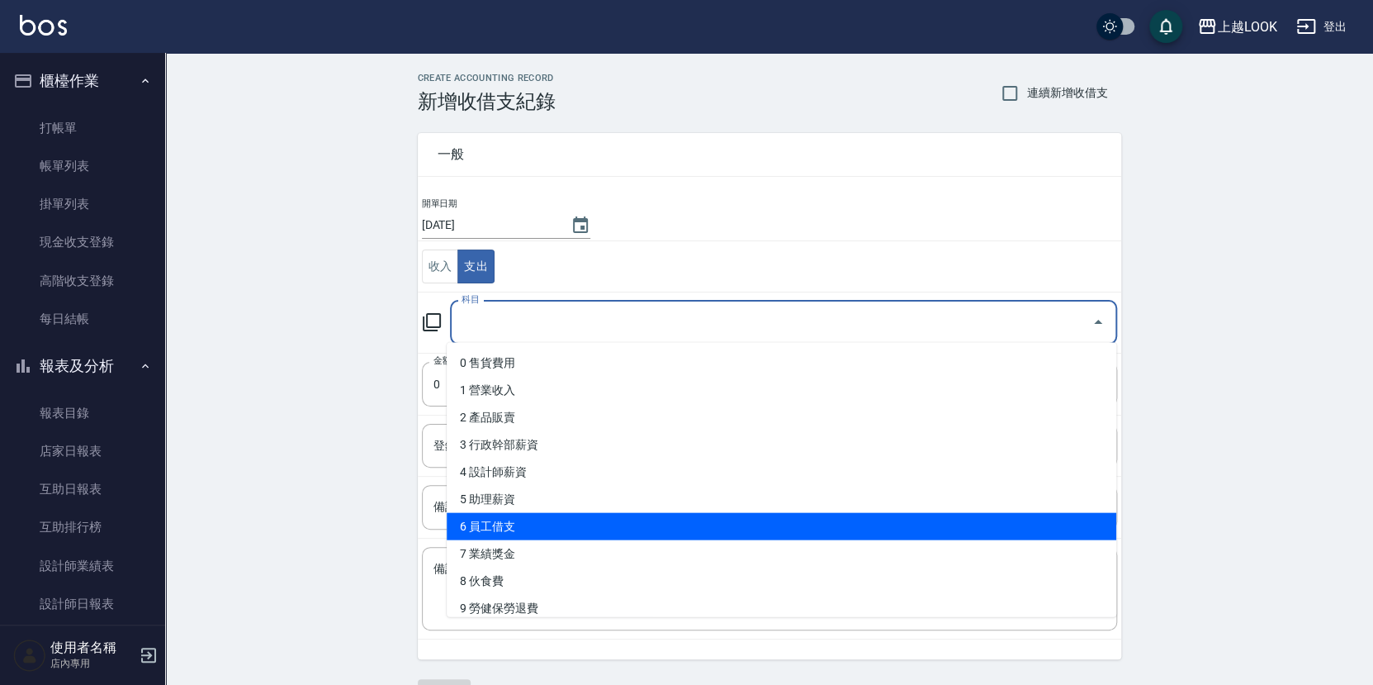
click at [519, 527] on li "6 員工借支" at bounding box center [782, 526] width 670 height 27
type input "6 員工借支"
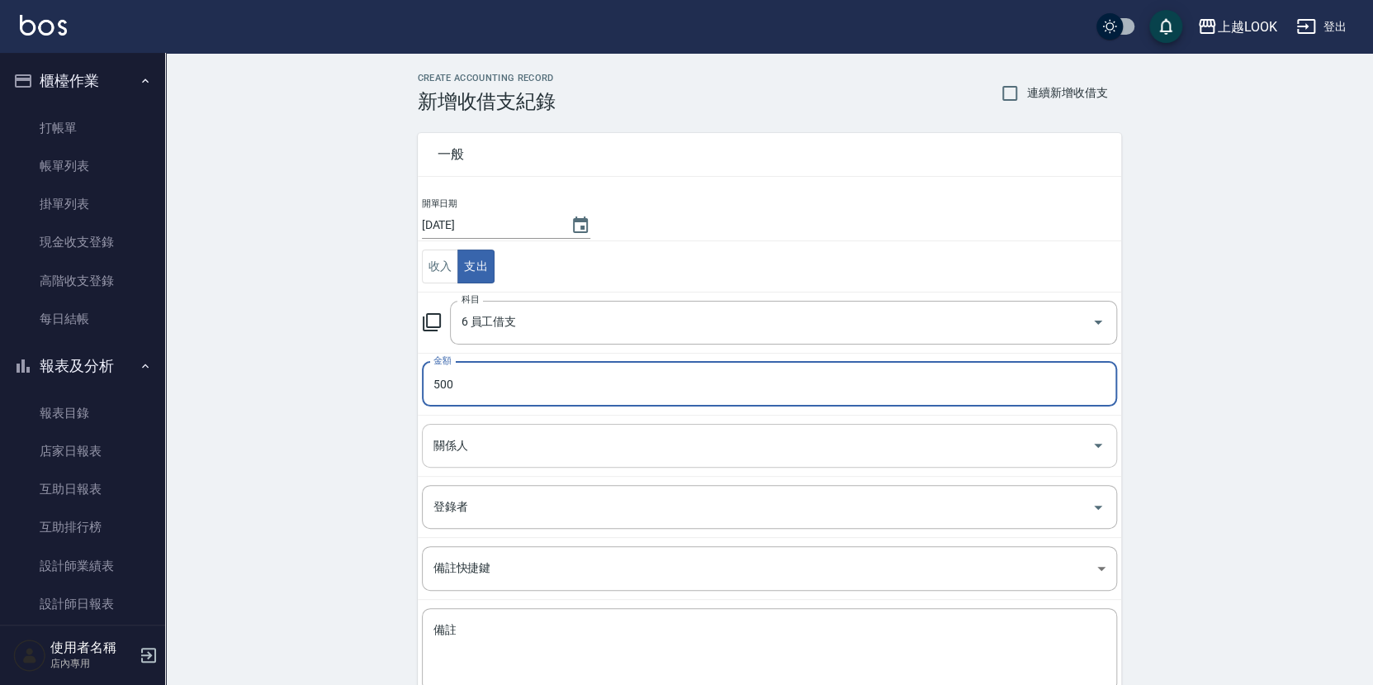
type input "500"
click at [619, 445] on input "關係人" at bounding box center [757, 445] width 656 height 29
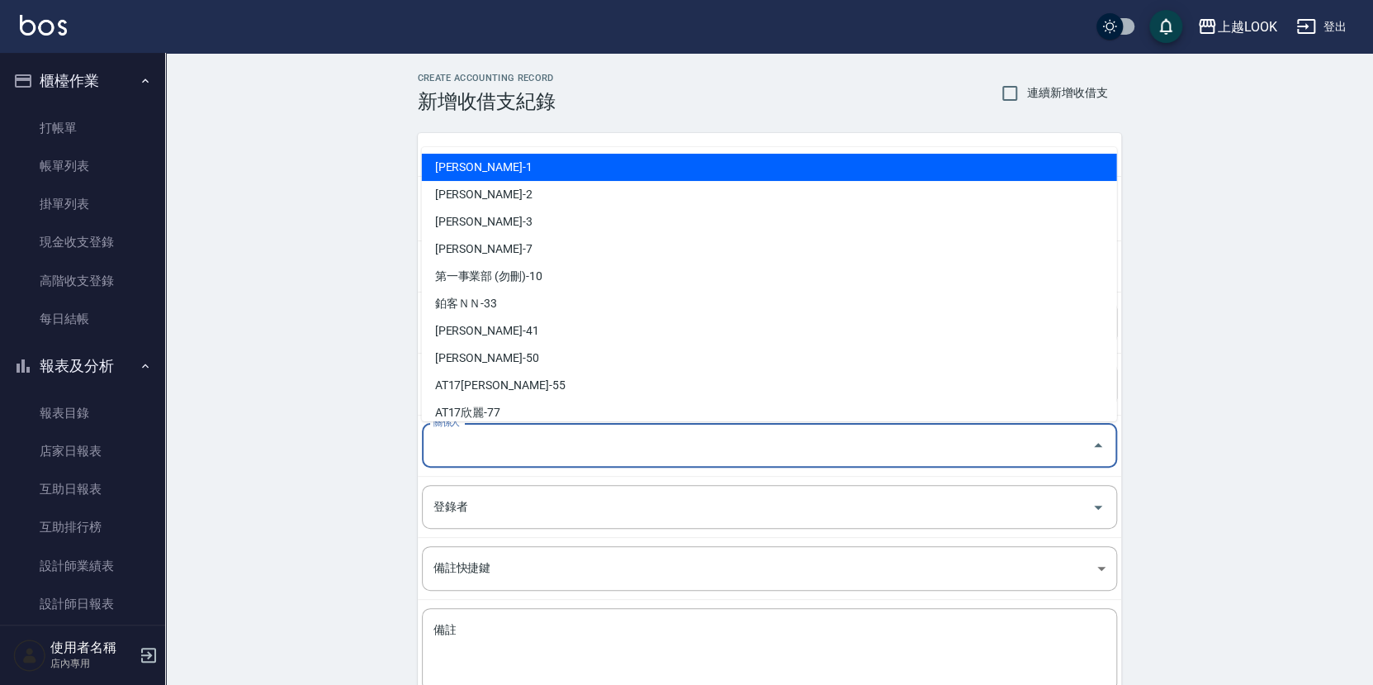
click at [491, 174] on li "[PERSON_NAME]-1" at bounding box center [769, 167] width 695 height 27
type input "[PERSON_NAME]-1"
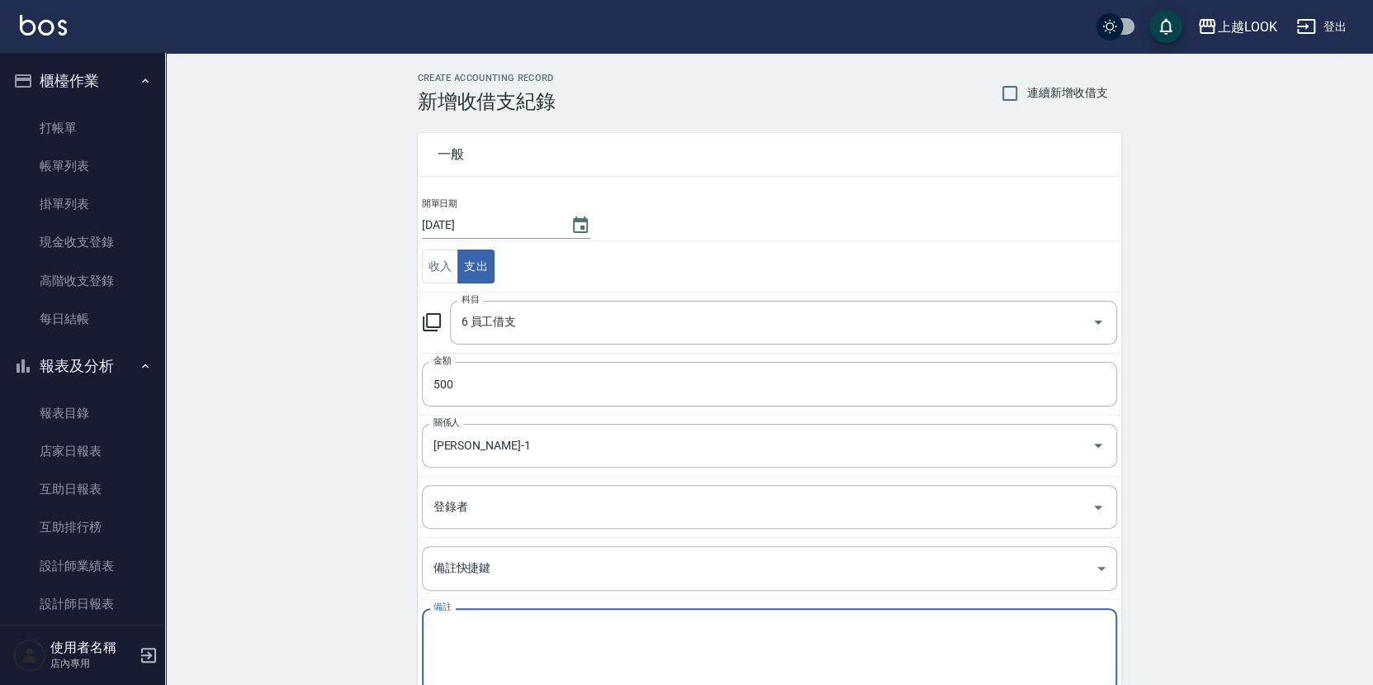
click at [494, 630] on textarea "備註" at bounding box center [770, 650] width 672 height 56
type textarea "l"
type textarea "b"
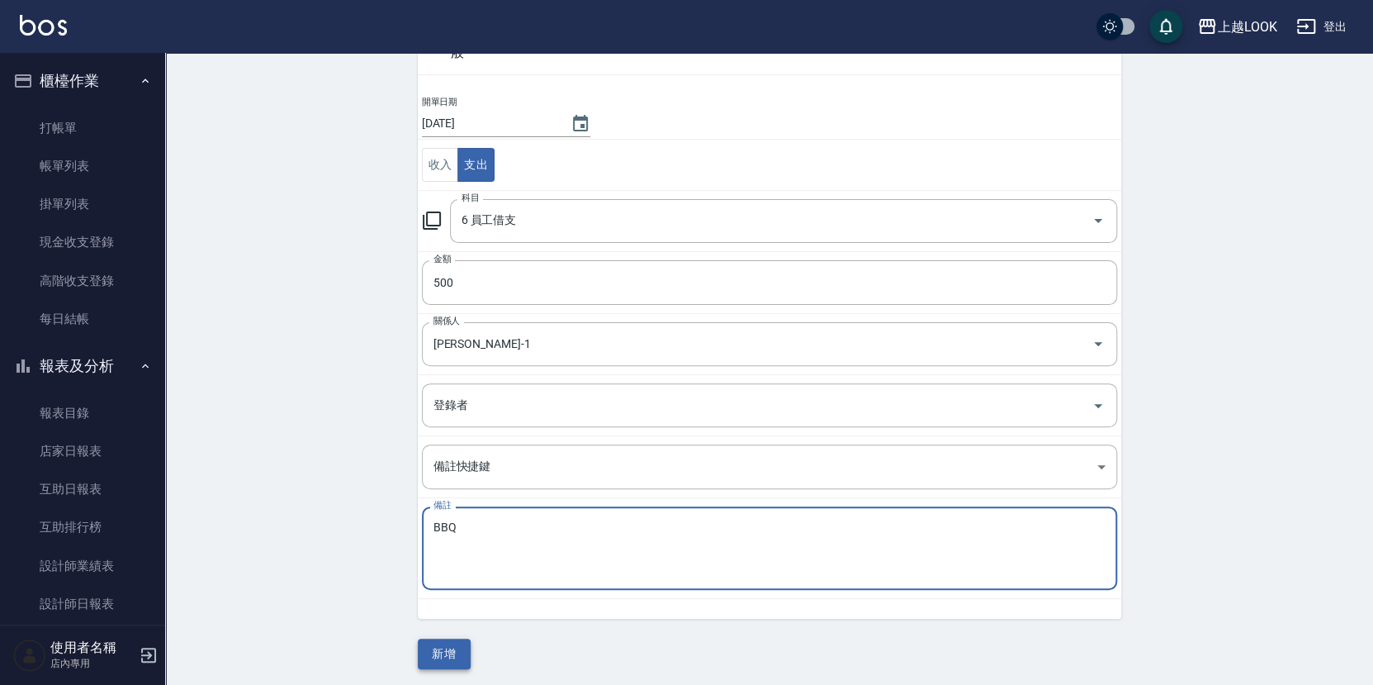
type textarea "BBQ"
click at [458, 649] on button "新增" at bounding box center [444, 653] width 53 height 31
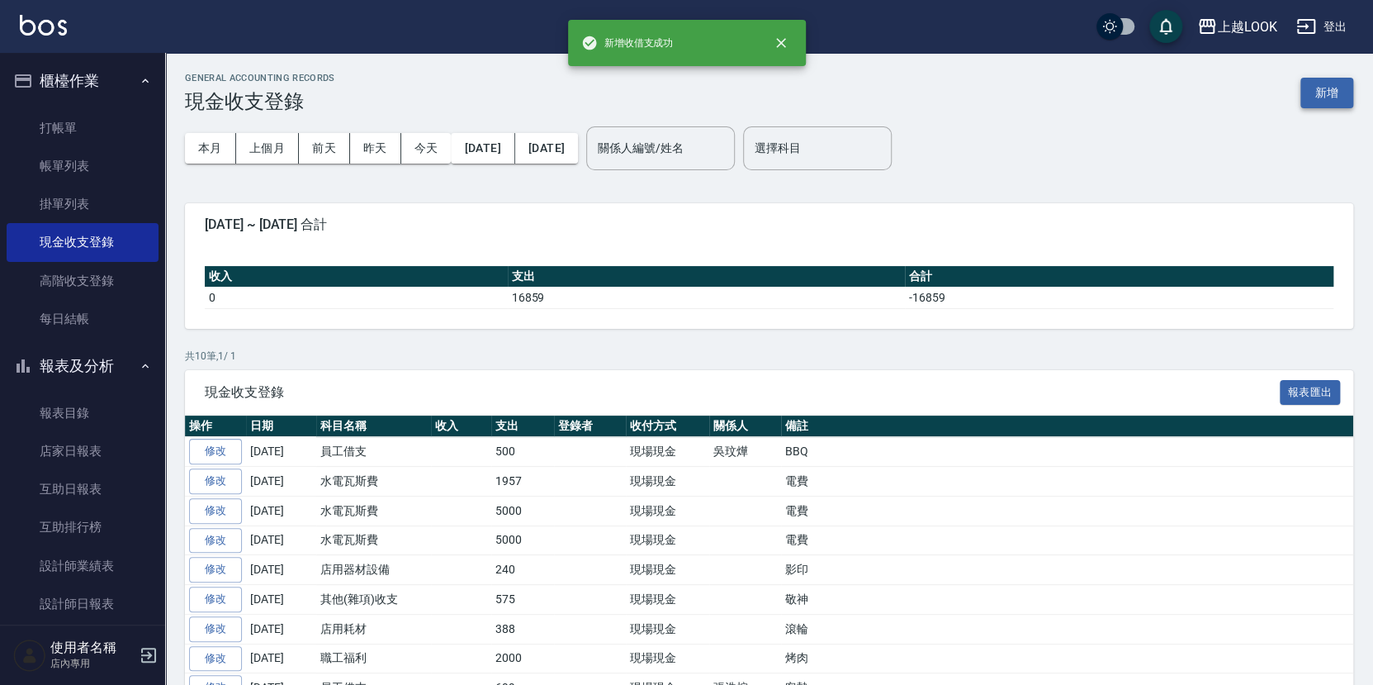
click at [1325, 97] on button "新增" at bounding box center [1327, 93] width 53 height 31
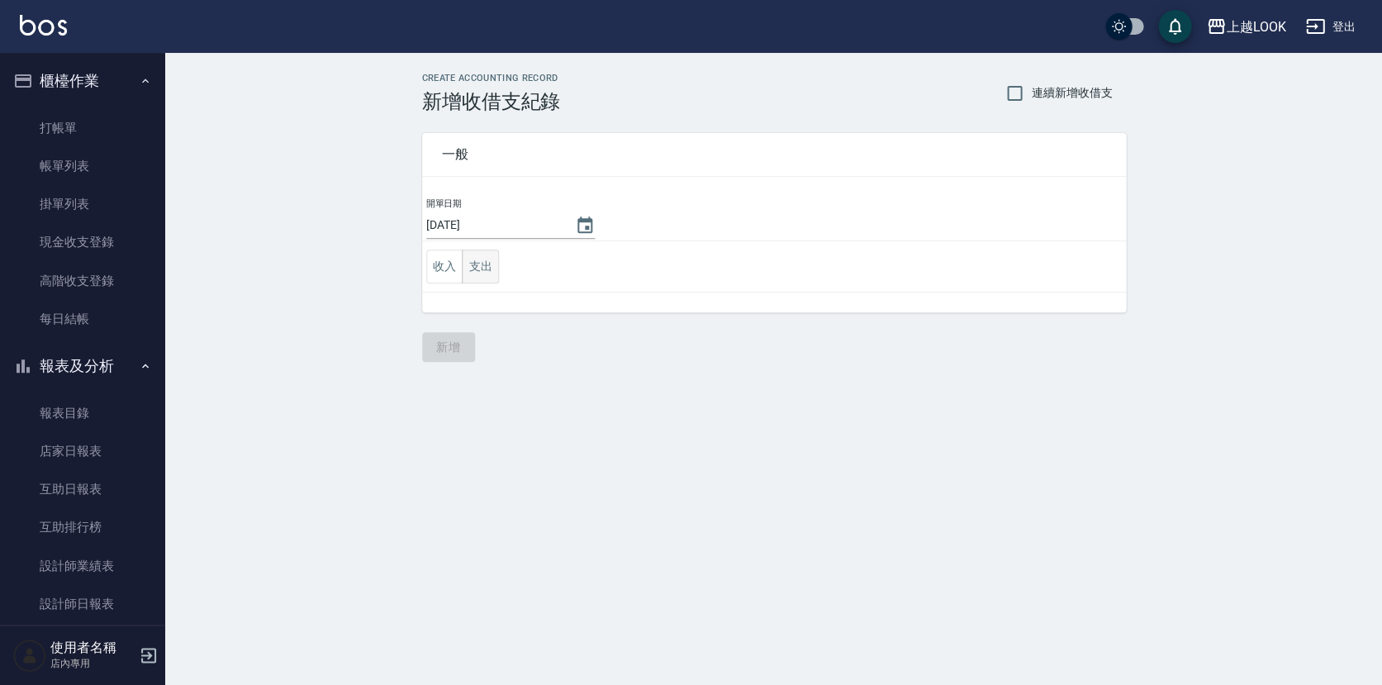
click at [490, 267] on button "支出" at bounding box center [480, 266] width 37 height 34
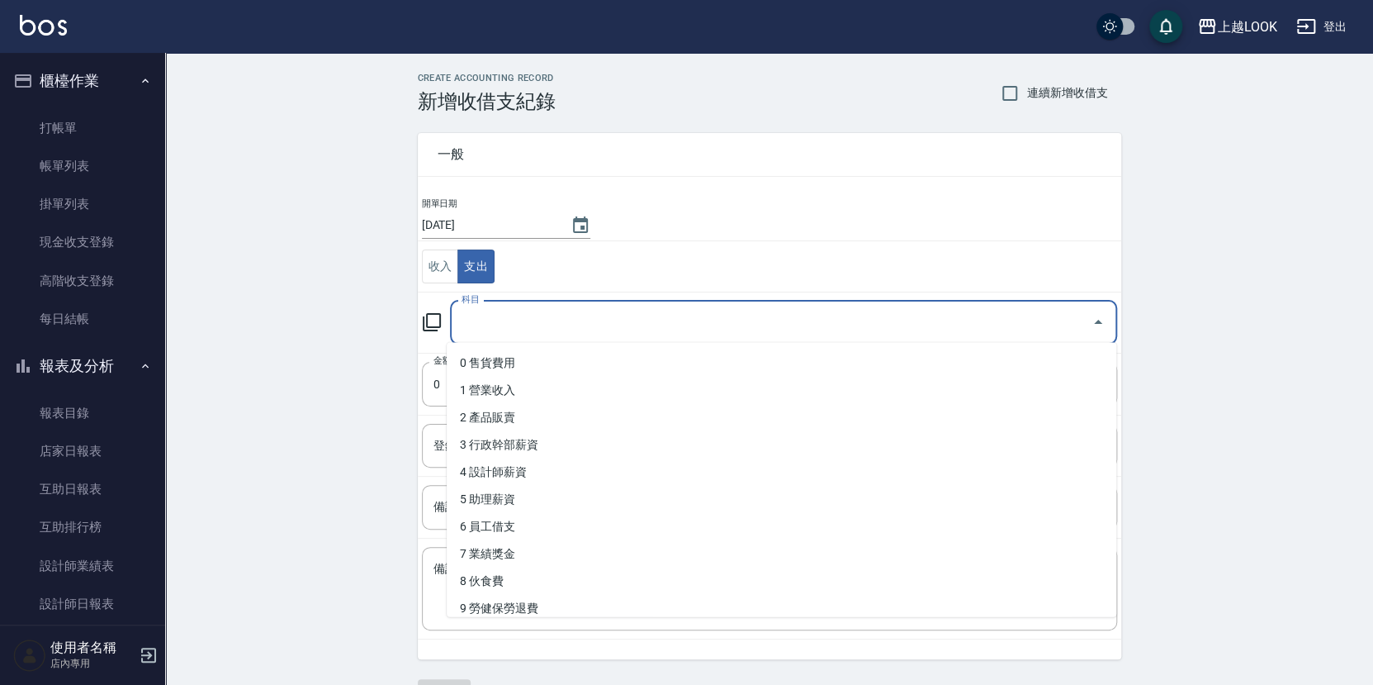
click at [521, 324] on input "科目" at bounding box center [772, 322] width 628 height 29
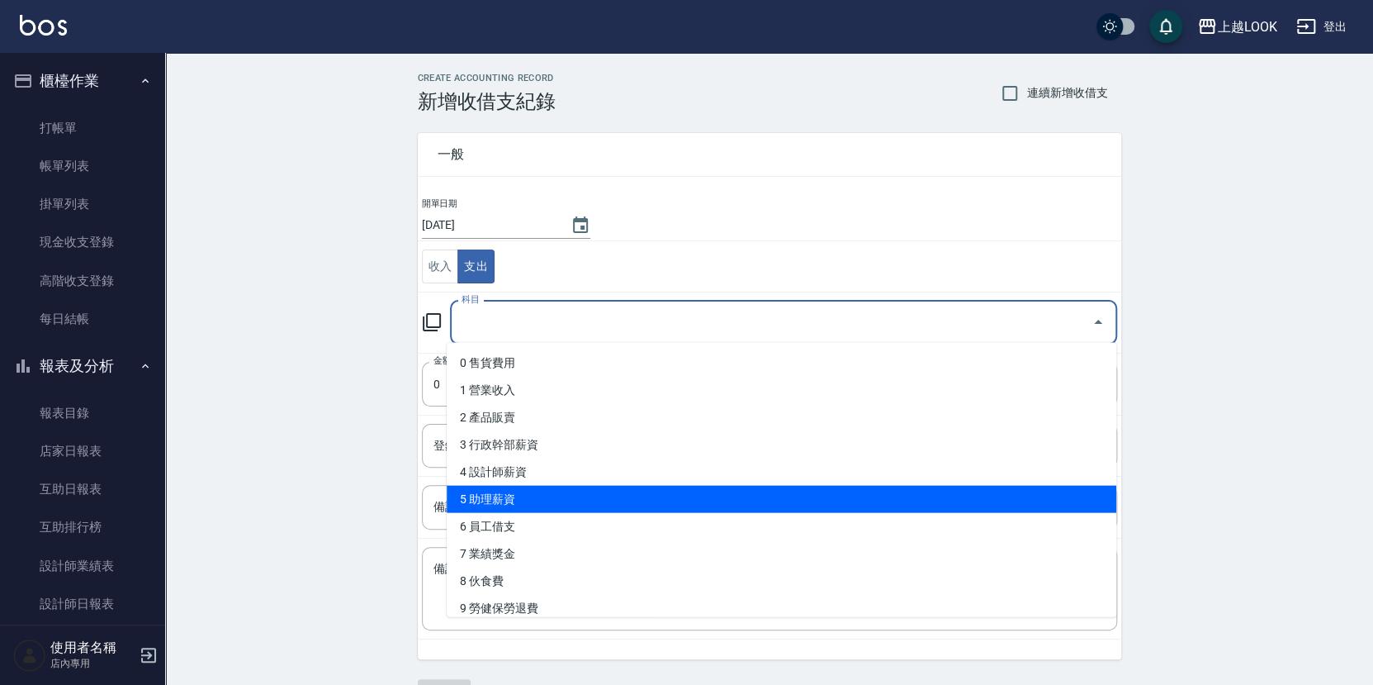
scroll to position [32, 0]
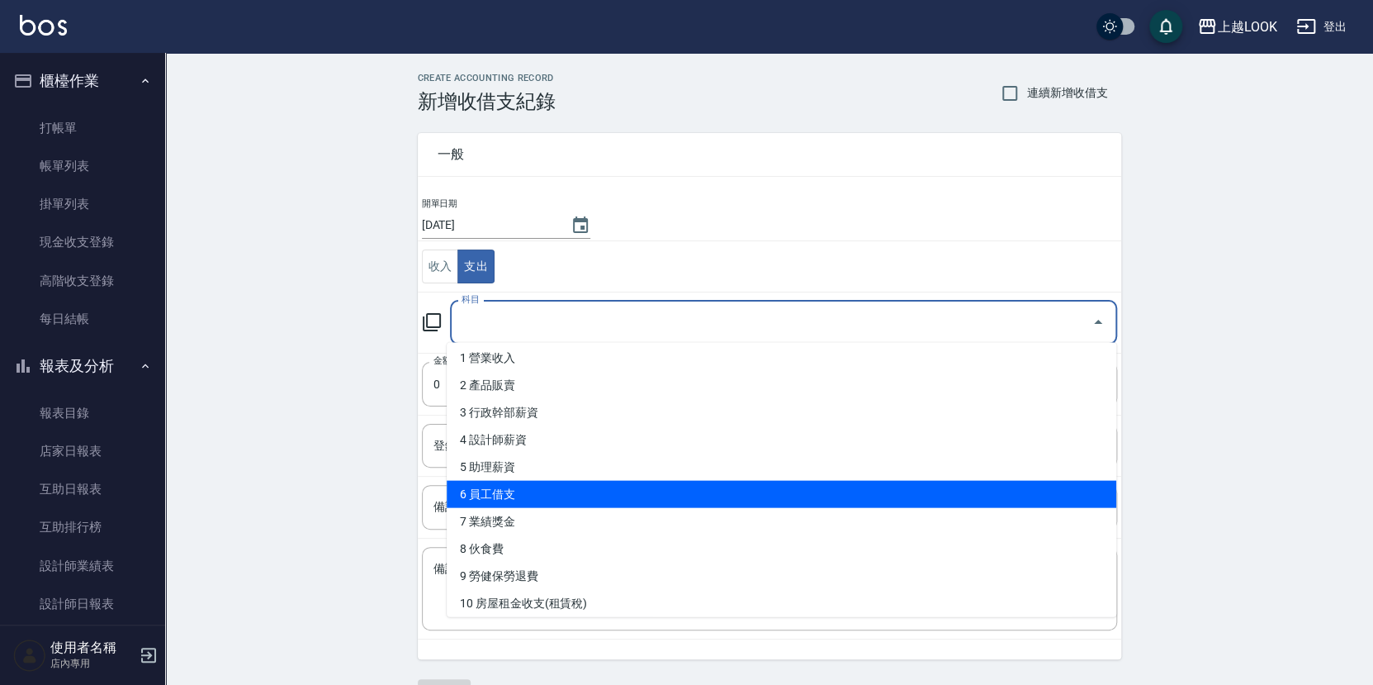
click at [536, 490] on li "6 員工借支" at bounding box center [782, 494] width 670 height 27
type input "6 員工借支"
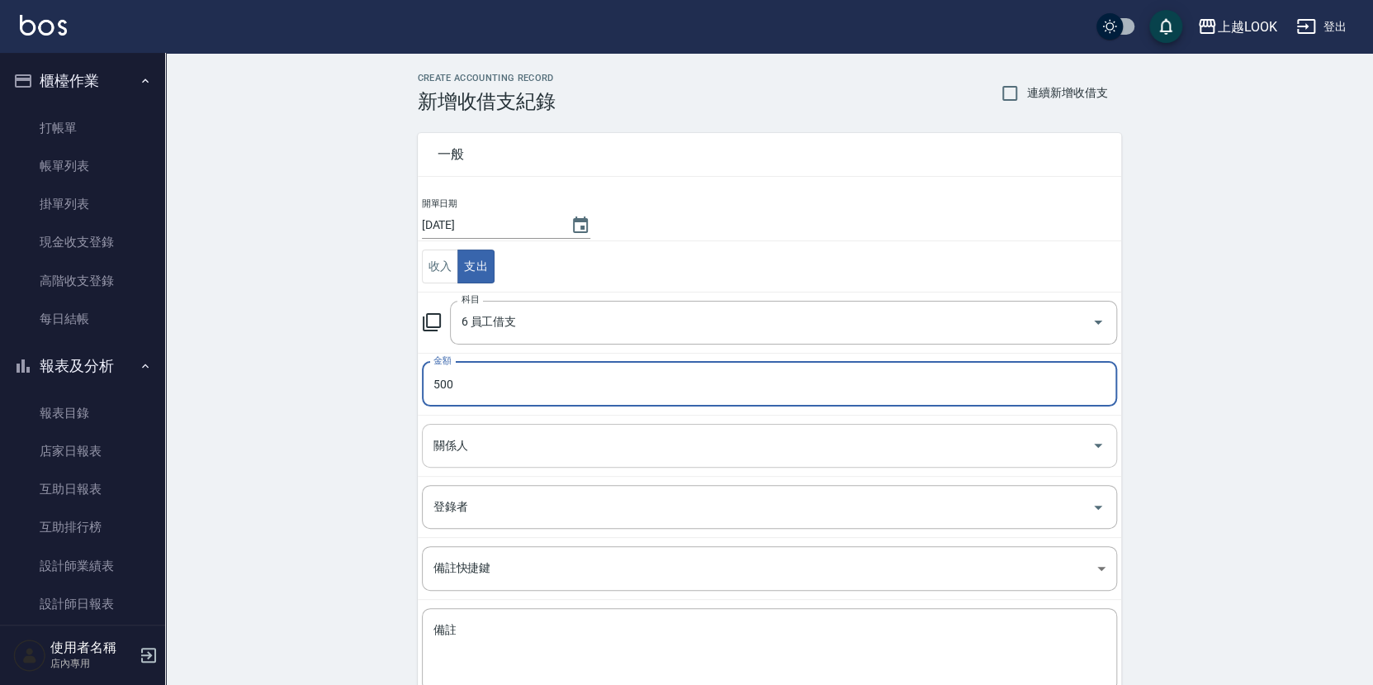
type input "500"
click at [540, 442] on input "關係人" at bounding box center [757, 445] width 656 height 29
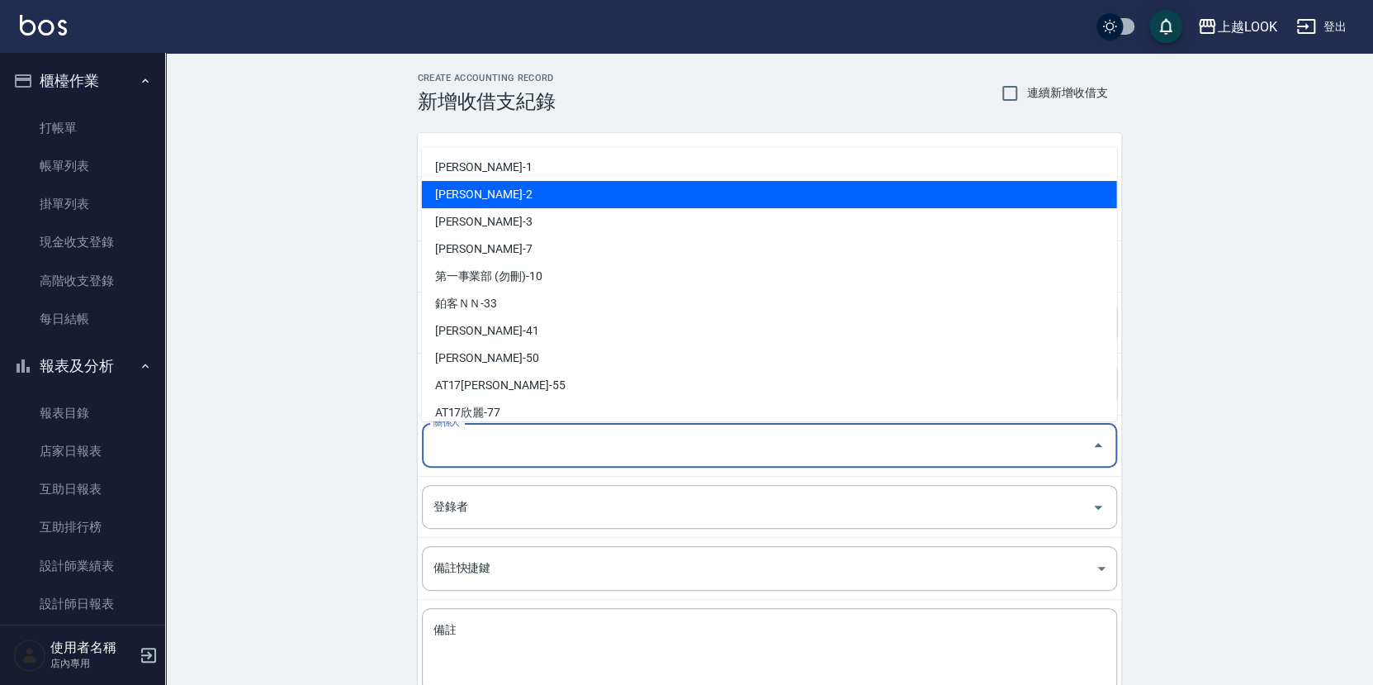
click at [519, 196] on li "[PERSON_NAME]-2" at bounding box center [769, 194] width 695 height 27
type input "[PERSON_NAME]-2"
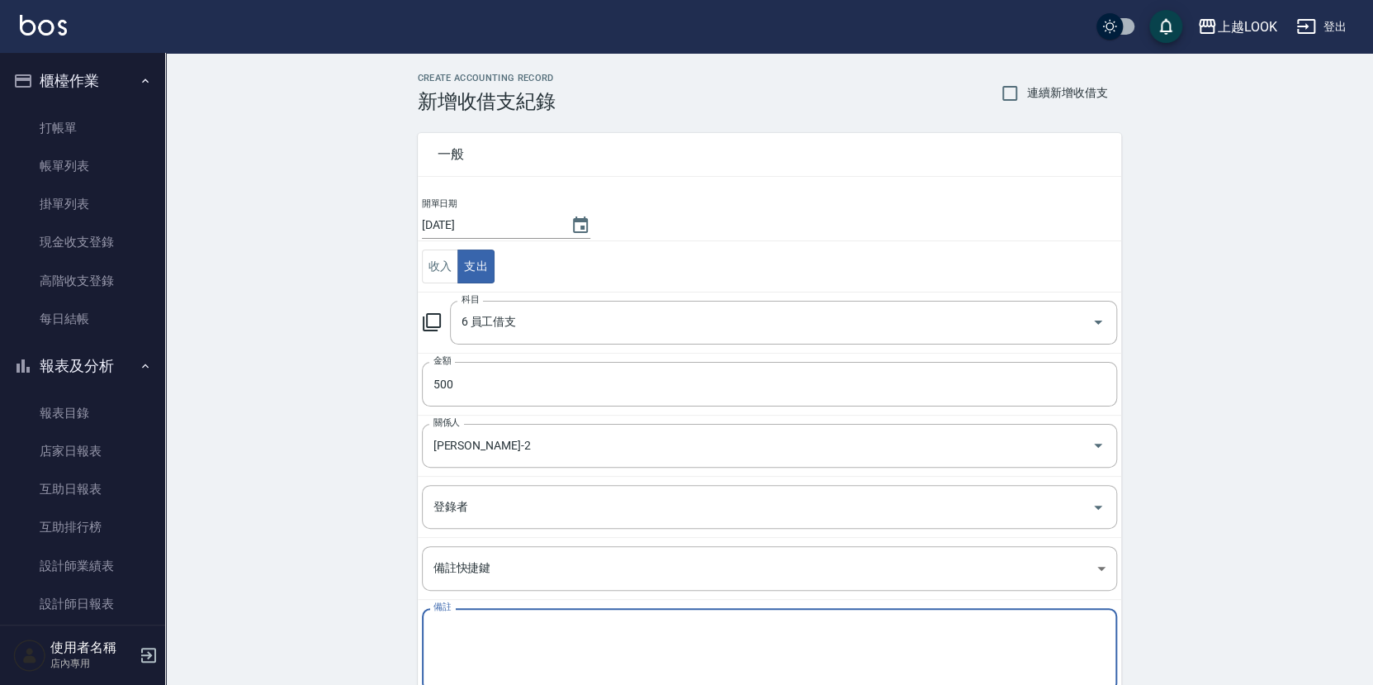
click at [510, 638] on textarea "備註" at bounding box center [770, 650] width 672 height 56
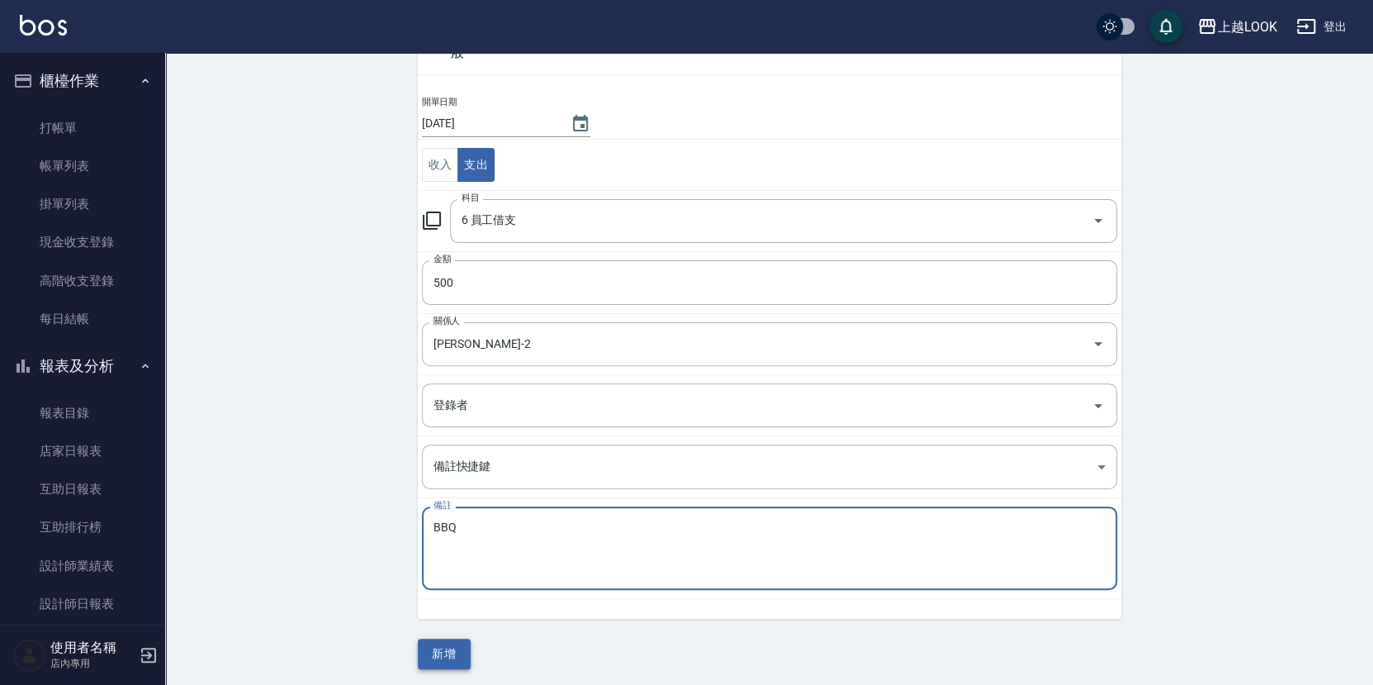
type textarea "BBQ"
click at [460, 655] on button "新增" at bounding box center [444, 653] width 53 height 31
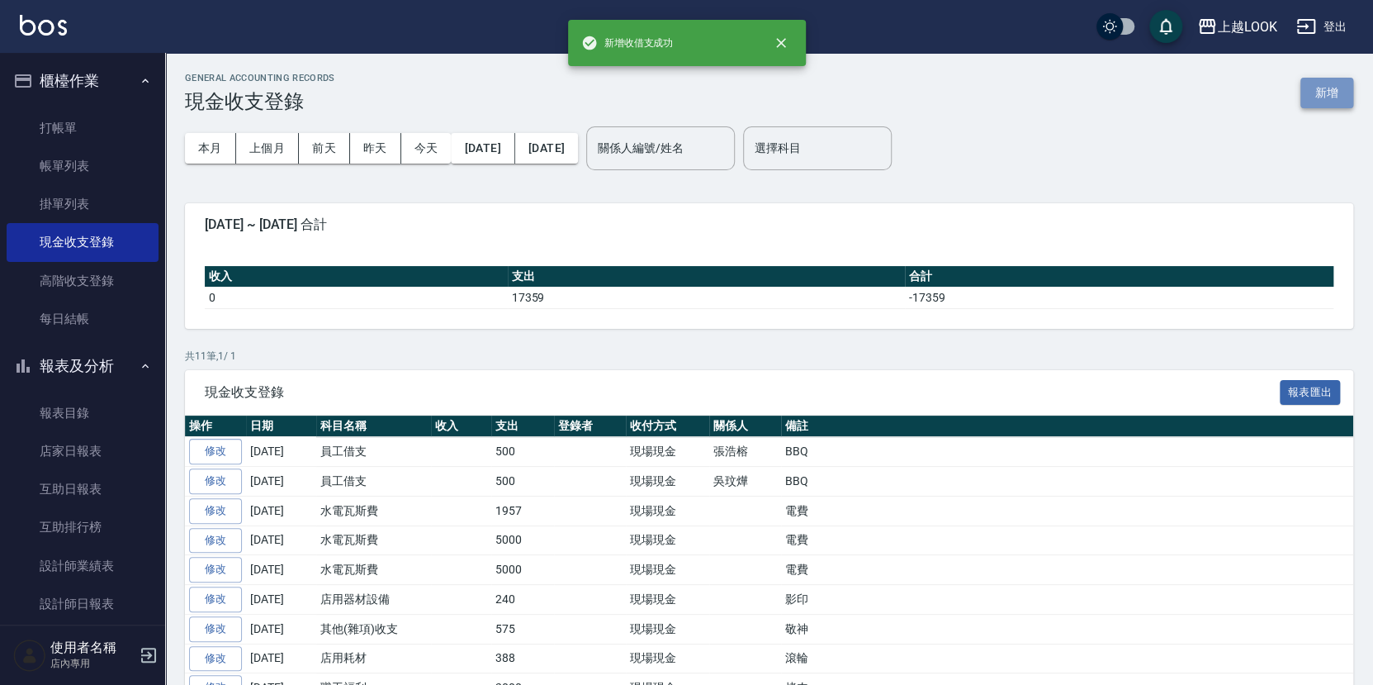
click at [1327, 87] on button "新增" at bounding box center [1327, 93] width 53 height 31
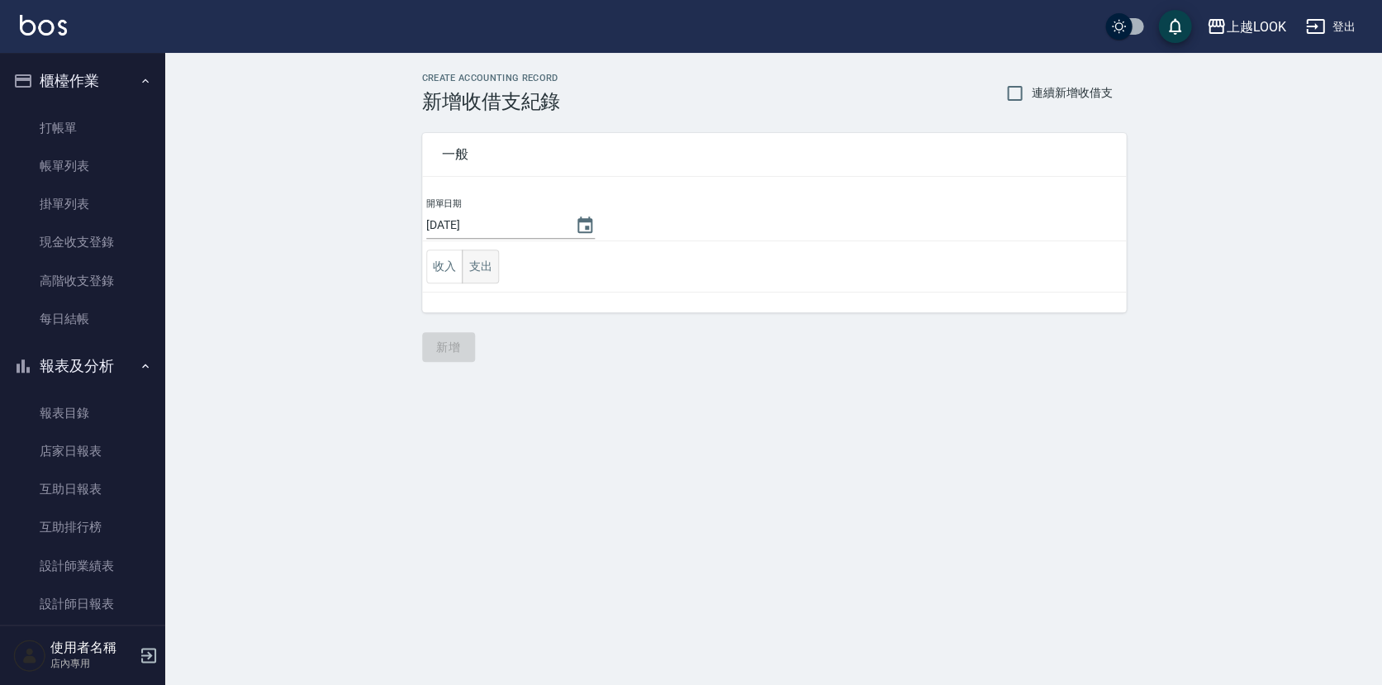
click at [477, 263] on button "支出" at bounding box center [480, 266] width 37 height 34
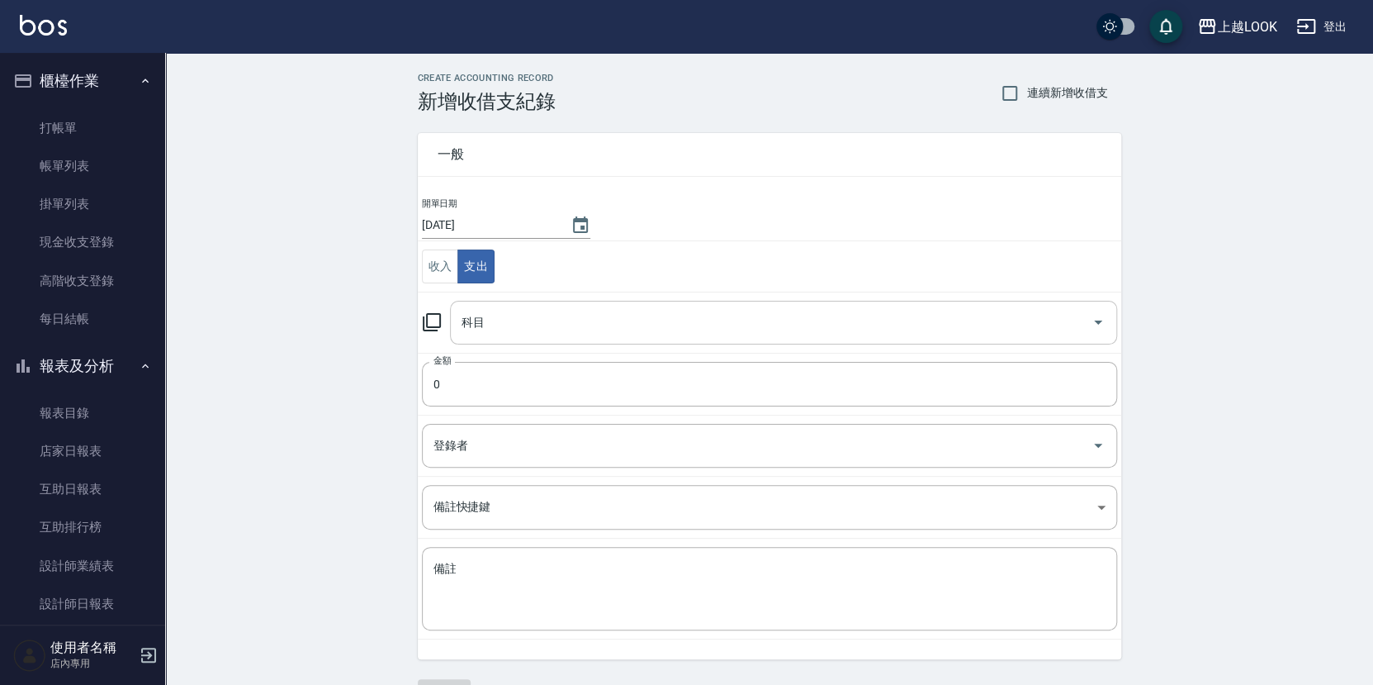
click at [477, 325] on input "科目" at bounding box center [772, 322] width 628 height 29
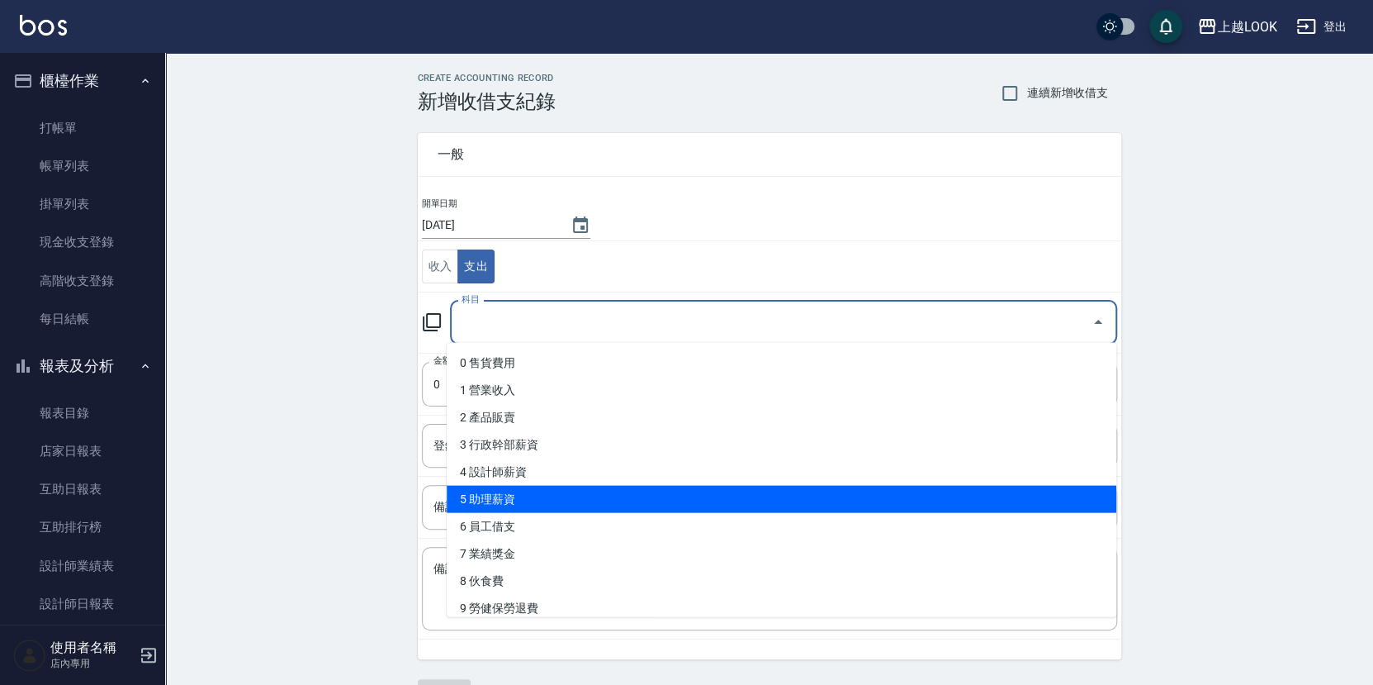
scroll to position [99, 0]
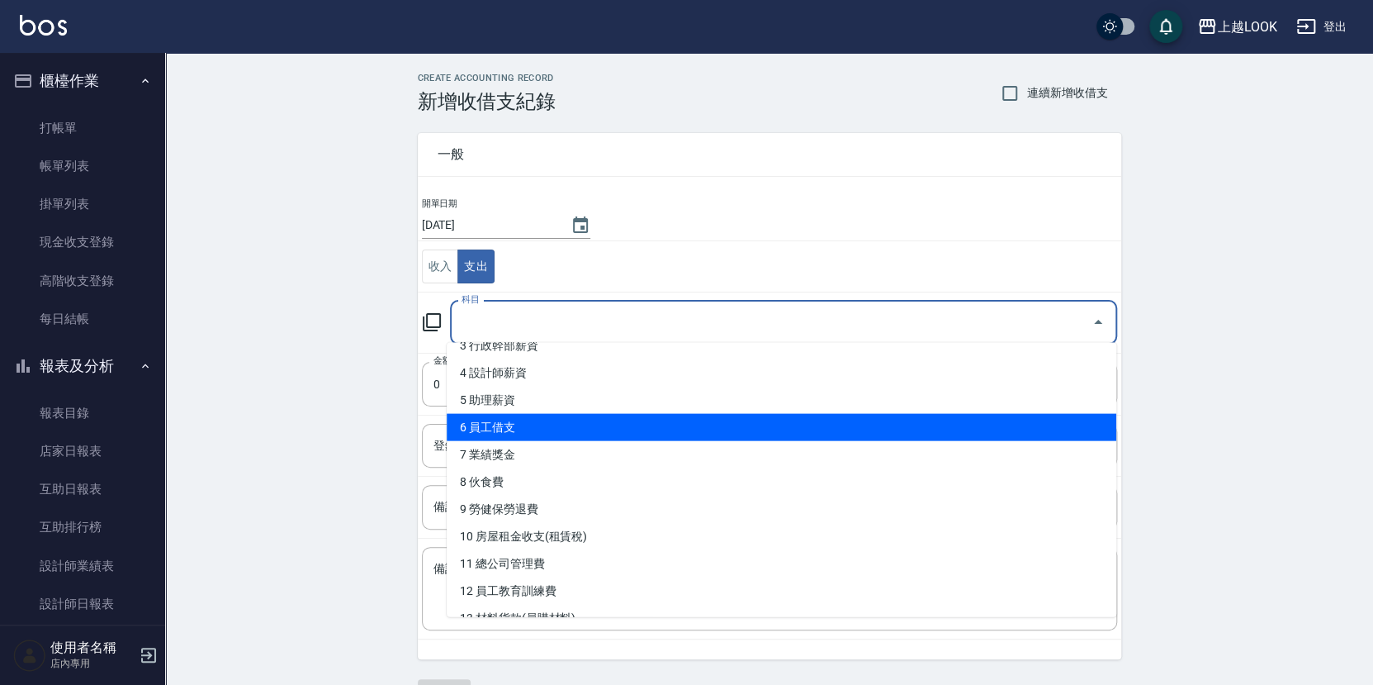
click at [532, 432] on li "6 員工借支" at bounding box center [782, 427] width 670 height 27
type input "6 員工借支"
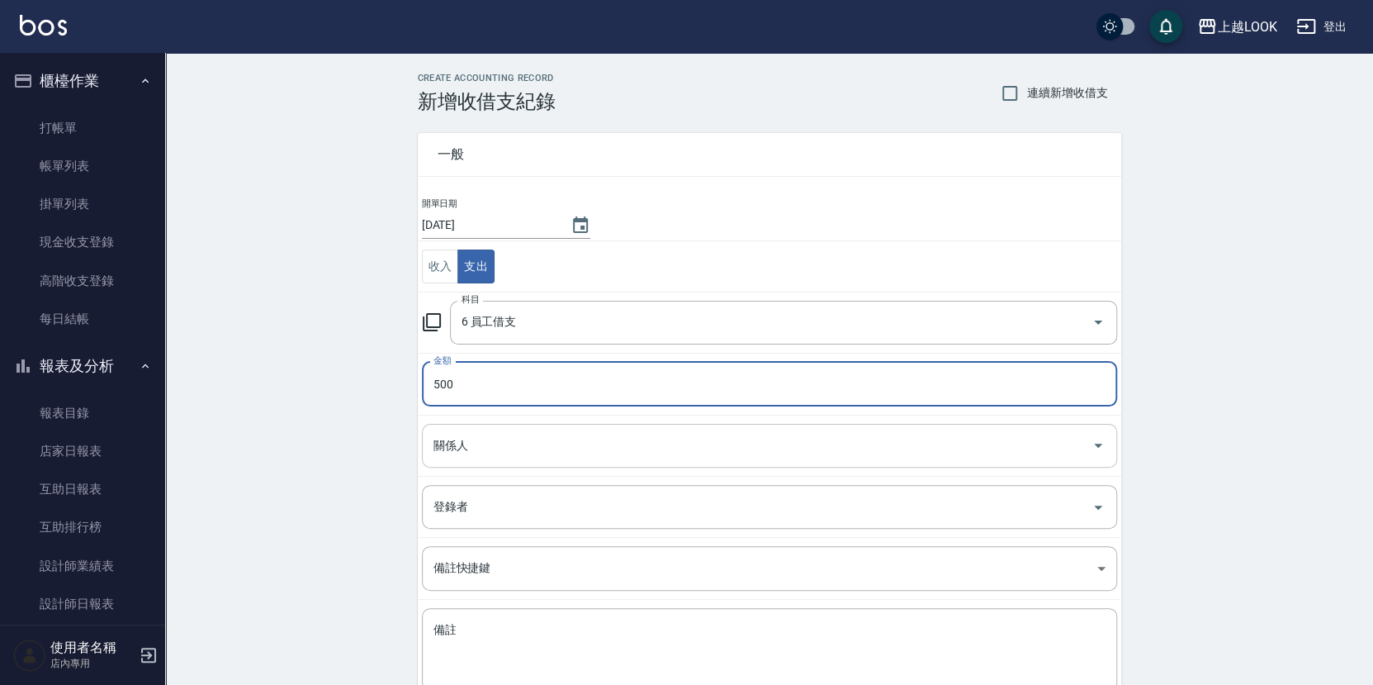
click at [551, 459] on div "關係人" at bounding box center [769, 446] width 695 height 44
type input "500"
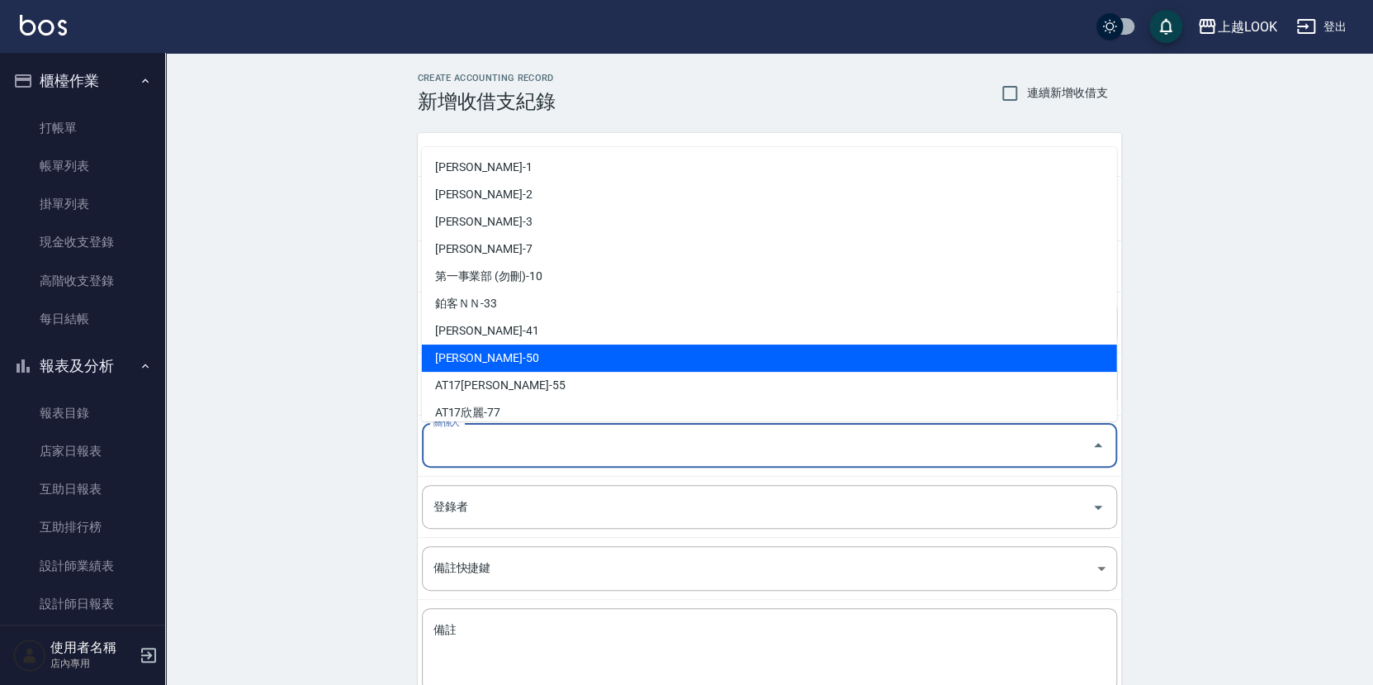
scroll to position [111, 0]
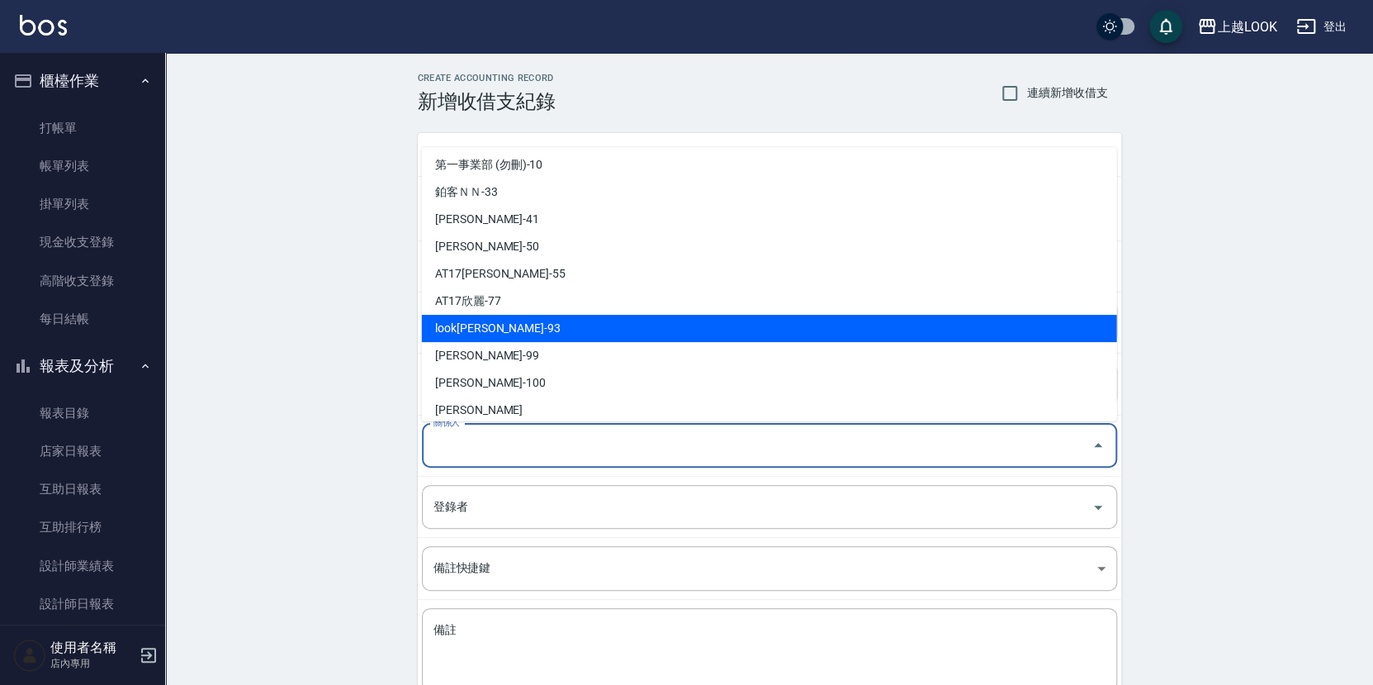
click at [517, 330] on li "look[PERSON_NAME]-93" at bounding box center [769, 328] width 695 height 27
type input "look[PERSON_NAME]-93"
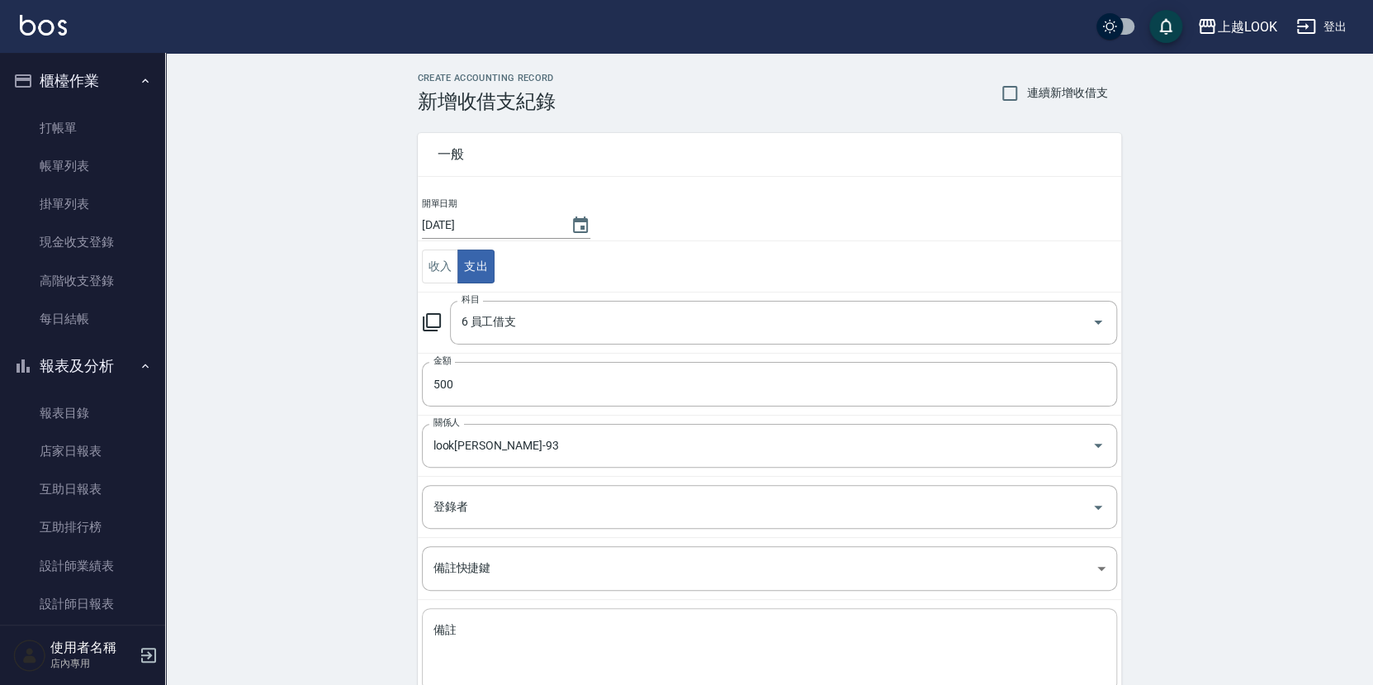
click at [520, 617] on div "x 備註" at bounding box center [769, 649] width 695 height 83
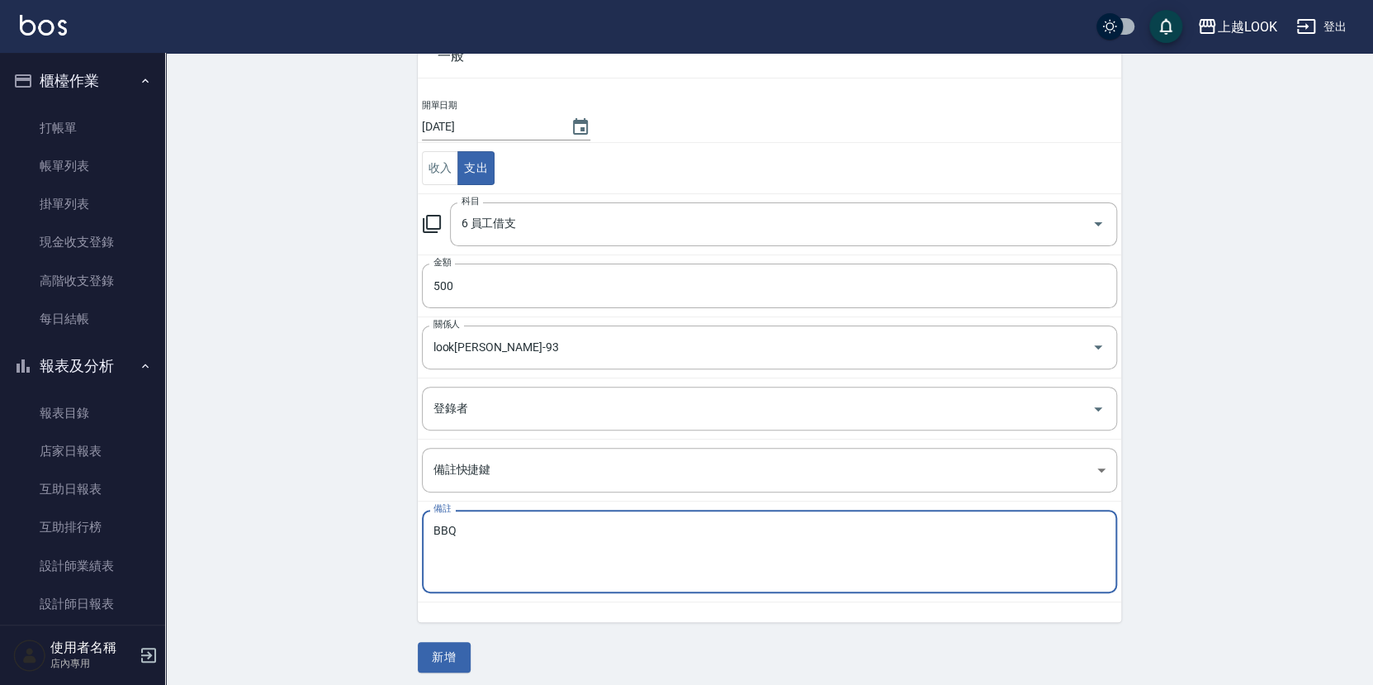
scroll to position [102, 0]
type textarea "BBQ"
click at [457, 652] on button "新增" at bounding box center [444, 653] width 53 height 31
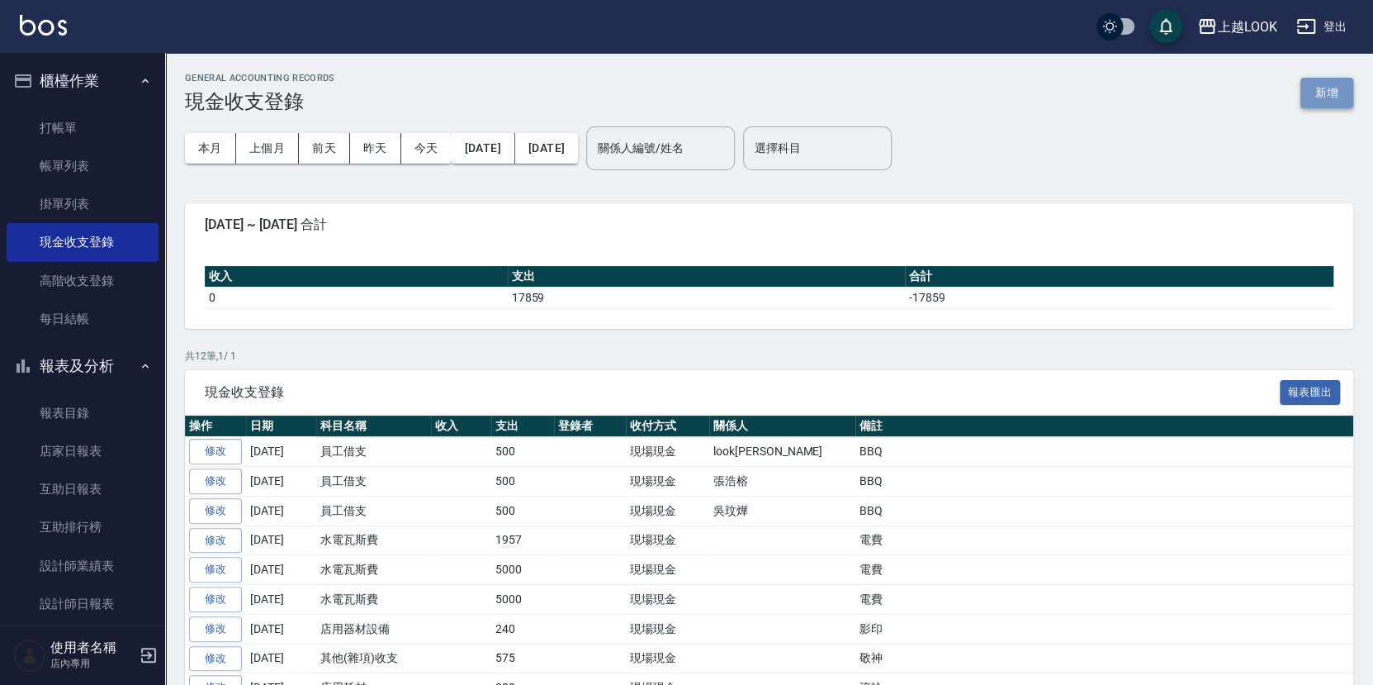
click at [1327, 89] on button "新增" at bounding box center [1327, 93] width 53 height 31
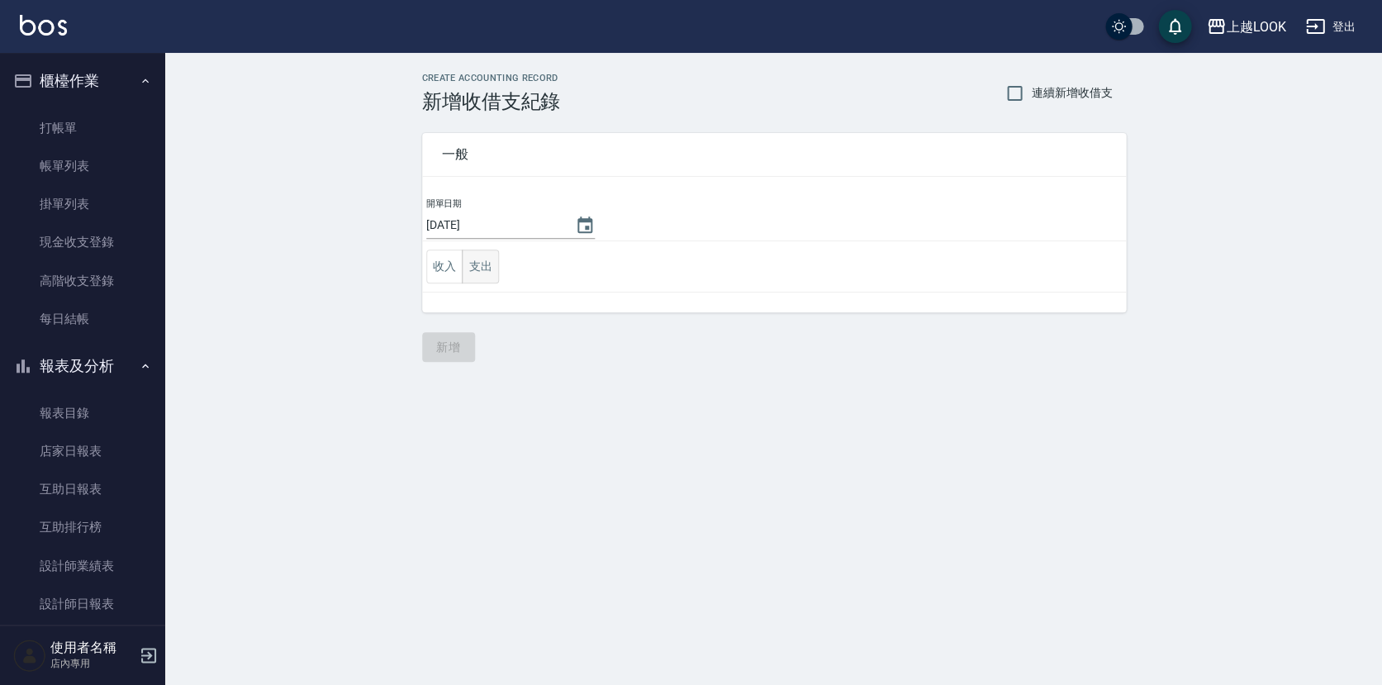
click at [490, 260] on button "支出" at bounding box center [480, 266] width 37 height 34
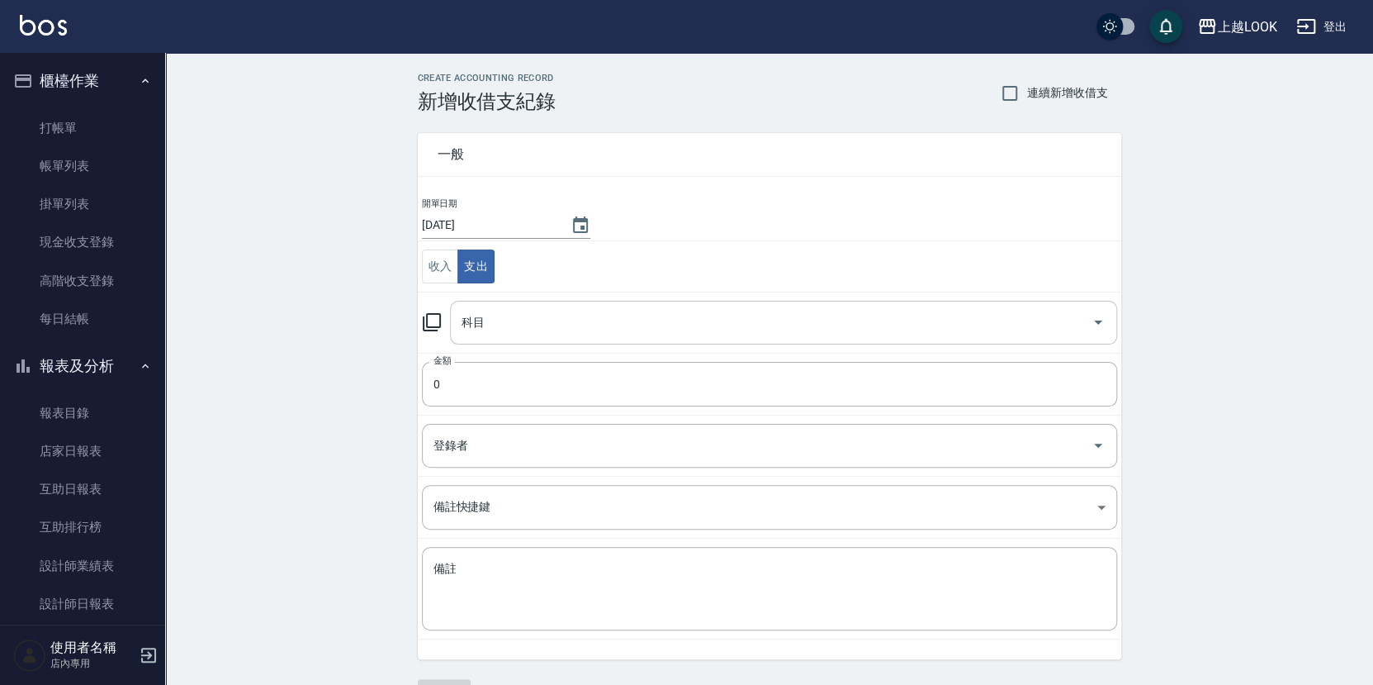
click at [504, 325] on input "科目" at bounding box center [772, 322] width 628 height 29
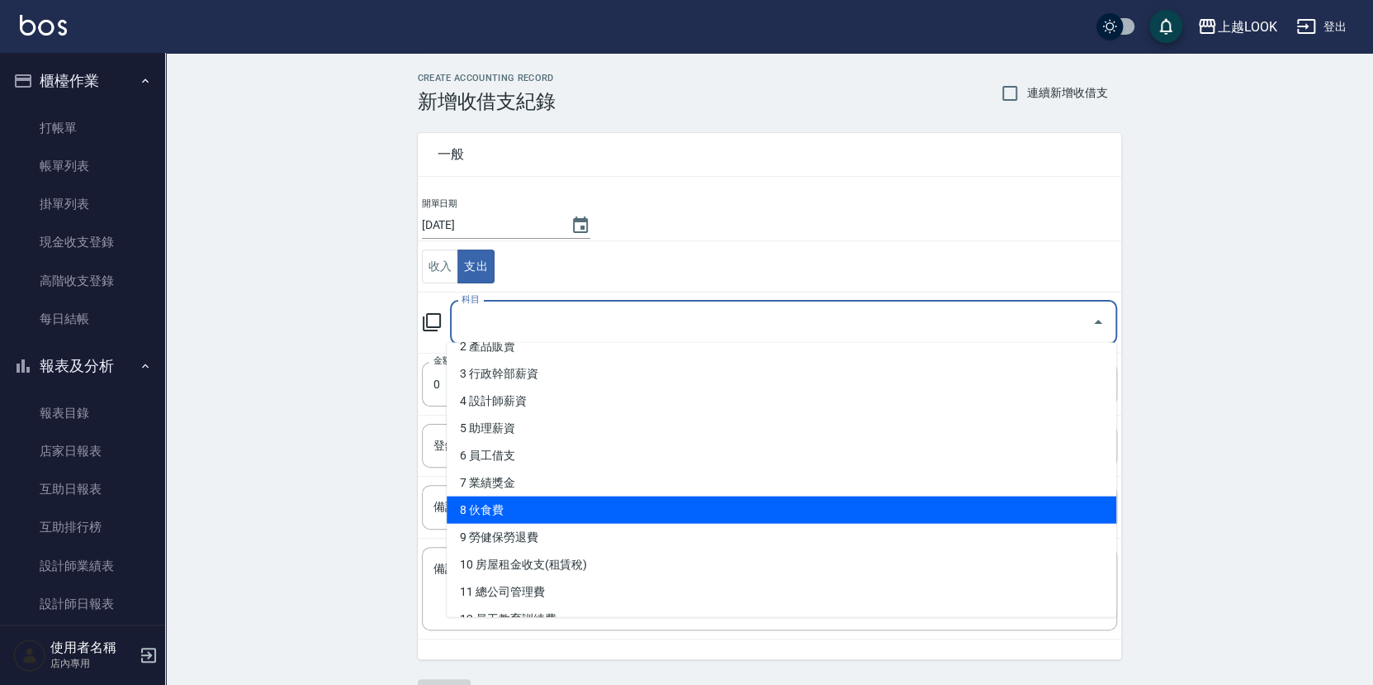
scroll to position [151, 0]
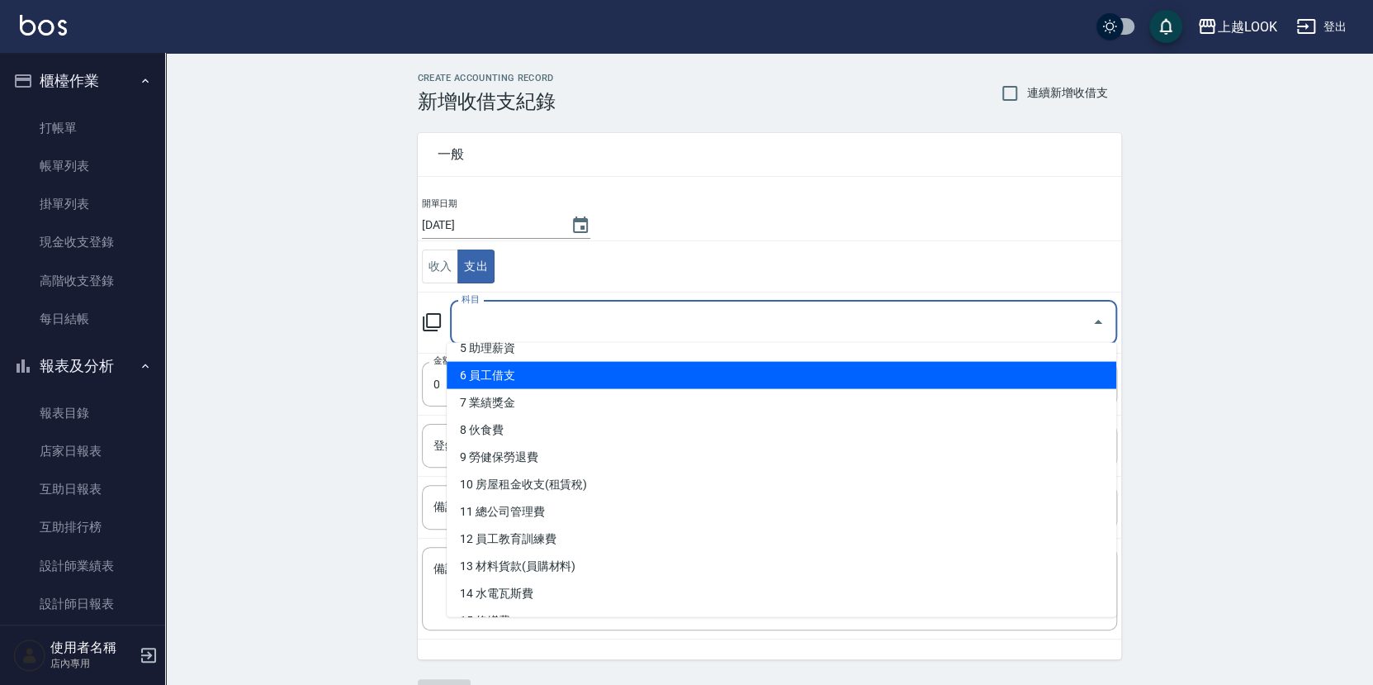
click at [561, 380] on li "6 員工借支" at bounding box center [782, 375] width 670 height 27
type input "6 員工借支"
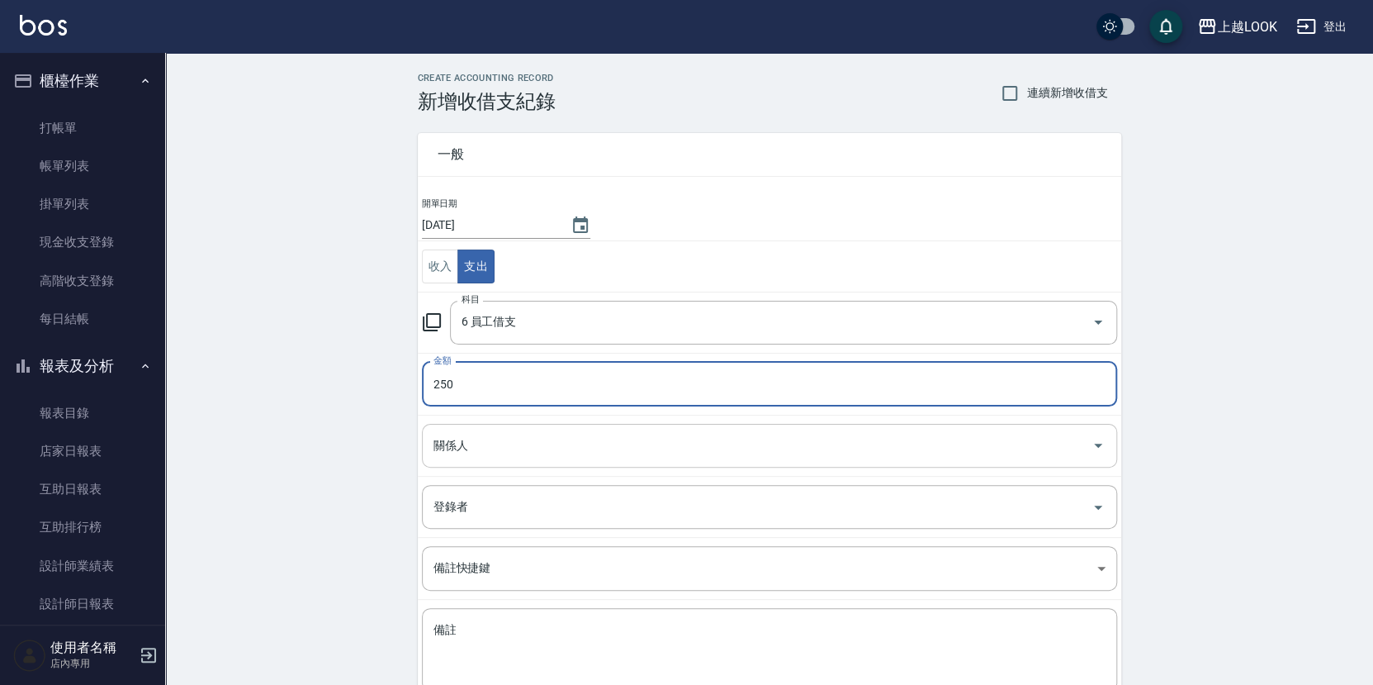
type input "250"
click at [578, 431] on input "關係人" at bounding box center [757, 445] width 656 height 29
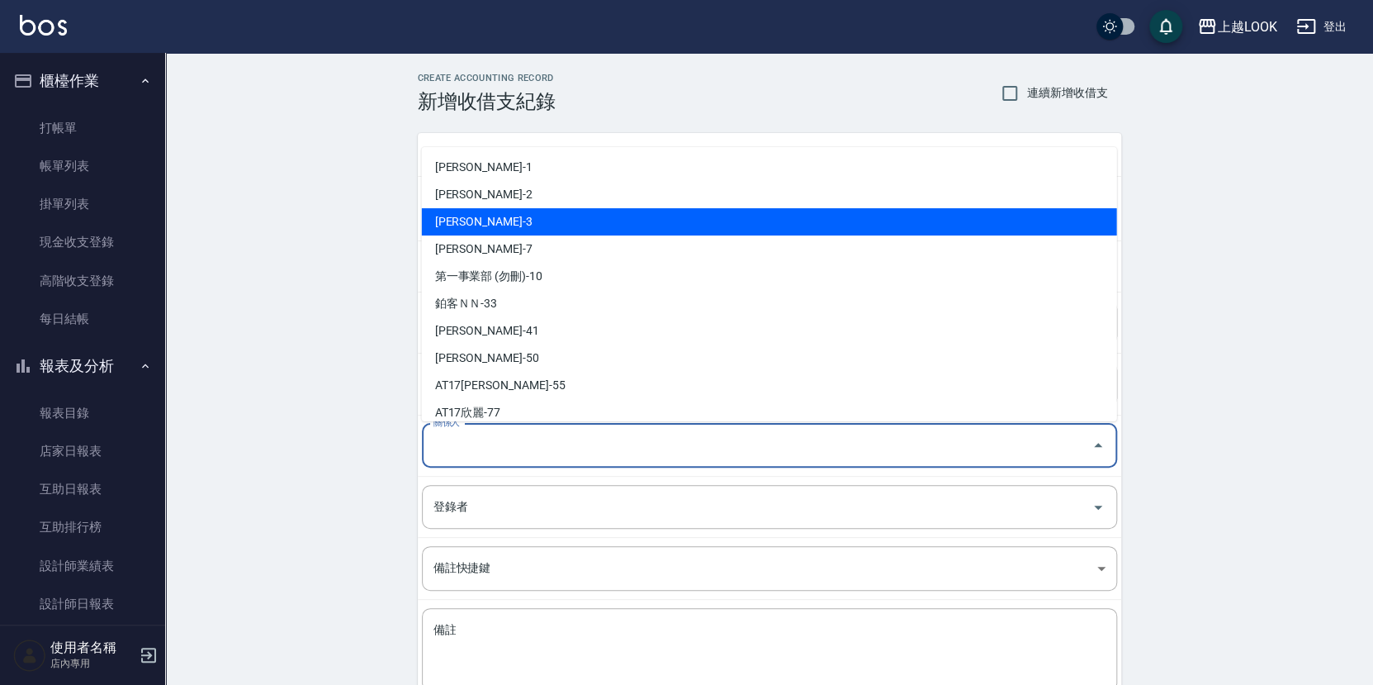
click at [506, 216] on li "[PERSON_NAME]-3" at bounding box center [769, 221] width 695 height 27
type input "[PERSON_NAME]-3"
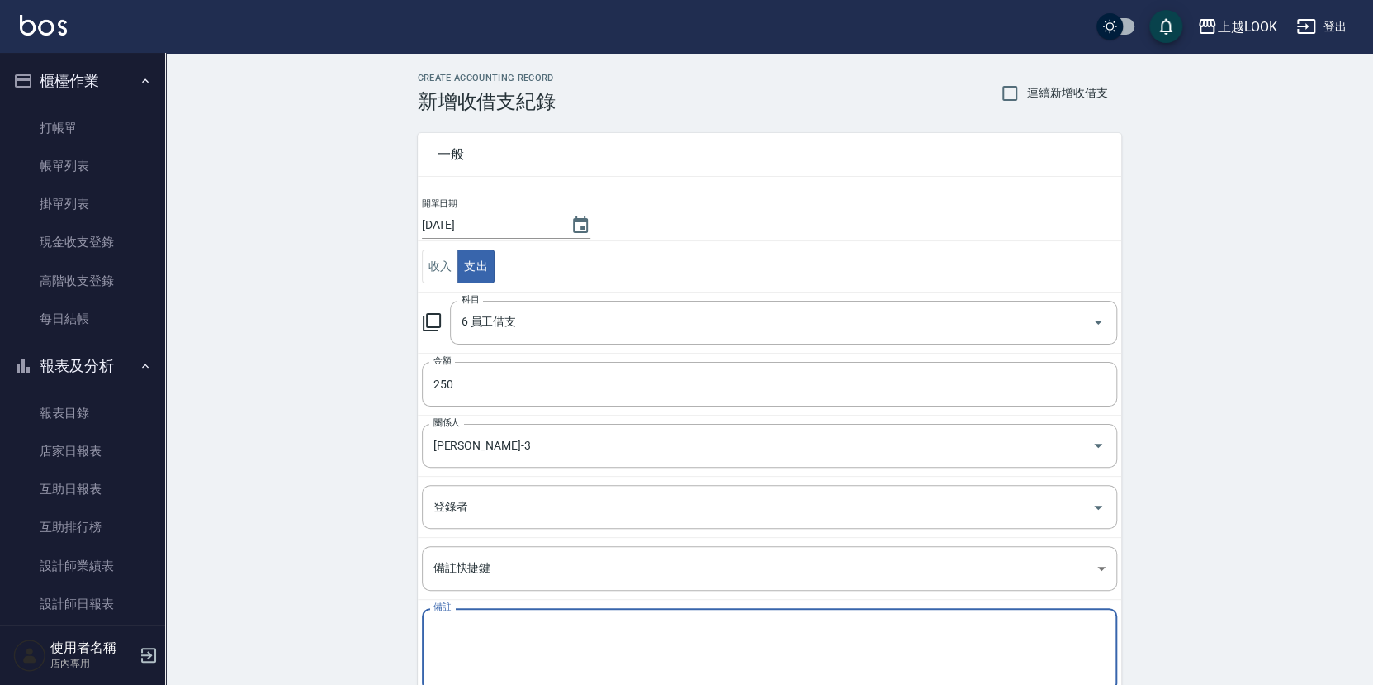
click at [562, 630] on textarea "備註" at bounding box center [770, 650] width 672 height 56
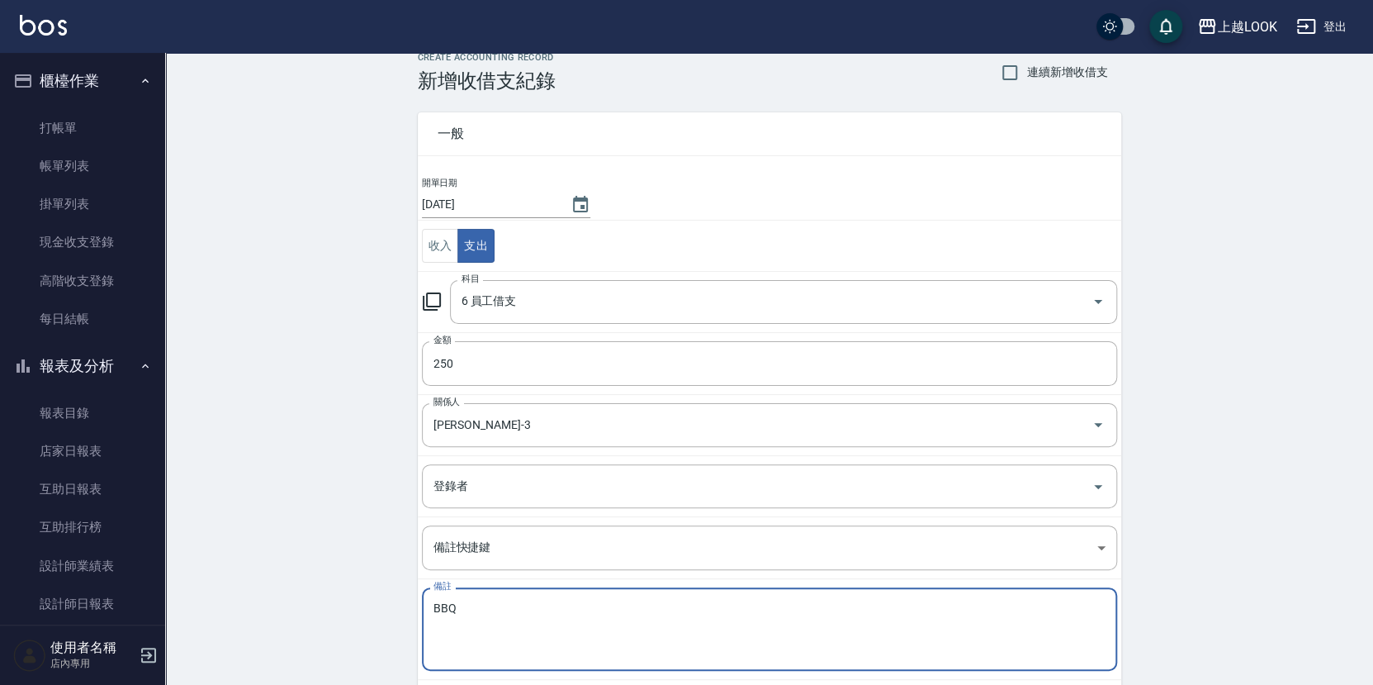
scroll to position [102, 0]
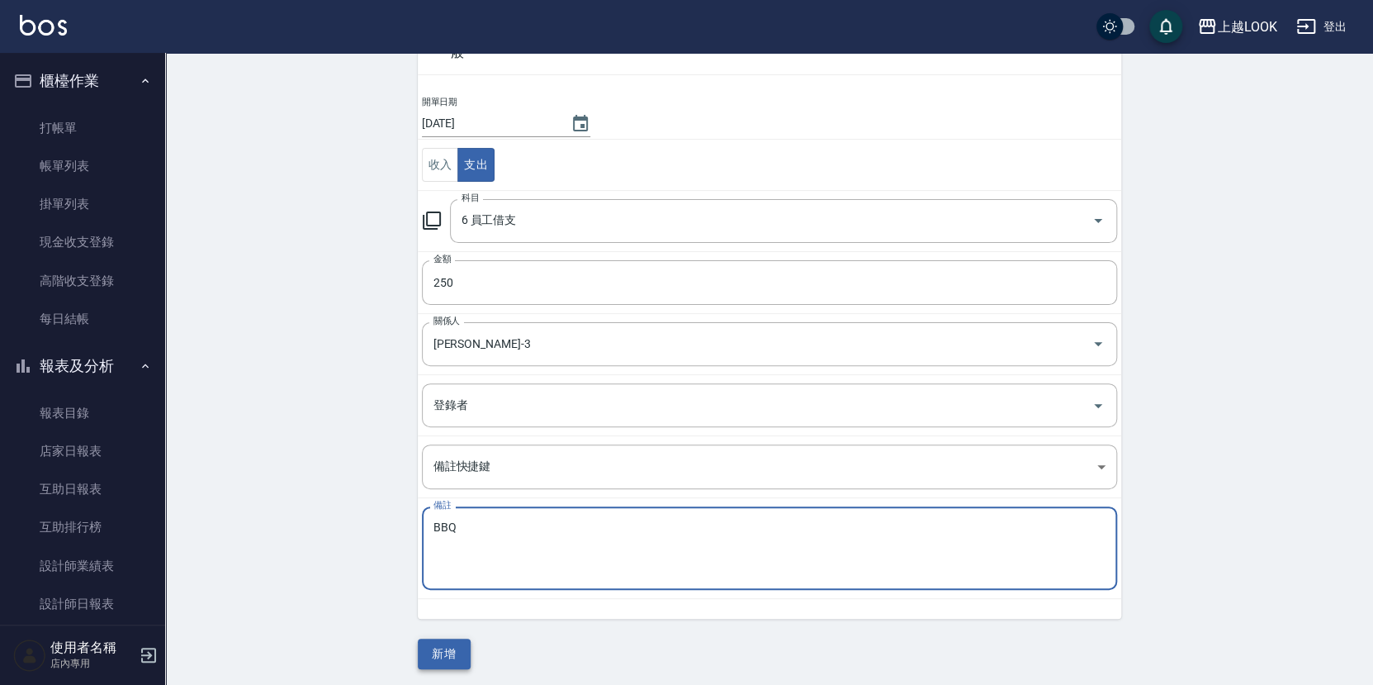
type textarea "BBQ"
click at [436, 643] on button "新增" at bounding box center [444, 653] width 53 height 31
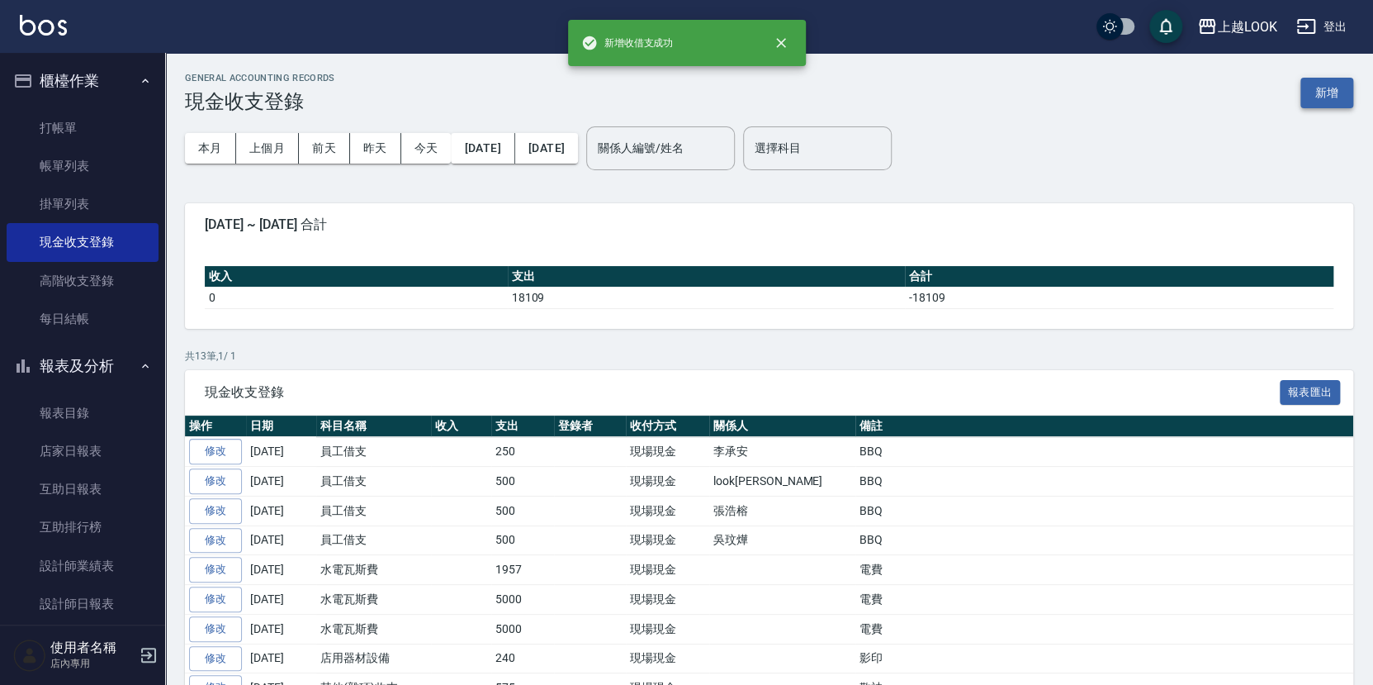
click at [1340, 94] on button "新增" at bounding box center [1327, 93] width 53 height 31
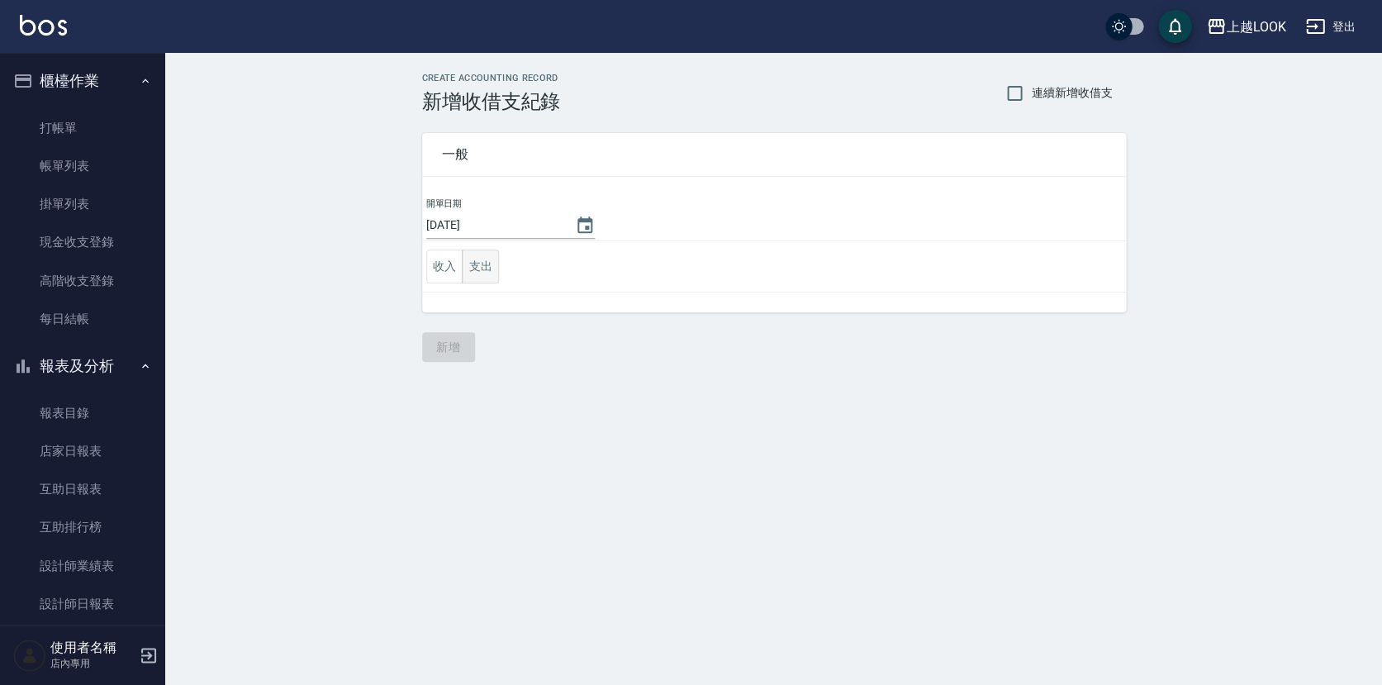
click at [489, 258] on button "支出" at bounding box center [480, 266] width 37 height 34
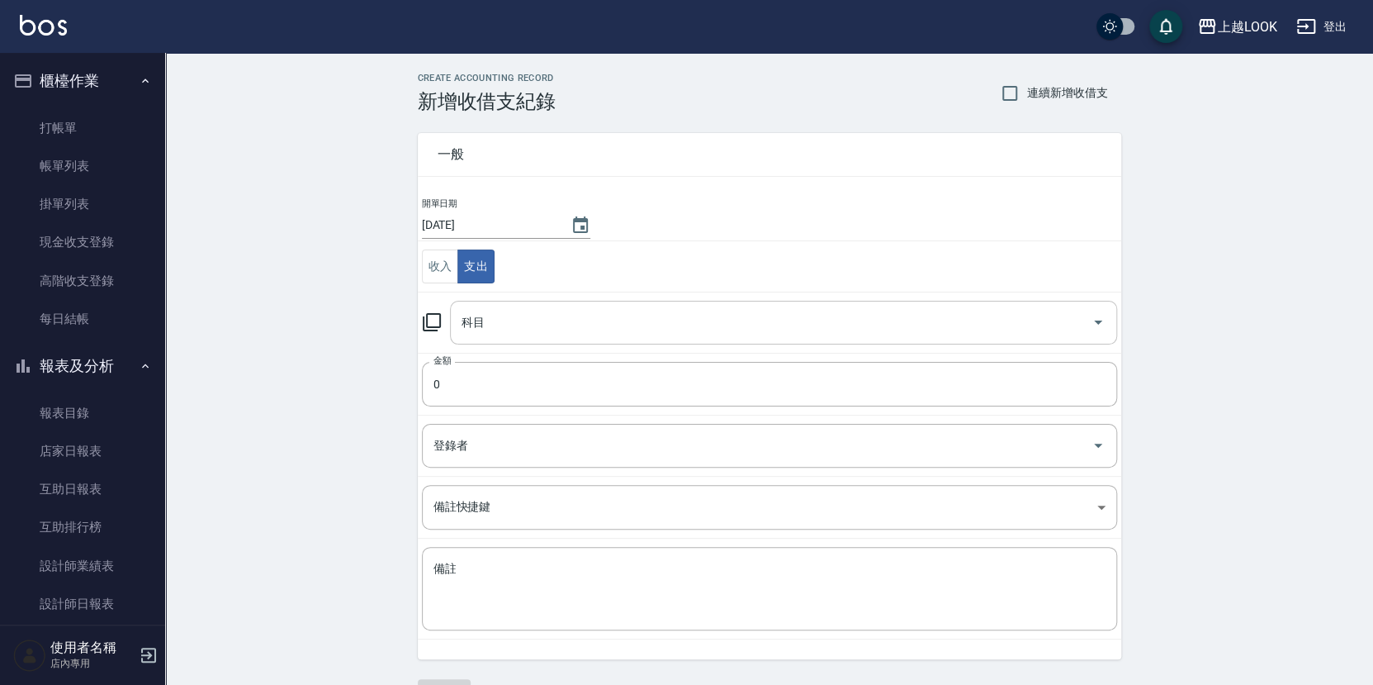
click at [512, 324] on input "科目" at bounding box center [772, 322] width 628 height 29
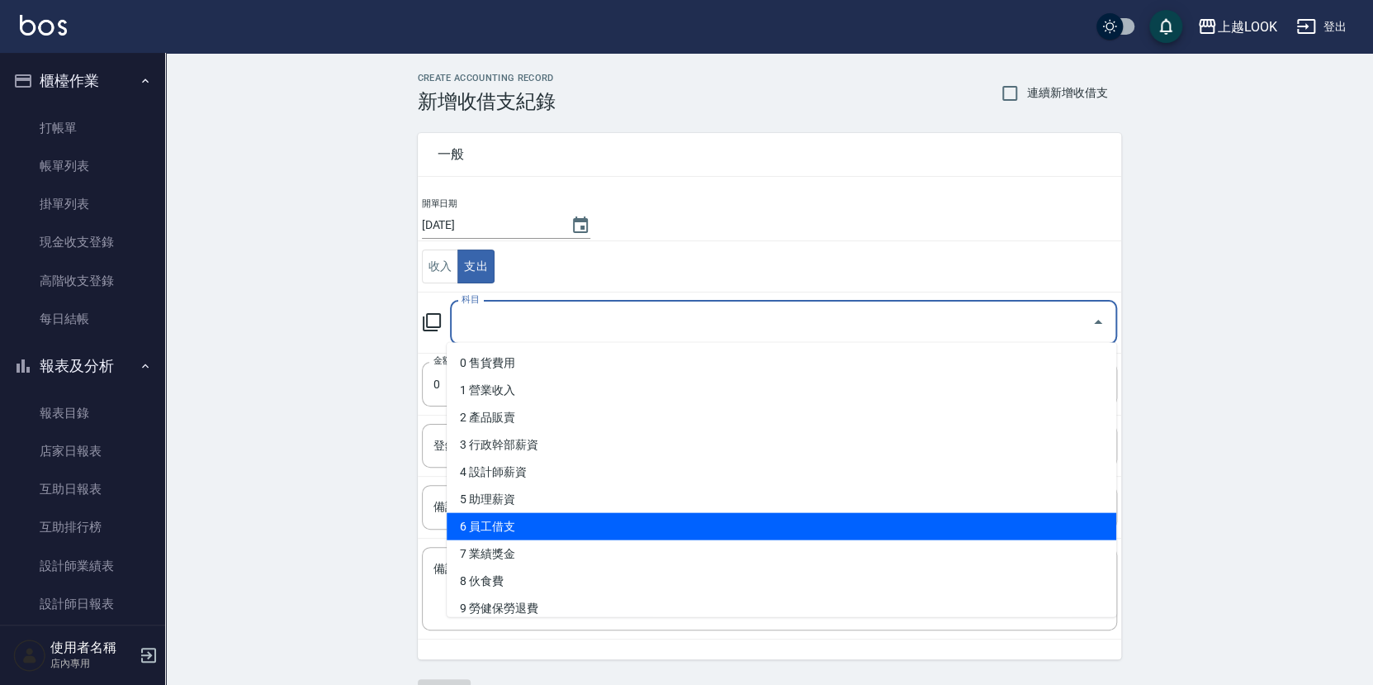
click at [526, 529] on li "6 員工借支" at bounding box center [782, 526] width 670 height 27
type input "6 員工借支"
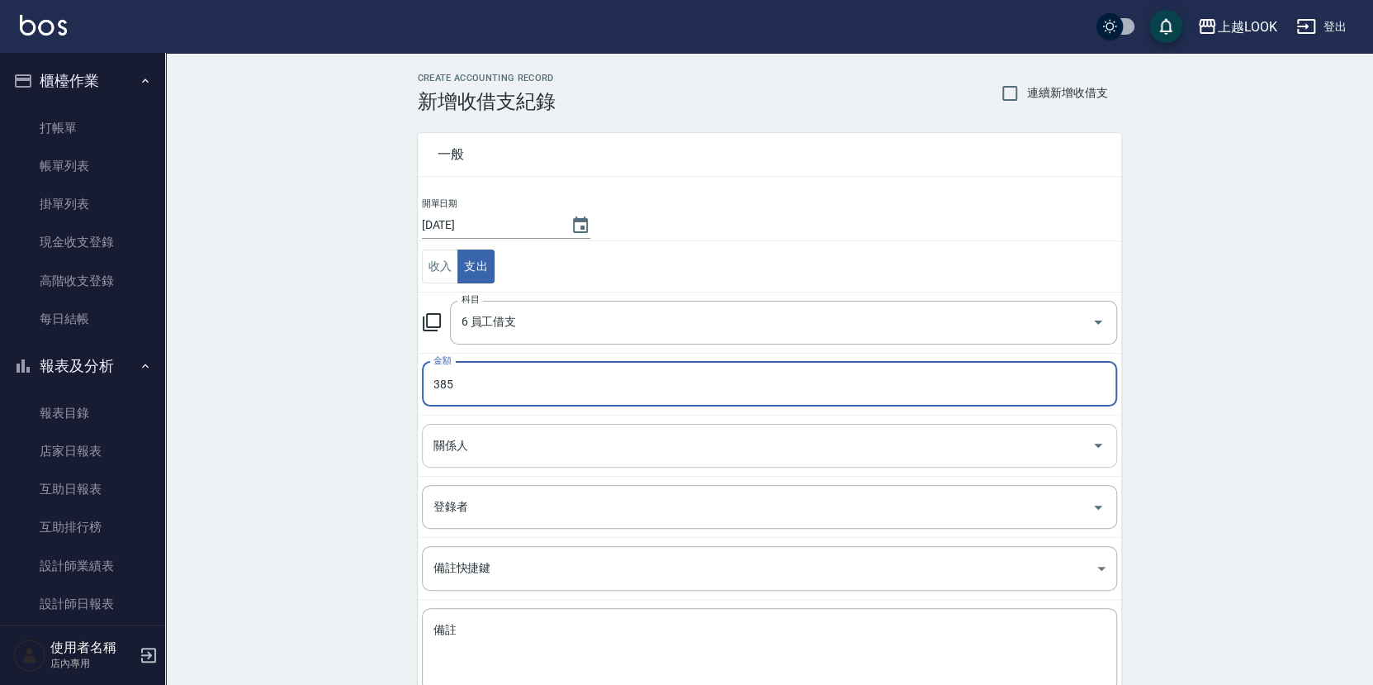
type input "385"
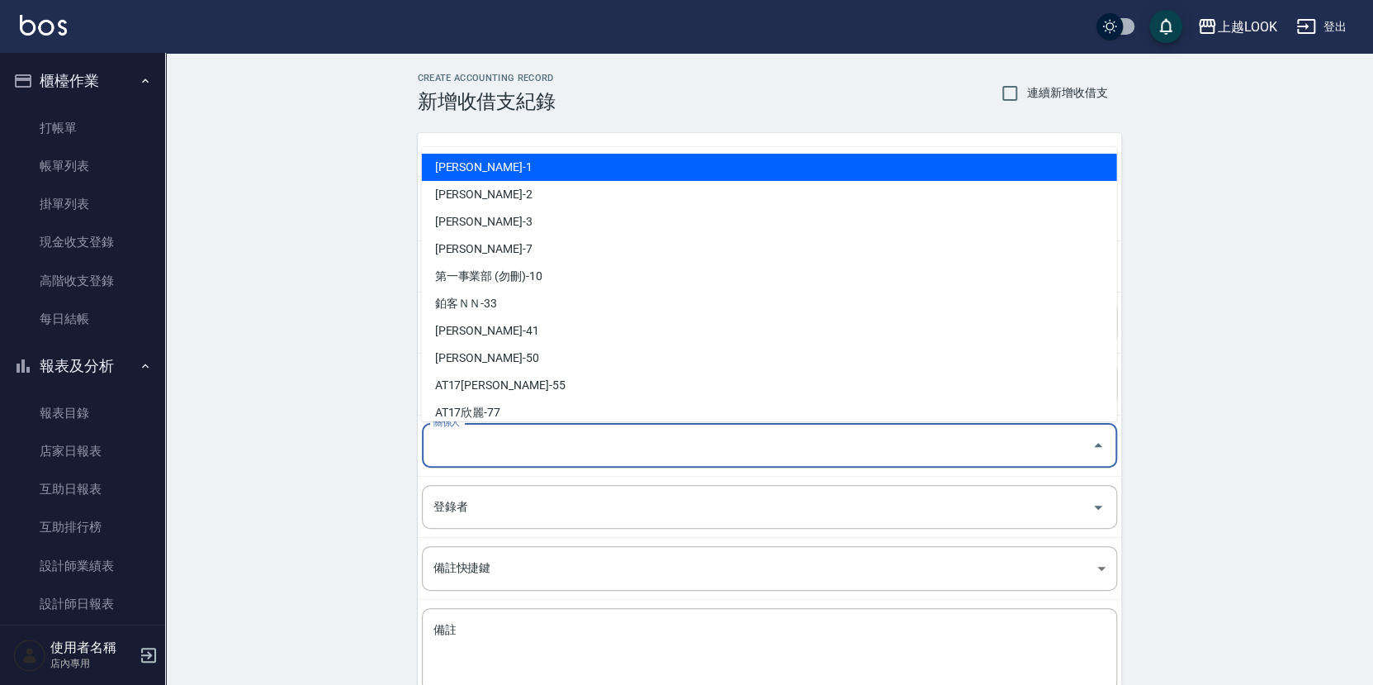
click at [510, 451] on input "關係人" at bounding box center [757, 445] width 656 height 29
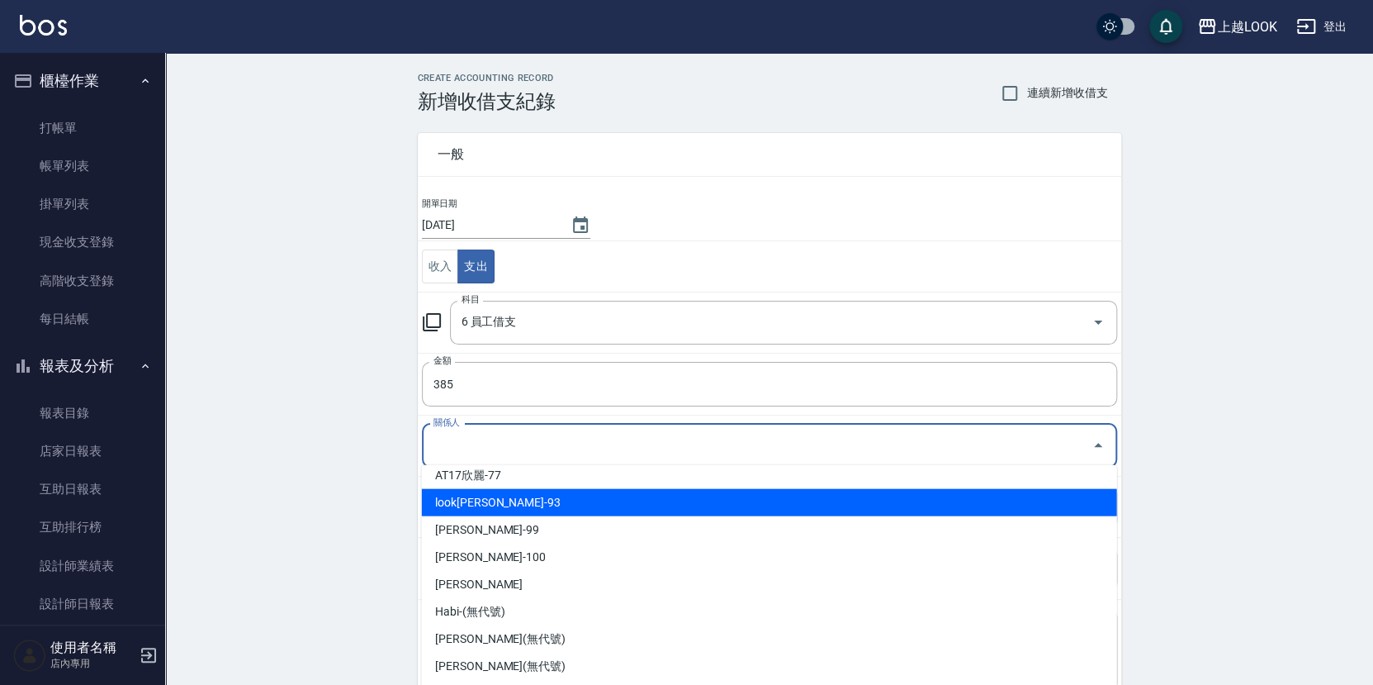
scroll to position [102, 0]
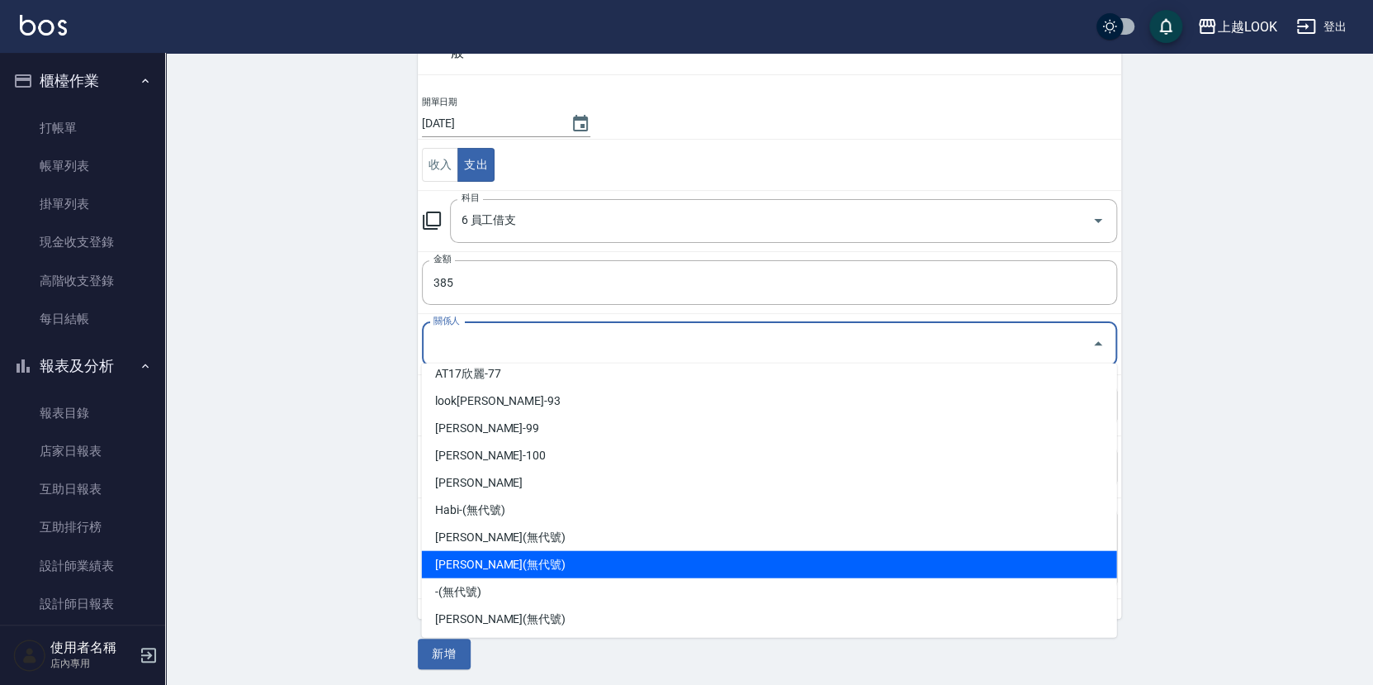
click at [535, 556] on li "[PERSON_NAME](無代號)" at bounding box center [769, 564] width 695 height 27
type input "[PERSON_NAME](無代號)"
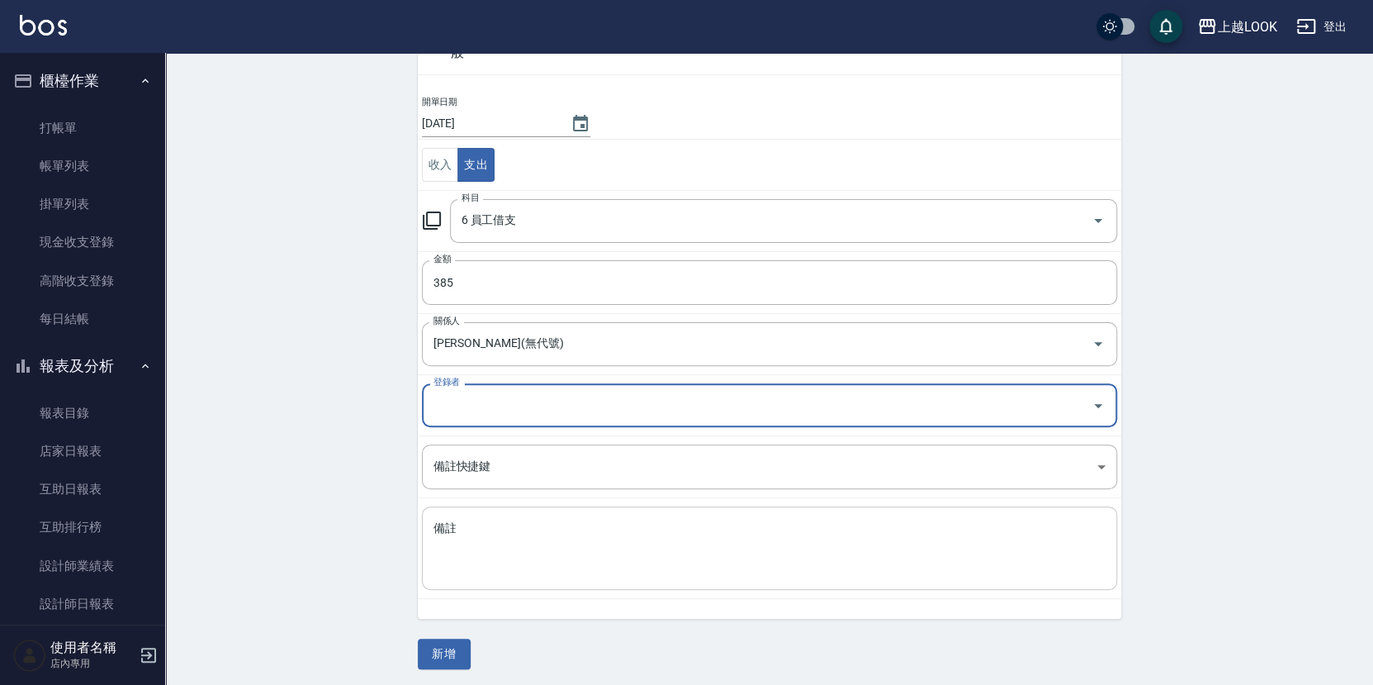
click at [526, 531] on textarea "備註" at bounding box center [770, 548] width 672 height 56
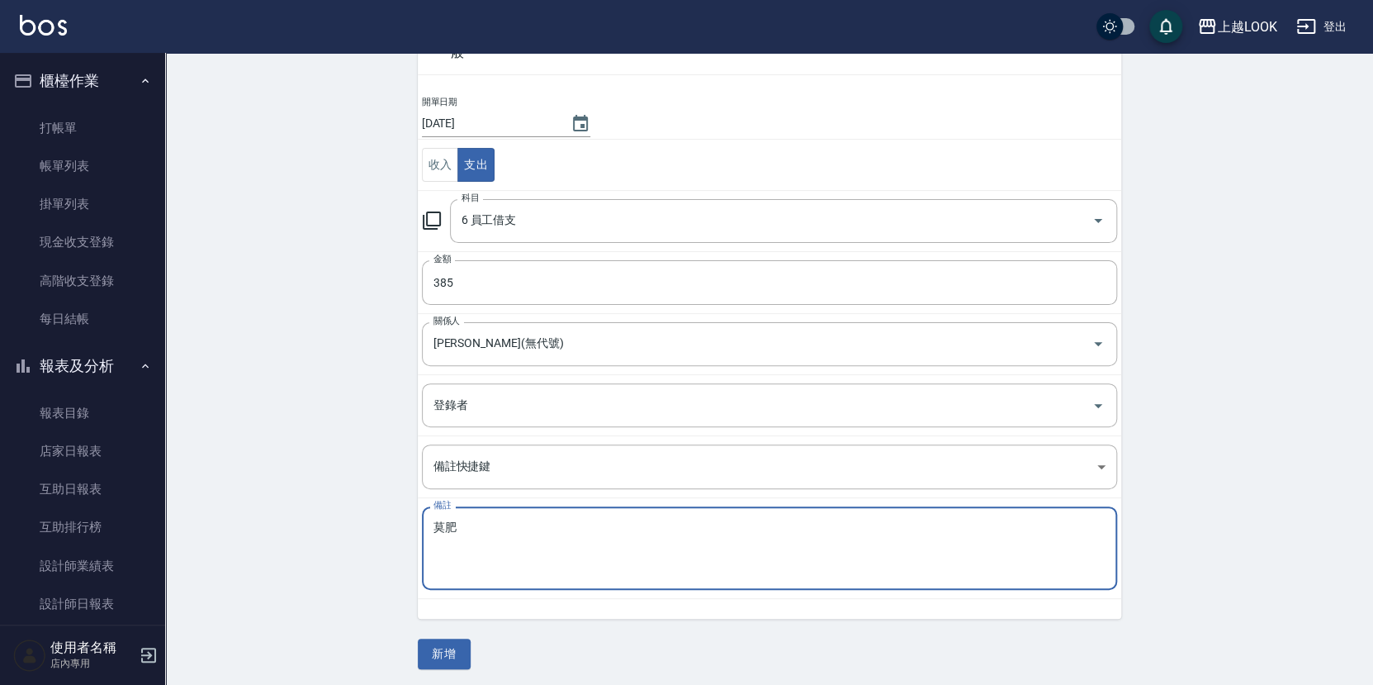
type textarea "莫"
type textarea "a"
click at [496, 525] on textarea "莫非" at bounding box center [770, 548] width 672 height 56
type textarea "莫"
type textarea "ˊ"
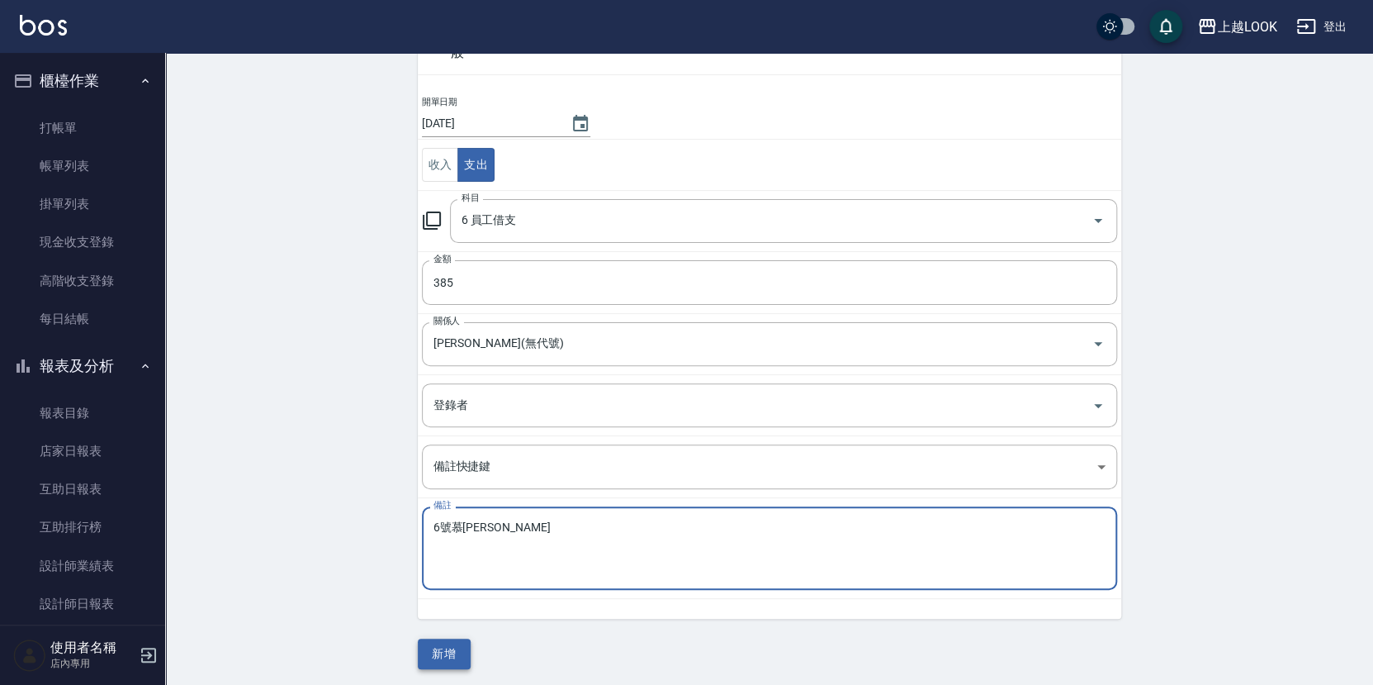
type textarea "6號慕[PERSON_NAME]"
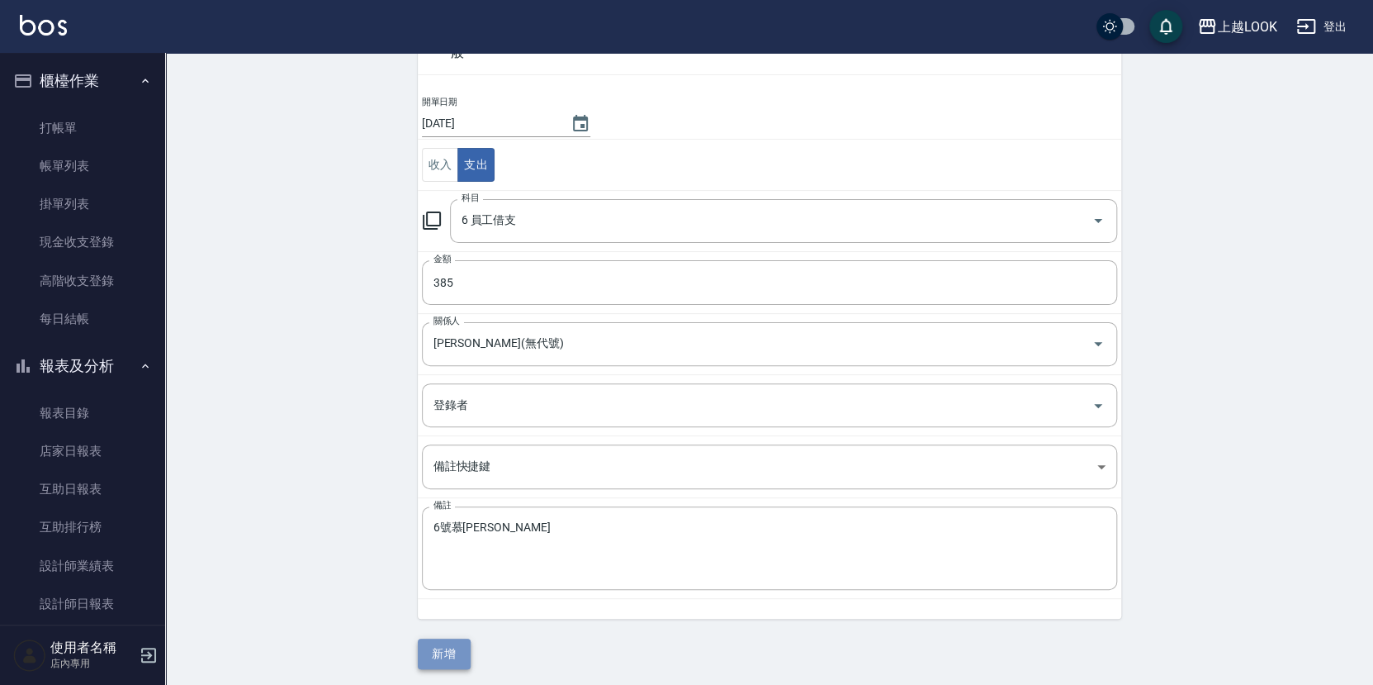
click at [447, 650] on button "新增" at bounding box center [444, 653] width 53 height 31
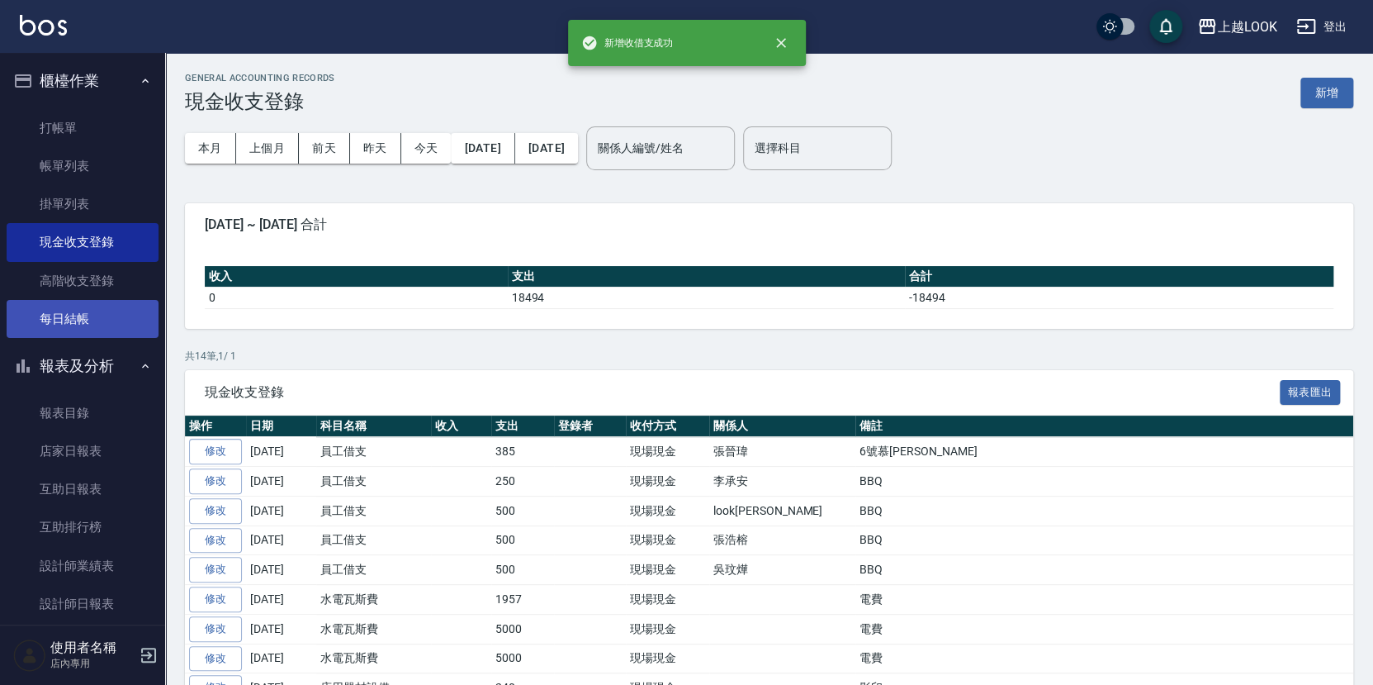
click at [94, 313] on link "每日結帳" at bounding box center [83, 319] width 152 height 38
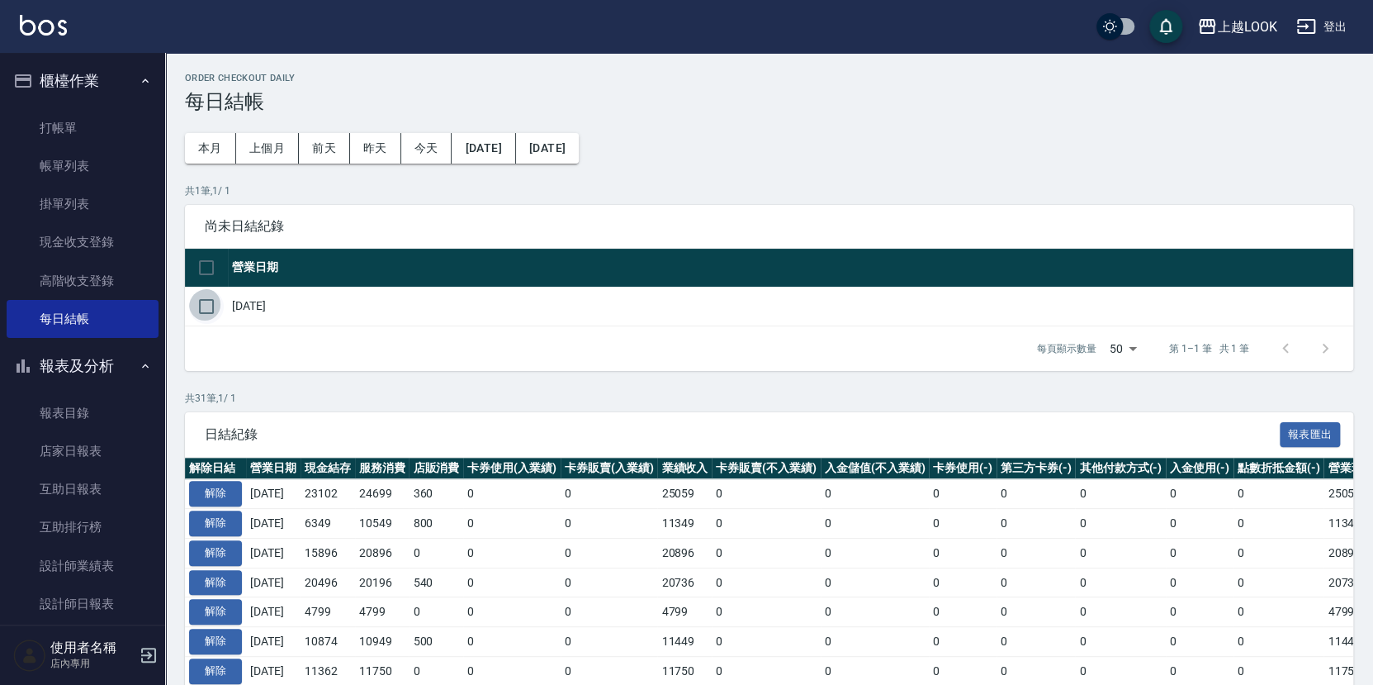
click at [200, 301] on input "checkbox" at bounding box center [206, 306] width 35 height 35
checkbox input "true"
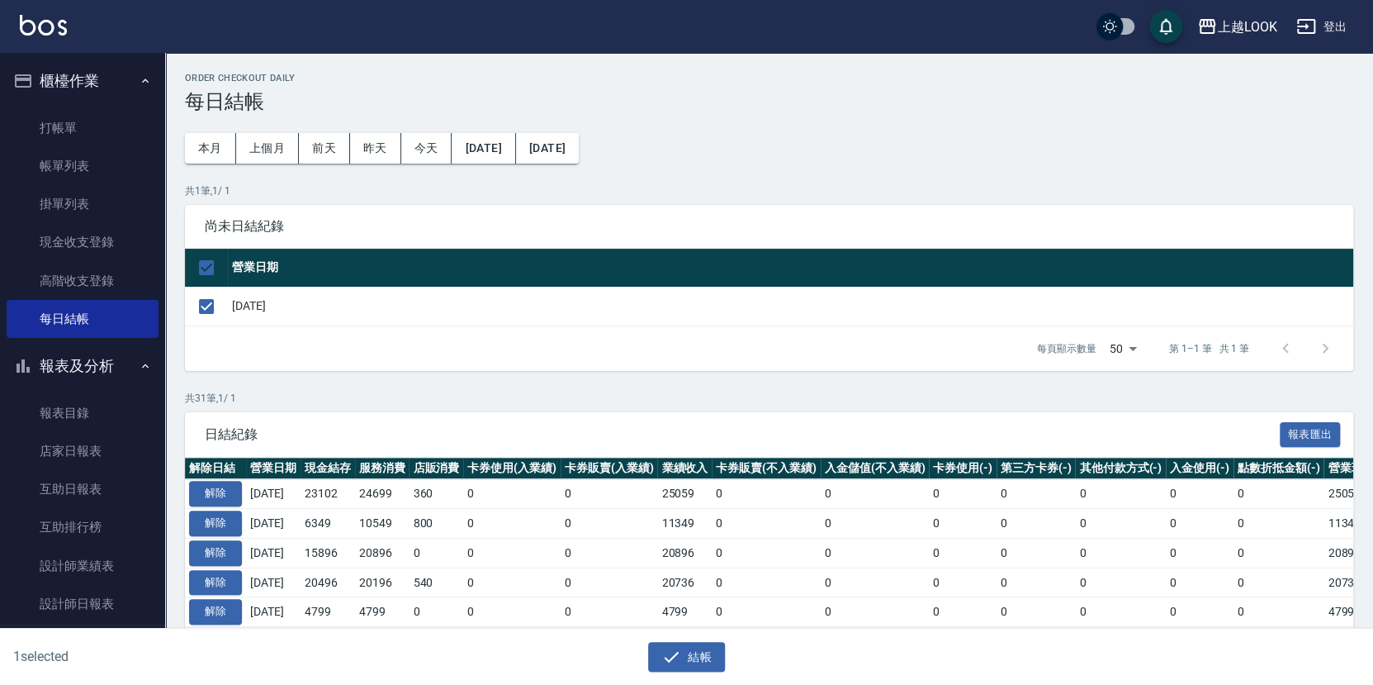
scroll to position [111, 0]
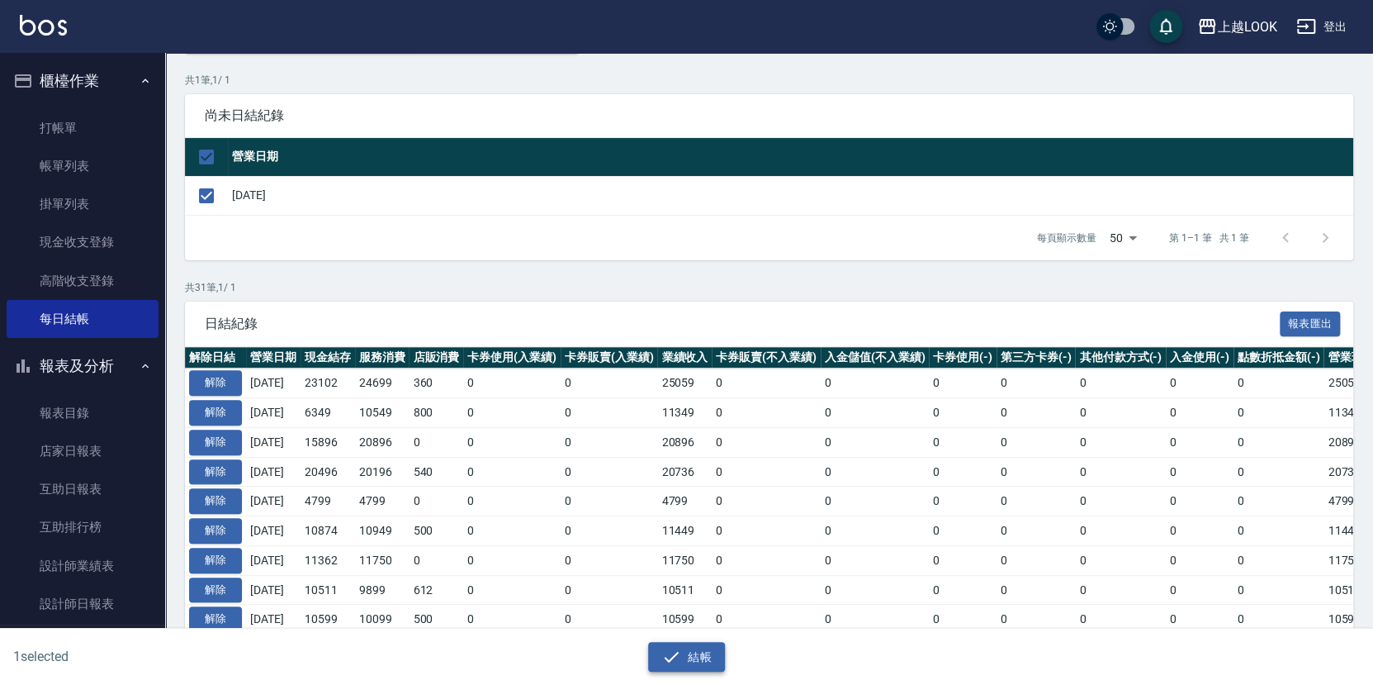
click at [700, 659] on button "結帳" at bounding box center [686, 657] width 77 height 31
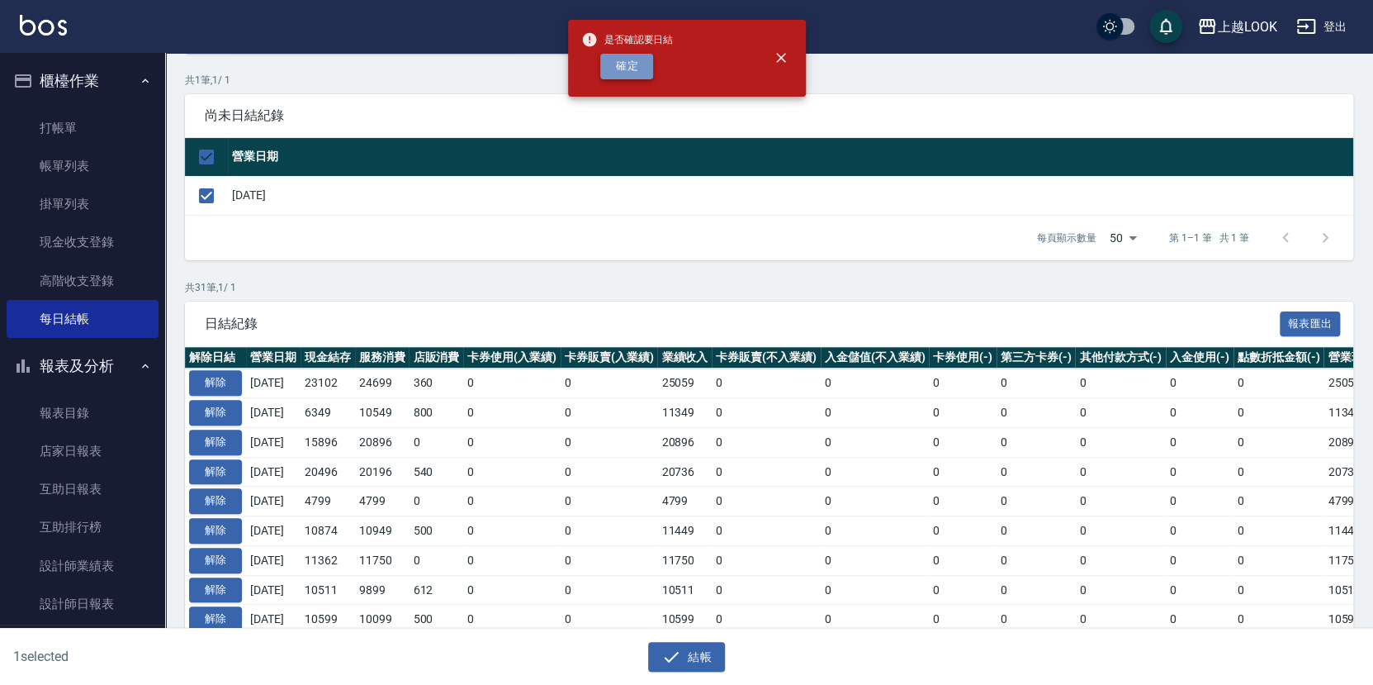
click at [633, 65] on button "確定" at bounding box center [626, 67] width 53 height 26
checkbox input "false"
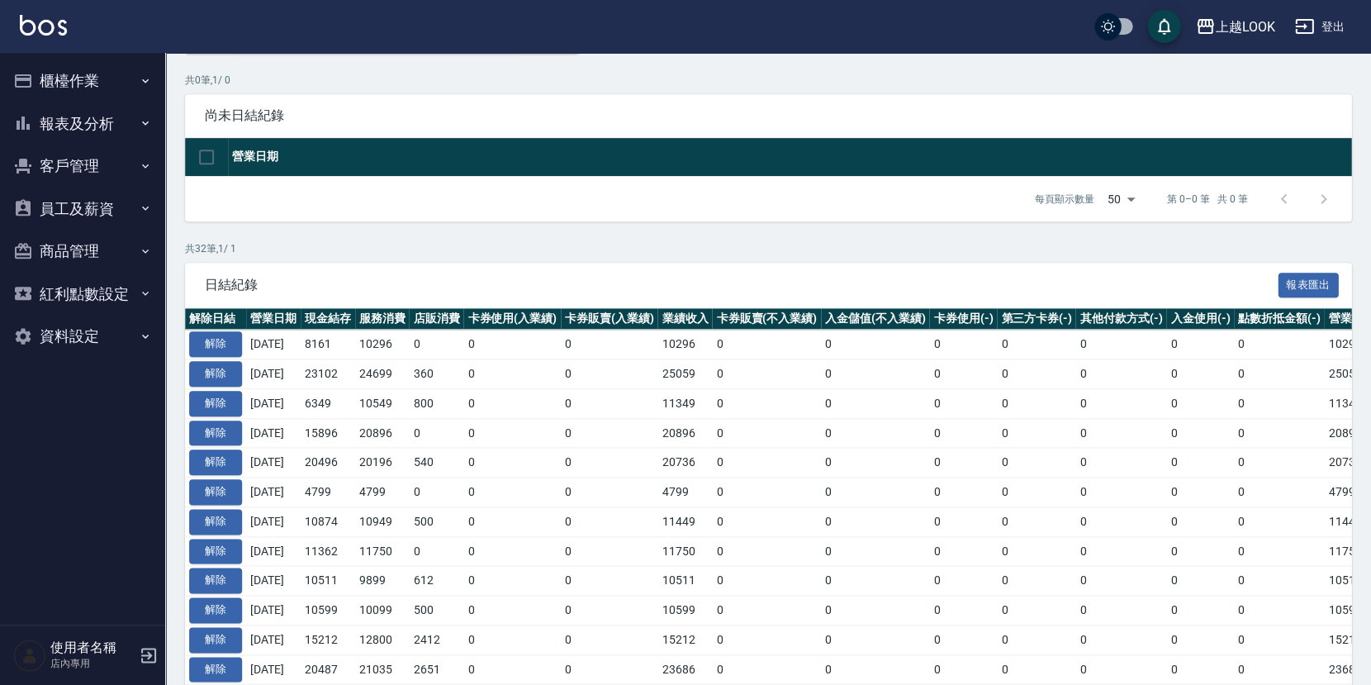
scroll to position [111, 0]
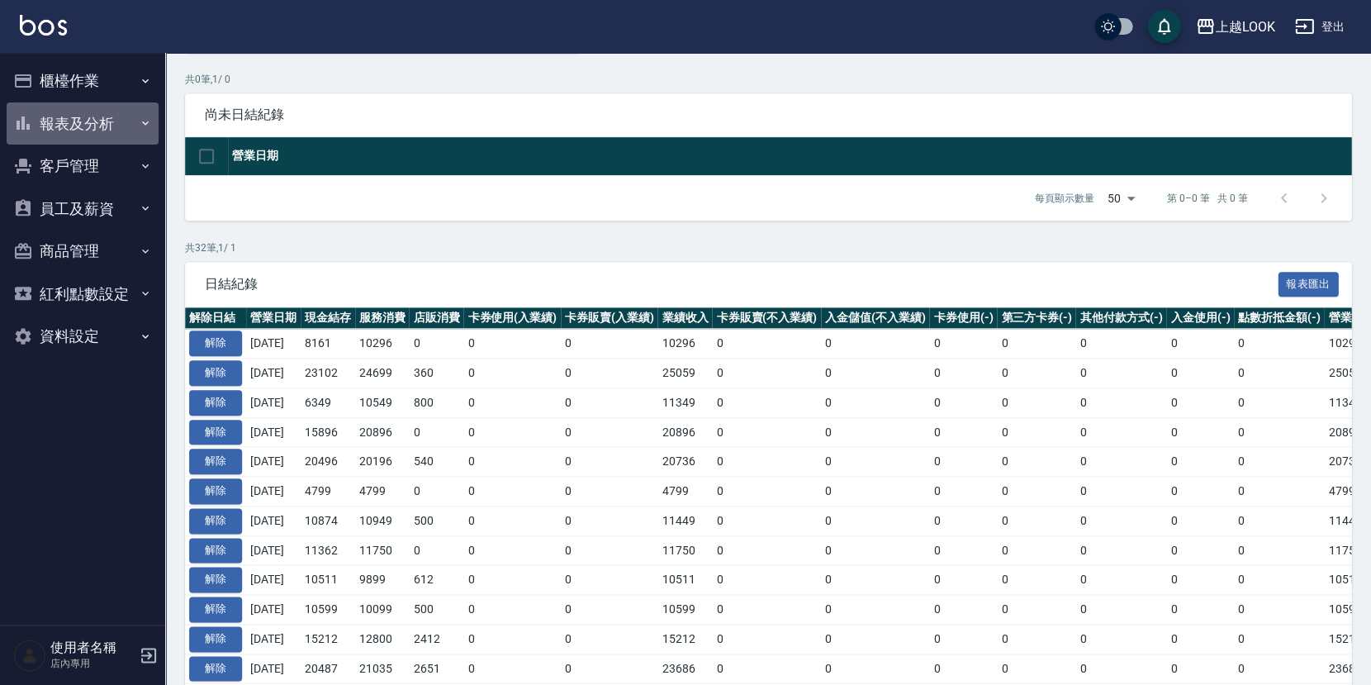
click at [83, 125] on button "報表及分析" at bounding box center [83, 123] width 152 height 43
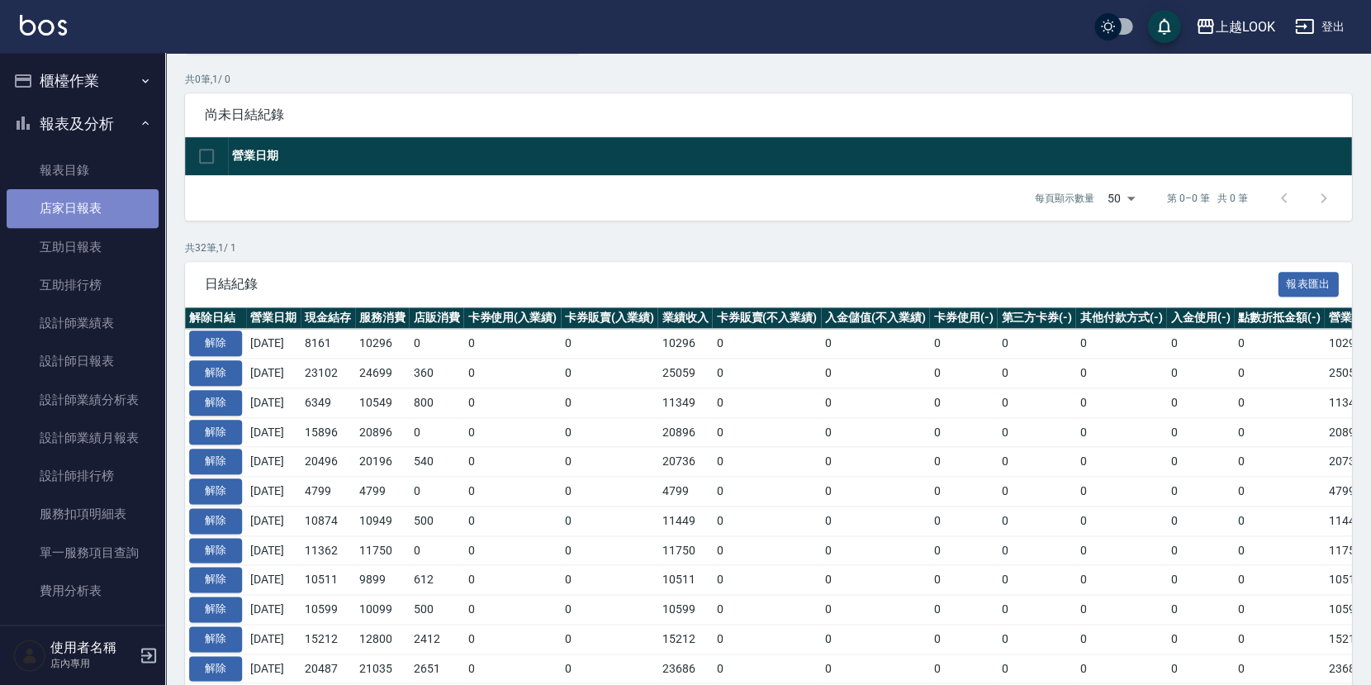
click at [90, 211] on link "店家日報表" at bounding box center [83, 208] width 152 height 38
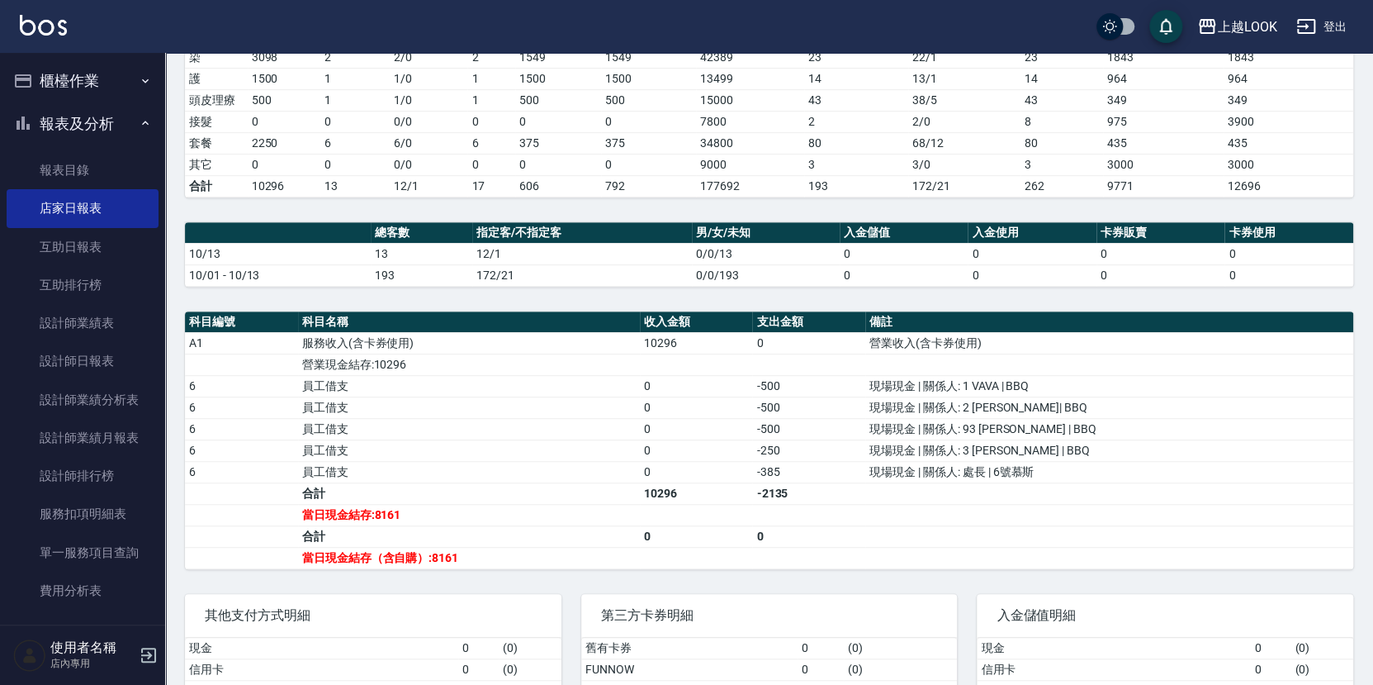
scroll to position [312, 0]
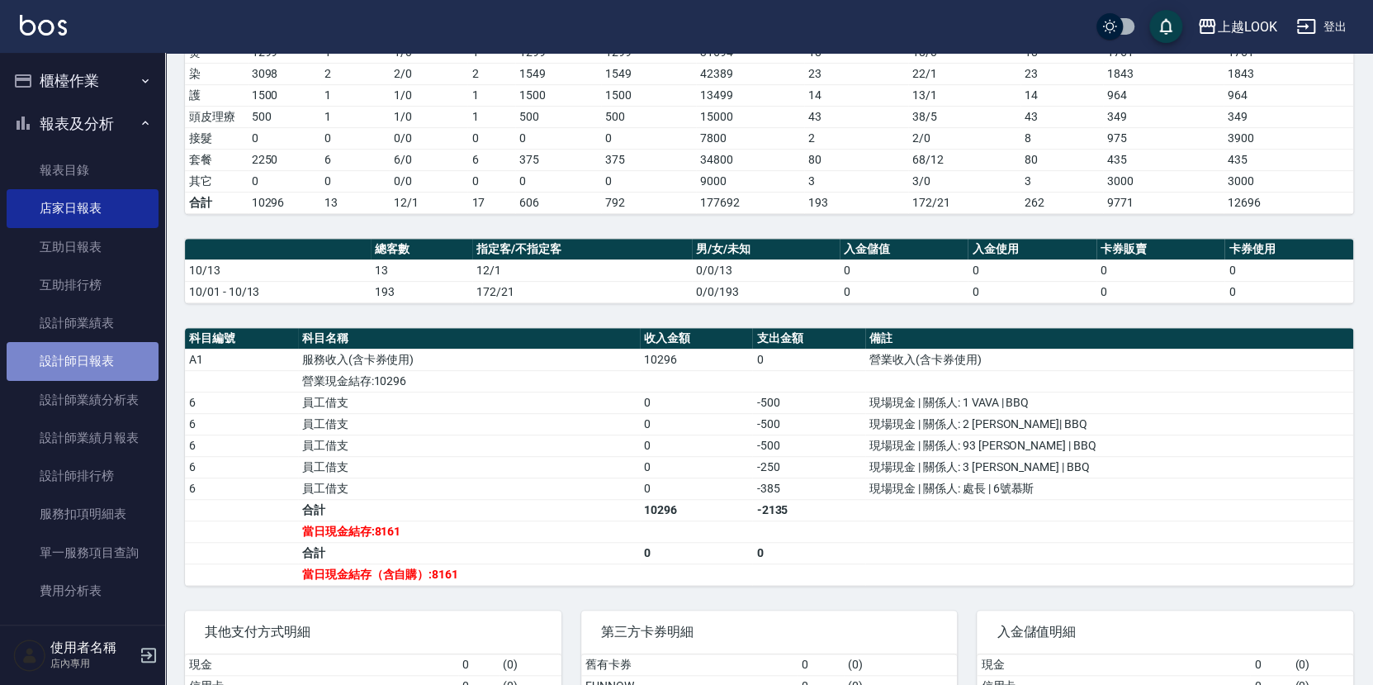
click at [102, 361] on link "設計師日報表" at bounding box center [83, 361] width 152 height 38
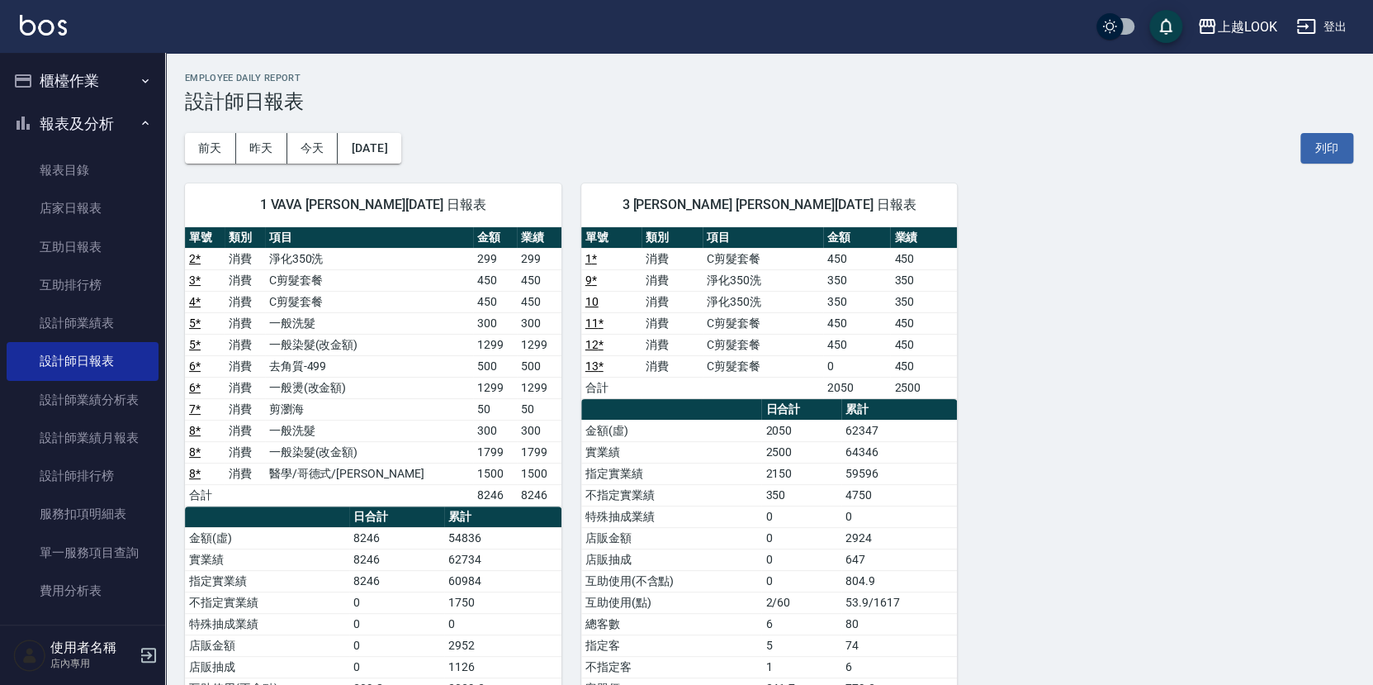
scroll to position [17, 0]
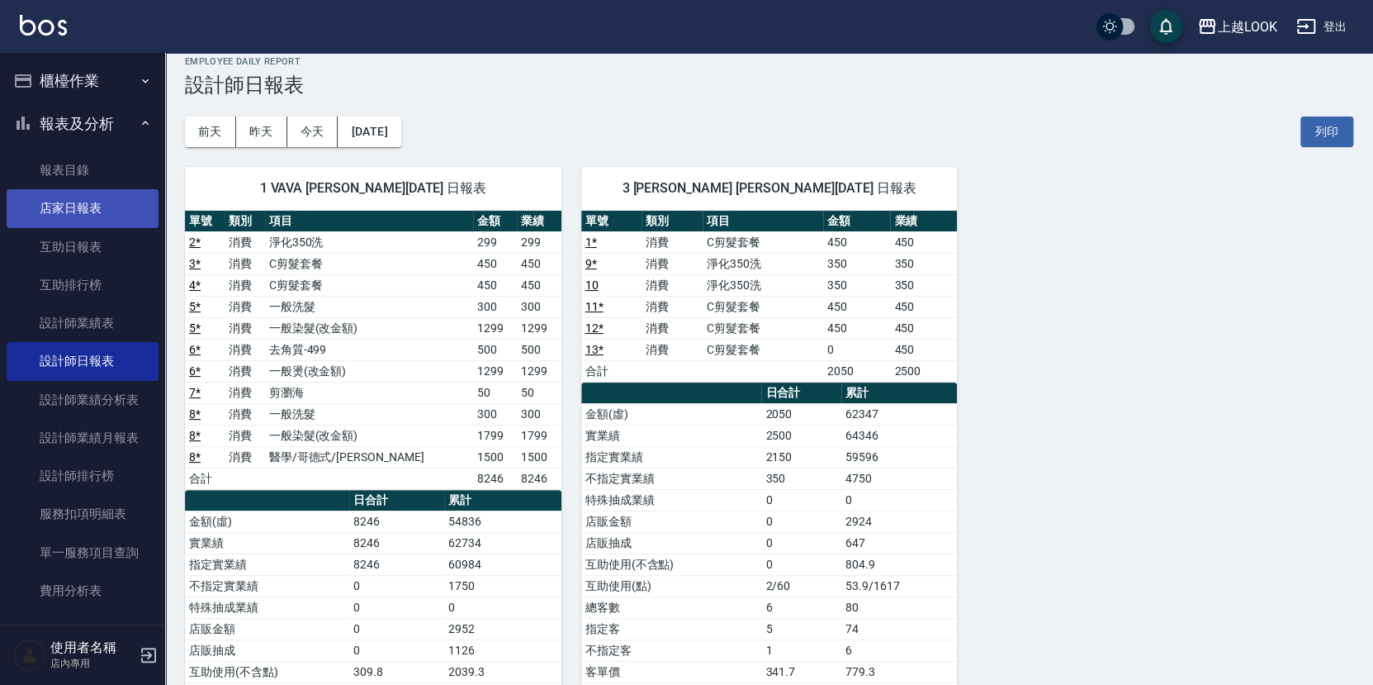
click at [62, 203] on link "店家日報表" at bounding box center [83, 208] width 152 height 38
